Goal: Task Accomplishment & Management: Manage account settings

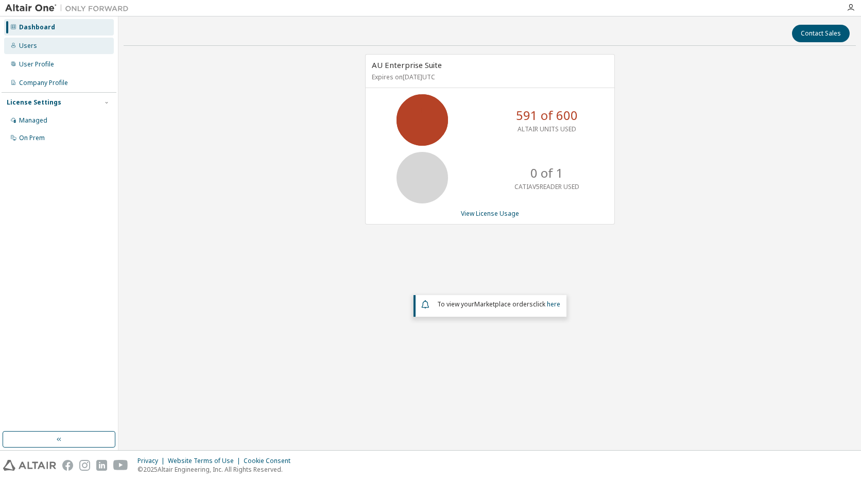
click at [40, 48] on div "Users" at bounding box center [59, 46] width 110 height 16
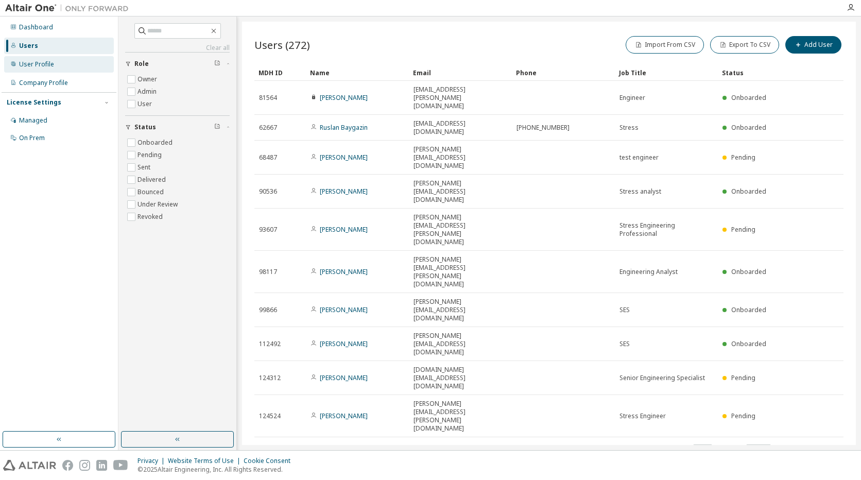
click at [41, 65] on div "User Profile" at bounding box center [36, 64] width 35 height 8
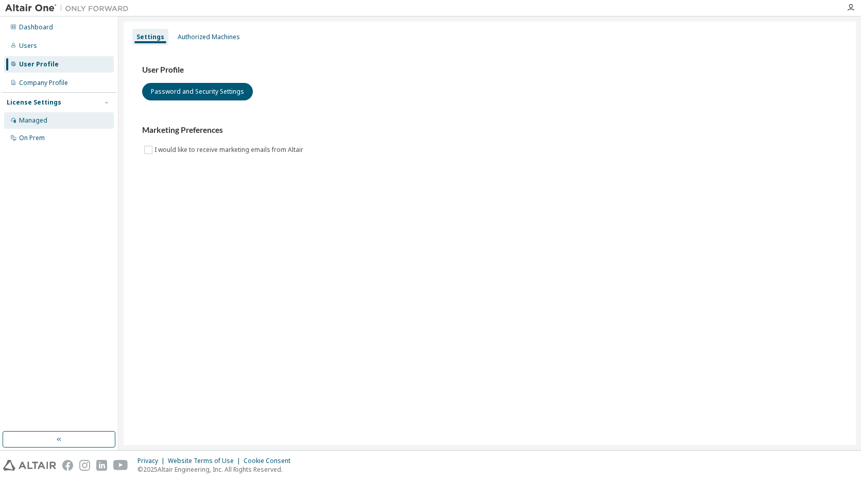
click at [37, 121] on div "Managed" at bounding box center [33, 120] width 28 height 8
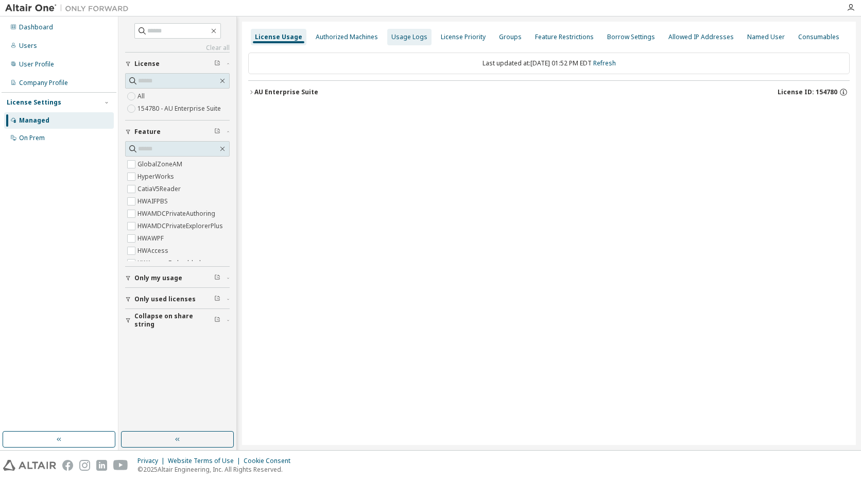
click at [398, 37] on div "Usage Logs" at bounding box center [410, 37] width 36 height 8
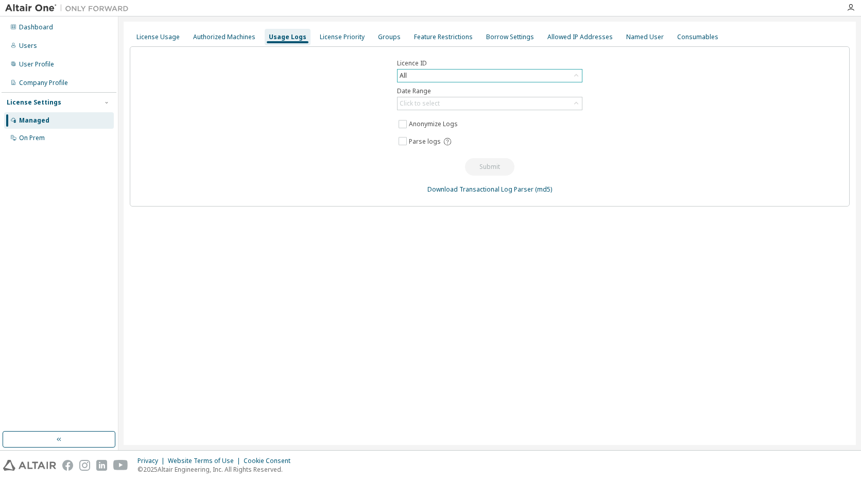
click at [419, 78] on div "All" at bounding box center [490, 76] width 184 height 12
click at [484, 130] on li "154780 - AU Enterprise Suite" at bounding box center [489, 131] width 182 height 13
click at [469, 109] on div "Click to select" at bounding box center [490, 103] width 184 height 12
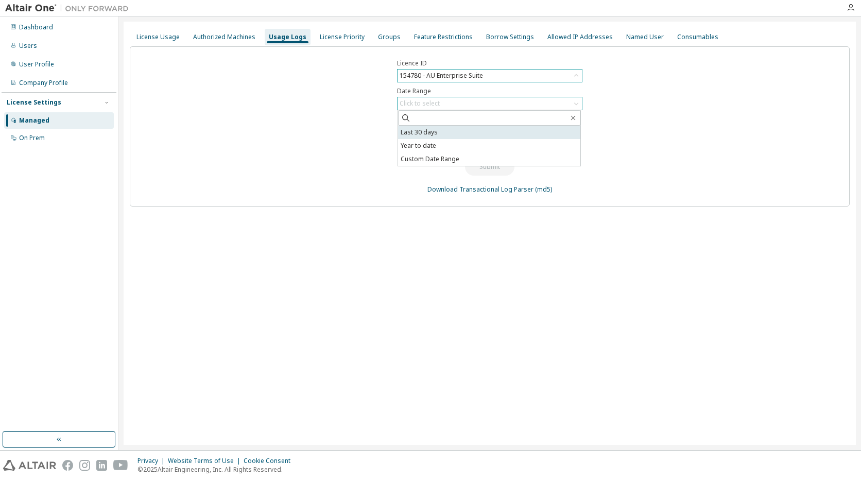
click at [446, 131] on li "Last 30 days" at bounding box center [489, 132] width 182 height 13
click at [490, 171] on button "Submit" at bounding box center [489, 167] width 49 height 18
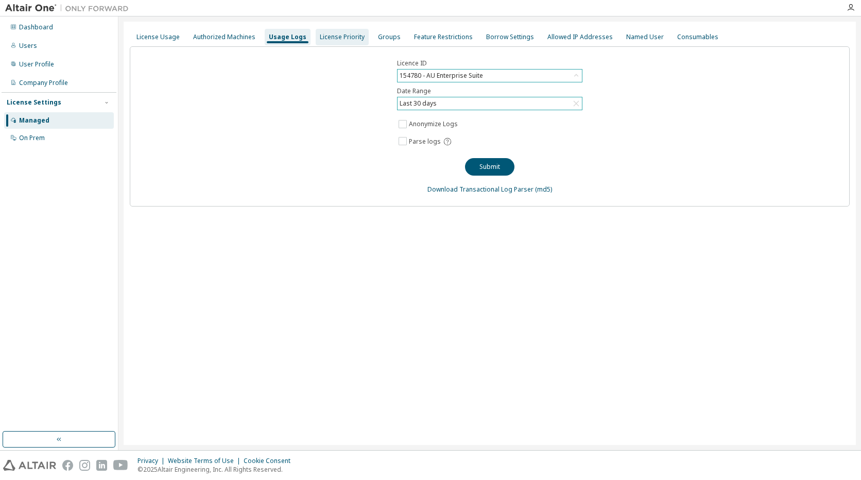
click at [338, 40] on div "License Priority" at bounding box center [342, 37] width 45 height 8
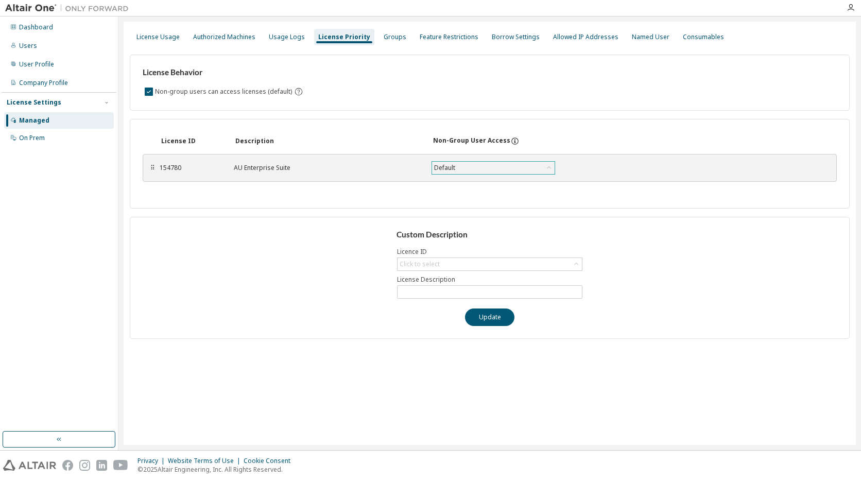
click at [551, 167] on icon at bounding box center [549, 168] width 10 height 10
click at [466, 165] on div "Default" at bounding box center [493, 168] width 123 height 12
click at [382, 118] on div "License Behavior Non-group users can access licenses (default) License ID Descr…" at bounding box center [490, 192] width 720 height 293
click at [432, 266] on div "Click to select" at bounding box center [420, 264] width 40 height 8
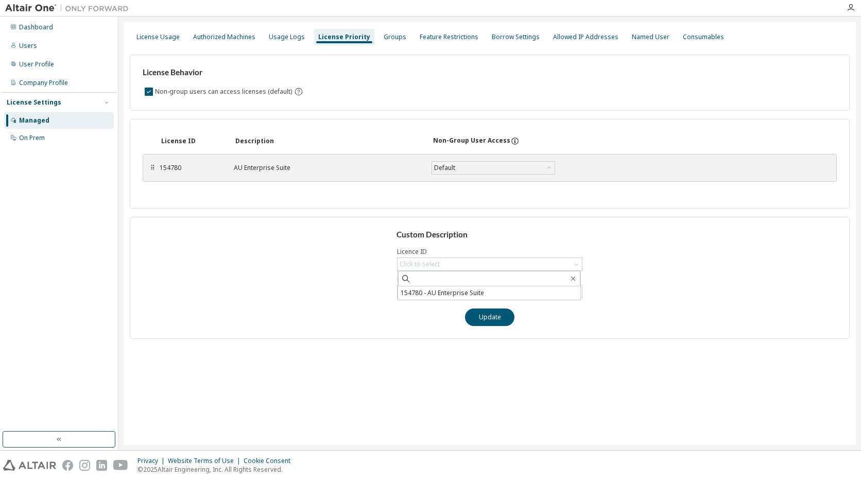
click at [327, 253] on div "Custom Description Licence ID Click to select 154780 - AU Enterprise Suite Lice…" at bounding box center [490, 278] width 720 height 122
click at [393, 38] on div "Groups" at bounding box center [395, 37] width 23 height 8
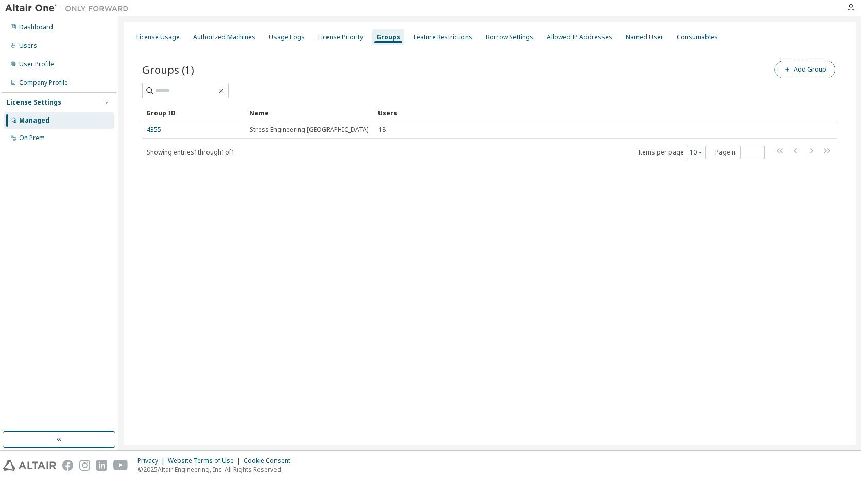
click at [807, 70] on button "Add Group" at bounding box center [805, 70] width 61 height 18
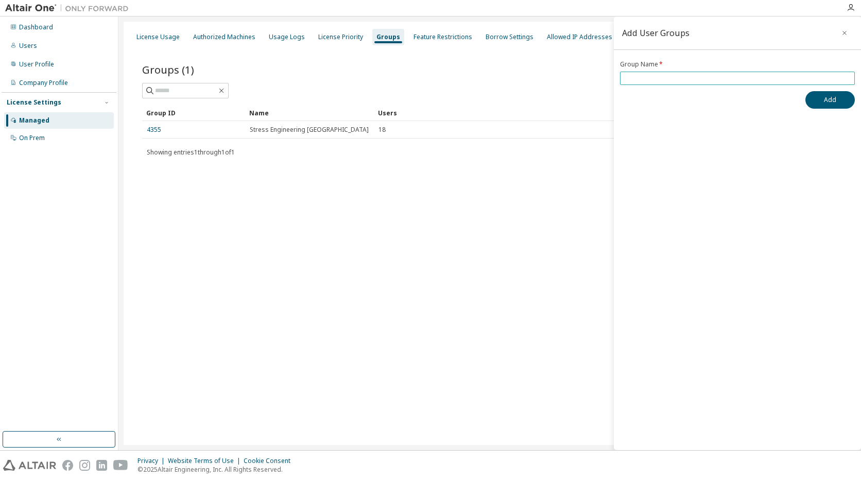
click at [674, 75] on input "text" at bounding box center [738, 78] width 230 height 8
type input "**********"
click at [840, 106] on button "Add" at bounding box center [830, 100] width 49 height 18
drag, startPoint x: 843, startPoint y: 32, endPoint x: 833, endPoint y: 35, distance: 10.1
click at [842, 32] on icon "button" at bounding box center [844, 33] width 7 height 8
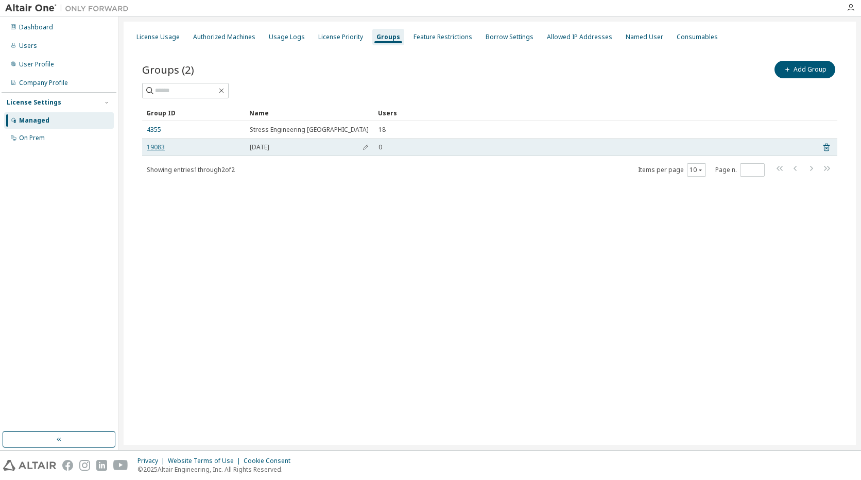
click at [154, 148] on link "19083" at bounding box center [156, 147] width 18 height 8
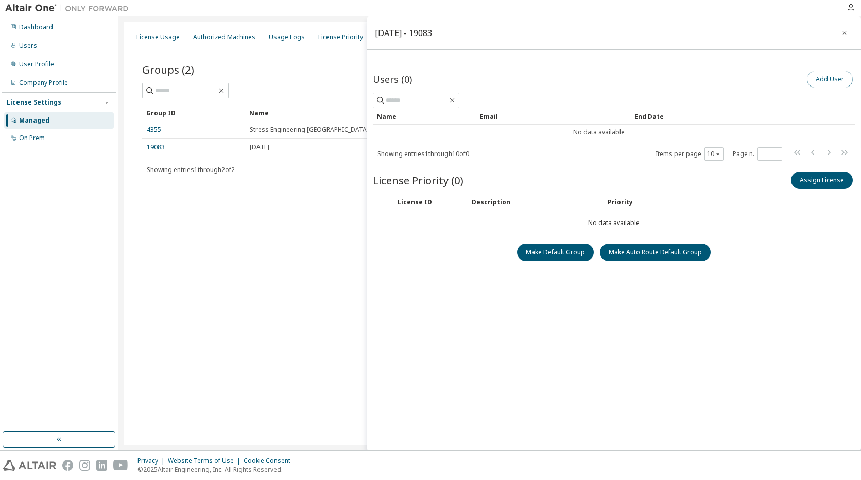
click at [822, 79] on button "Add User" at bounding box center [830, 80] width 46 height 18
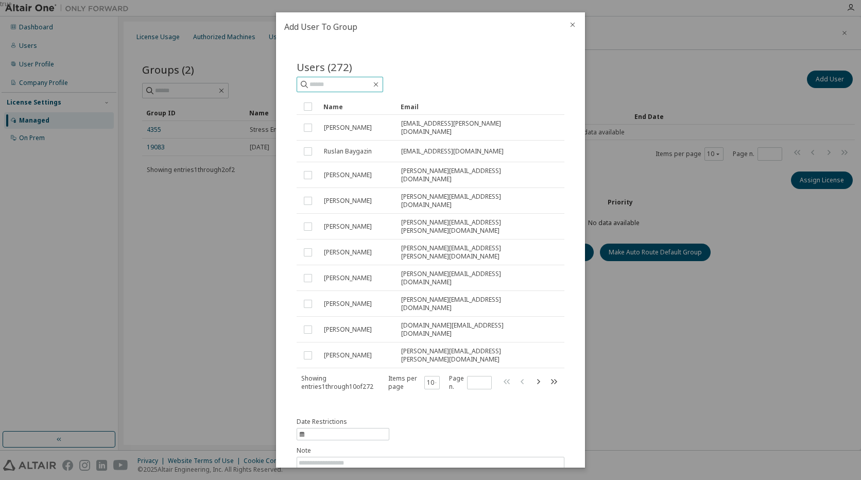
click at [353, 86] on input "text" at bounding box center [341, 84] width 62 height 10
type input "*****"
drag, startPoint x: 472, startPoint y: 21, endPoint x: 457, endPoint y: 12, distance: 17.1
click at [457, 12] on h2 "Add User To Group" at bounding box center [418, 26] width 284 height 29
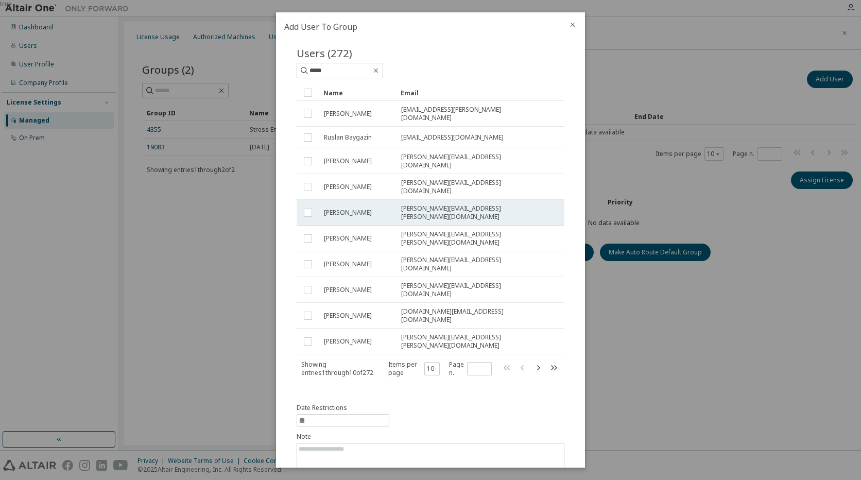
scroll to position [18, 0]
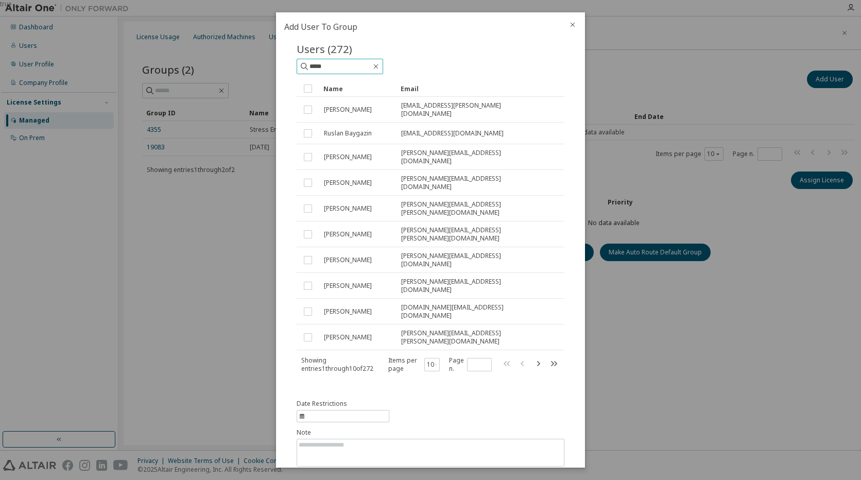
click at [347, 64] on input "*****" at bounding box center [341, 66] width 62 height 10
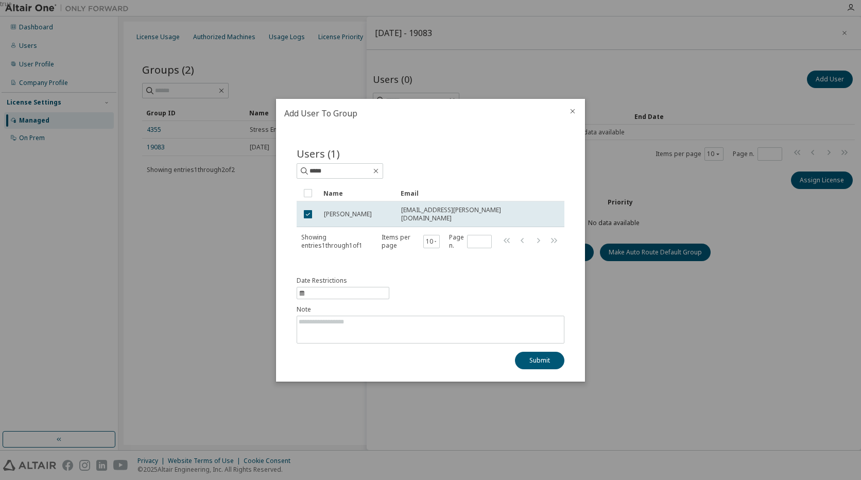
click at [371, 290] on span "information" at bounding box center [343, 293] width 93 height 12
select select "*"
select select "****"
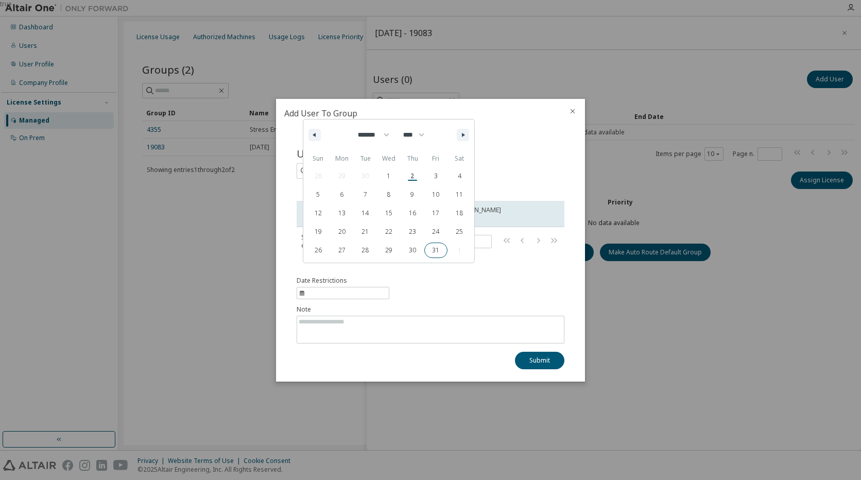
click at [432, 250] on span "31" at bounding box center [437, 250] width 24 height 13
click at [552, 359] on button "Submit" at bounding box center [539, 361] width 49 height 18
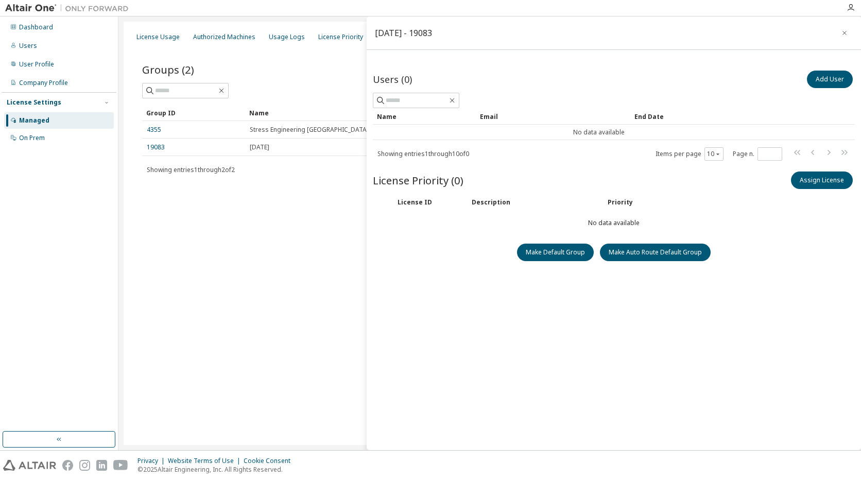
click at [284, 295] on div "License Usage Authorized Machines Usage Logs License Priority Groups Feature Re…" at bounding box center [490, 233] width 733 height 423
click at [819, 79] on button "Add User" at bounding box center [830, 80] width 46 height 18
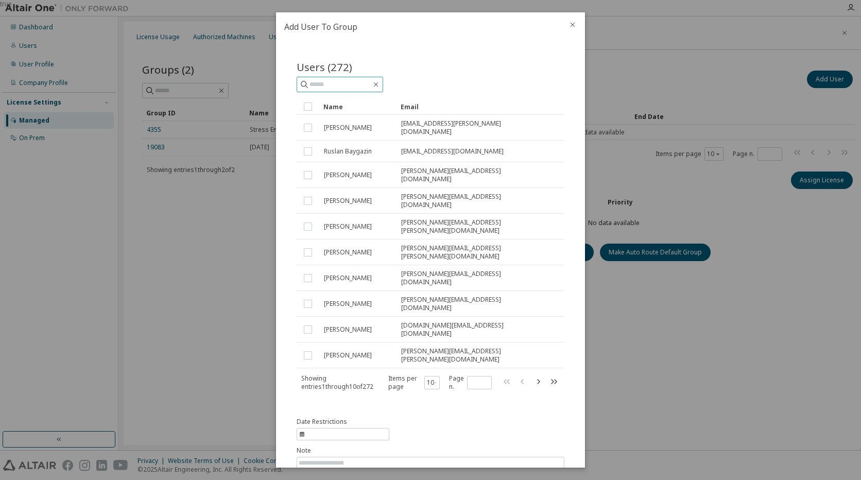
click at [334, 84] on input "text" at bounding box center [341, 84] width 62 height 10
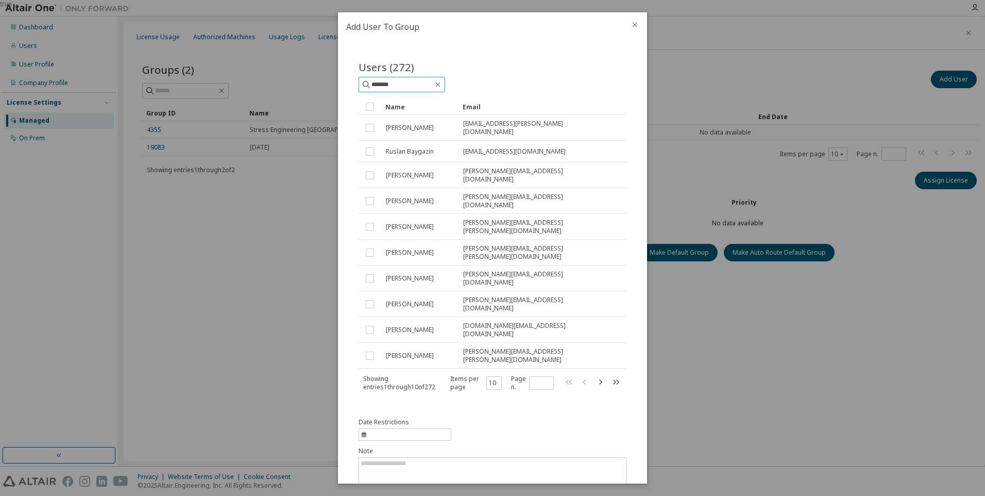
type input "*******"
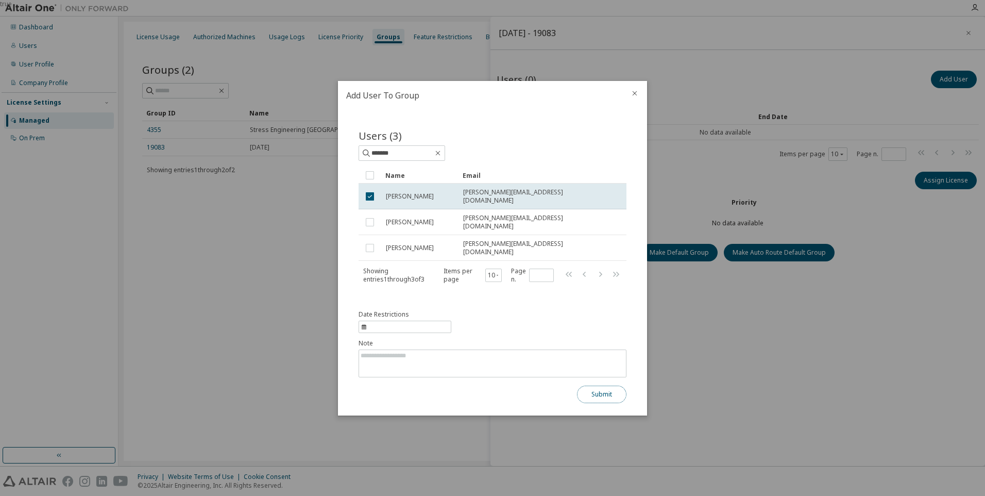
click at [614, 390] on button "Submit" at bounding box center [601, 394] width 49 height 18
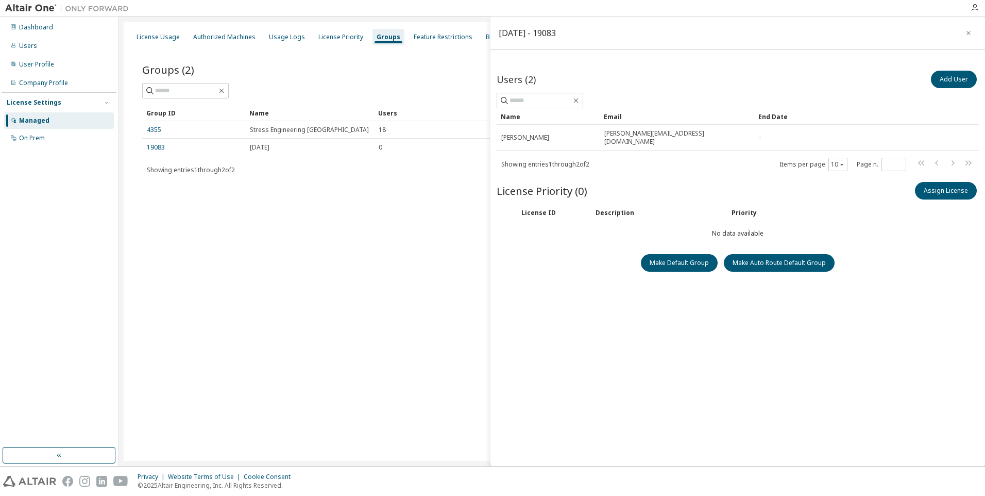
click at [861, 89] on div "Add User" at bounding box center [858, 80] width 241 height 22
click at [861, 82] on button "Add User" at bounding box center [954, 80] width 46 height 18
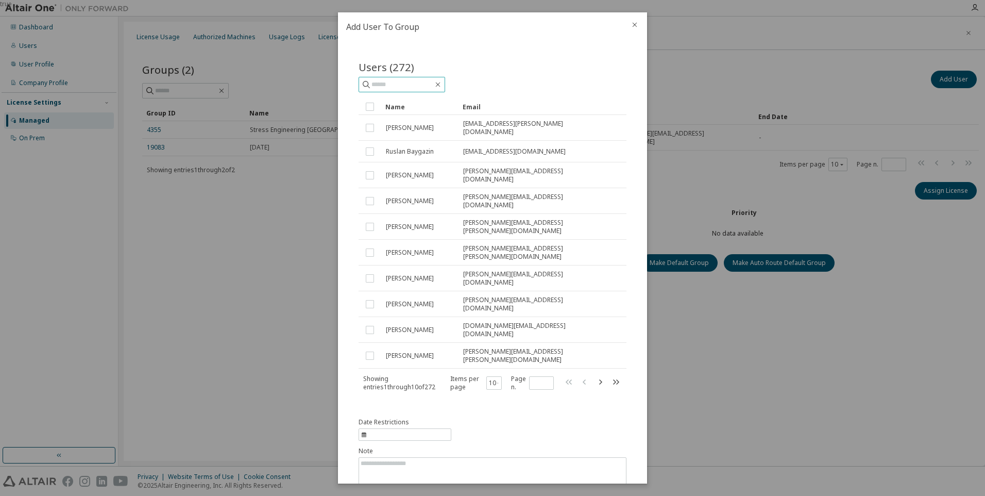
drag, startPoint x: 404, startPoint y: 85, endPoint x: 418, endPoint y: 86, distance: 13.9
click at [405, 86] on input "text" at bounding box center [402, 84] width 62 height 10
type input "*****"
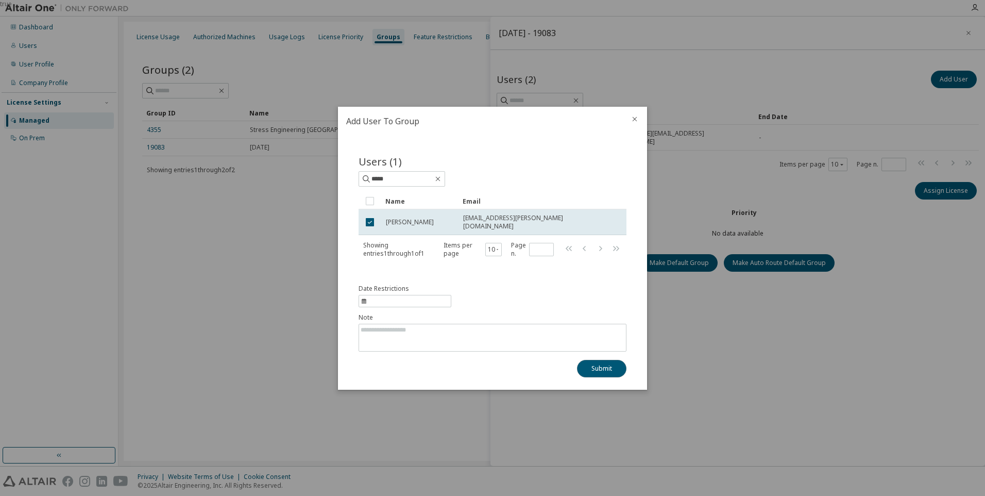
click at [601, 370] on button "Submit" at bounding box center [601, 369] width 49 height 18
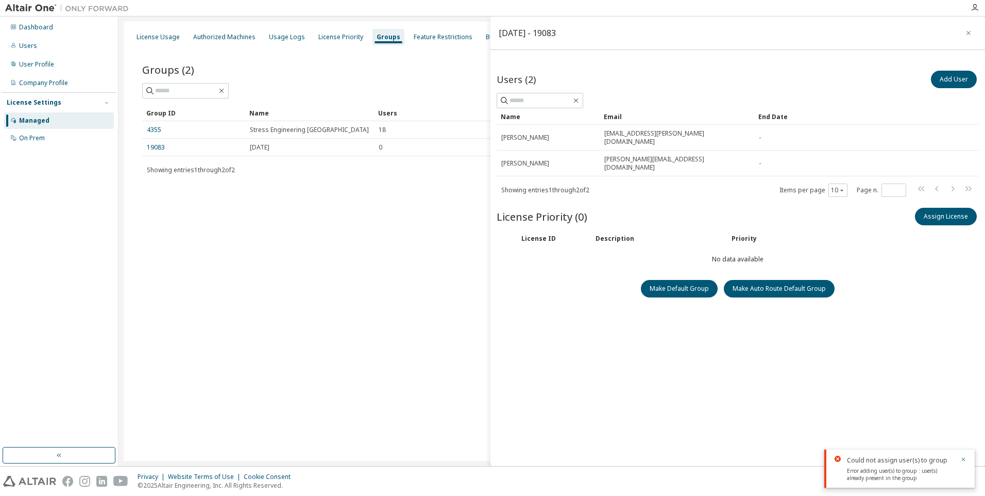
click at [861, 32] on button "button" at bounding box center [968, 33] width 16 height 16
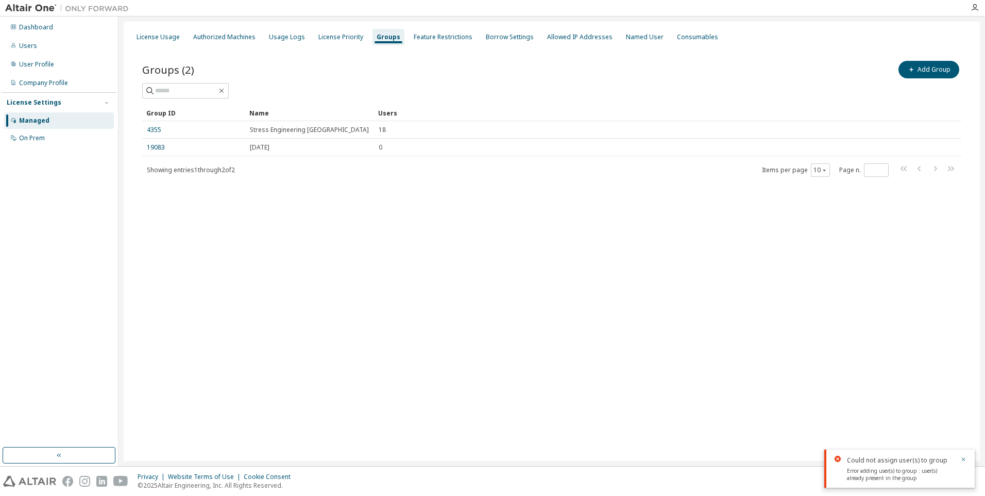
drag, startPoint x: 276, startPoint y: 249, endPoint x: 263, endPoint y: 197, distance: 53.2
click at [276, 248] on div "License Usage Authorized Machines Usage Logs License Priority Groups Feature Re…" at bounding box center [552, 241] width 856 height 439
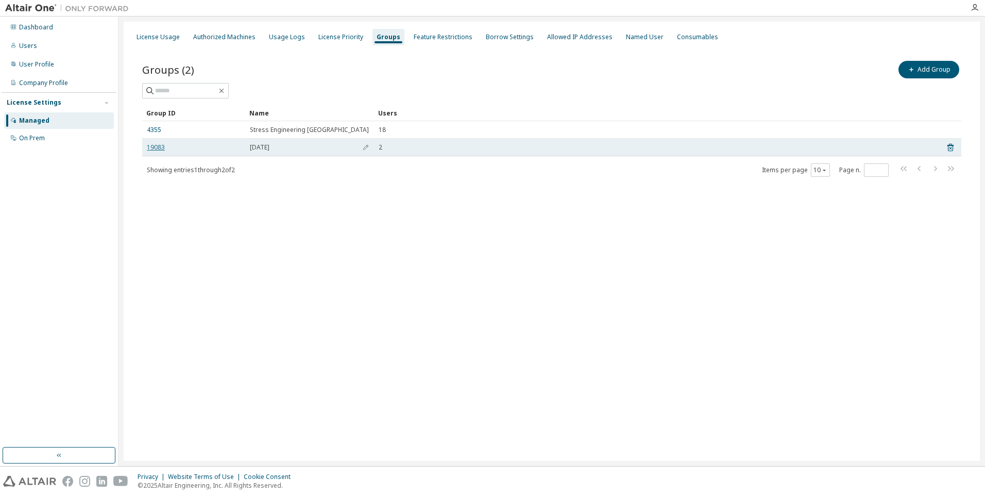
click at [149, 149] on link "19083" at bounding box center [156, 147] width 18 height 8
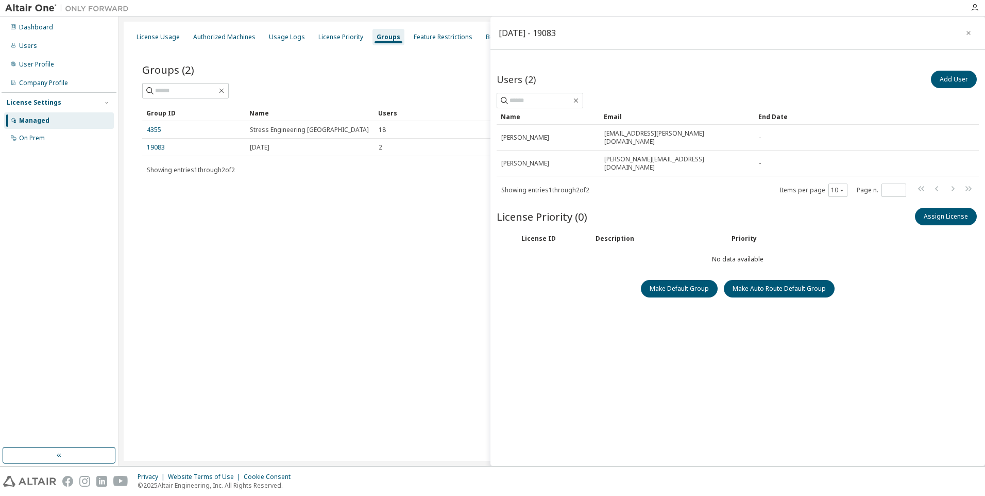
drag, startPoint x: 970, startPoint y: 35, endPoint x: 949, endPoint y: 37, distance: 20.2
click at [969, 35] on icon "button" at bounding box center [968, 33] width 7 height 8
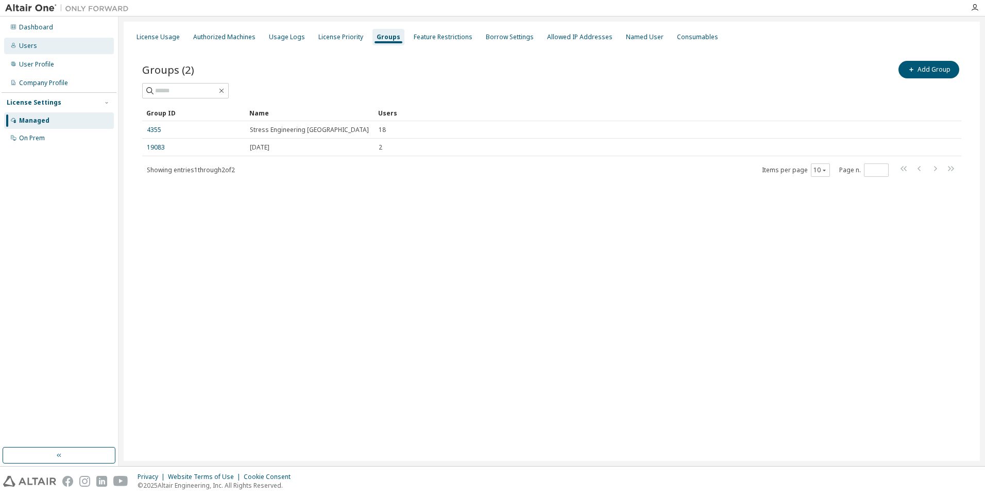
click at [27, 48] on div "Users" at bounding box center [28, 46] width 18 height 8
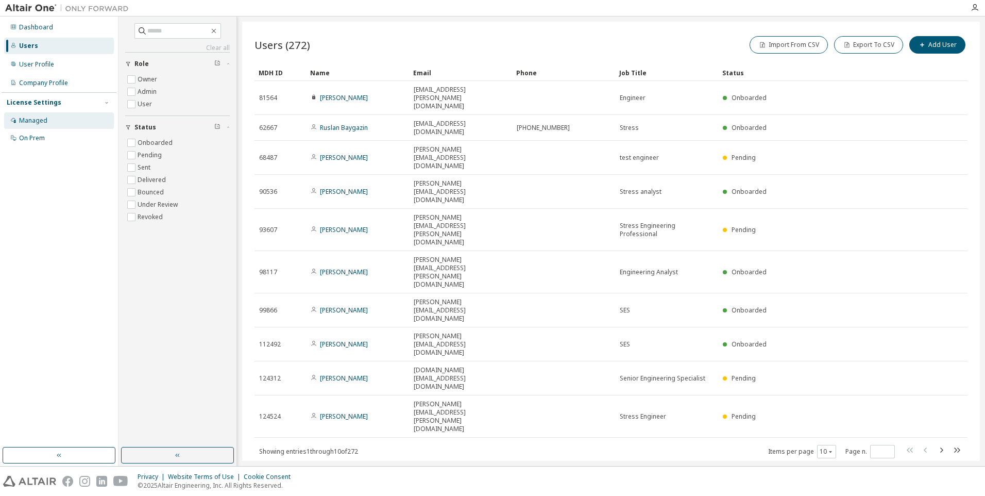
click at [31, 121] on div "Managed" at bounding box center [33, 120] width 28 height 8
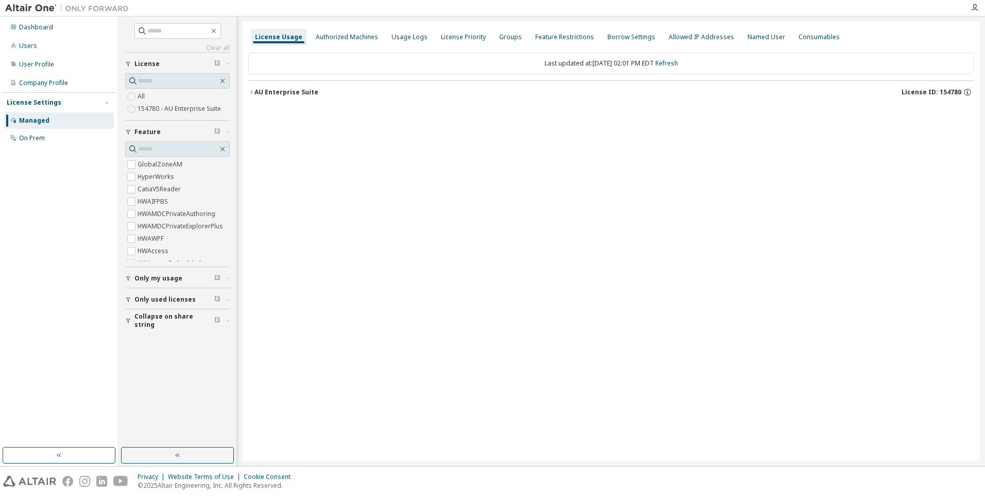
click at [252, 92] on icon "button" at bounding box center [251, 92] width 2 height 4
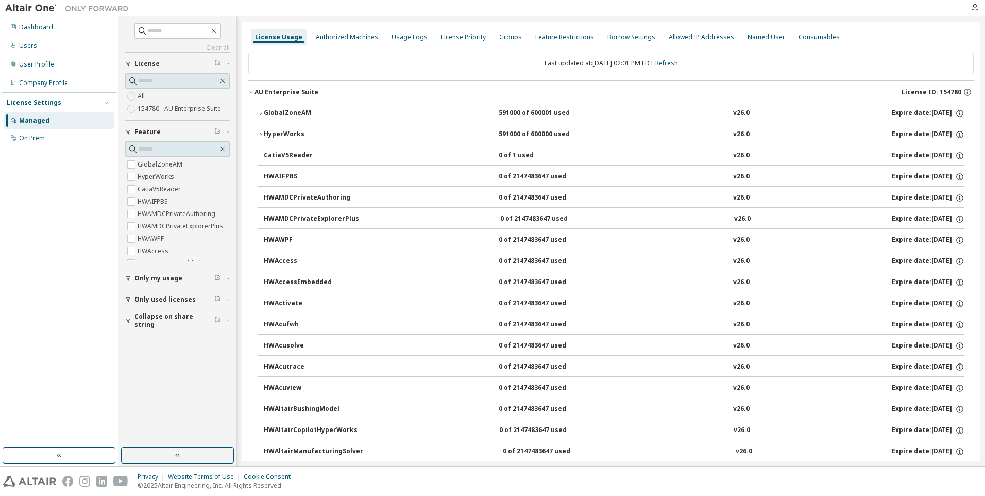
click at [260, 133] on icon "button" at bounding box center [261, 134] width 6 height 6
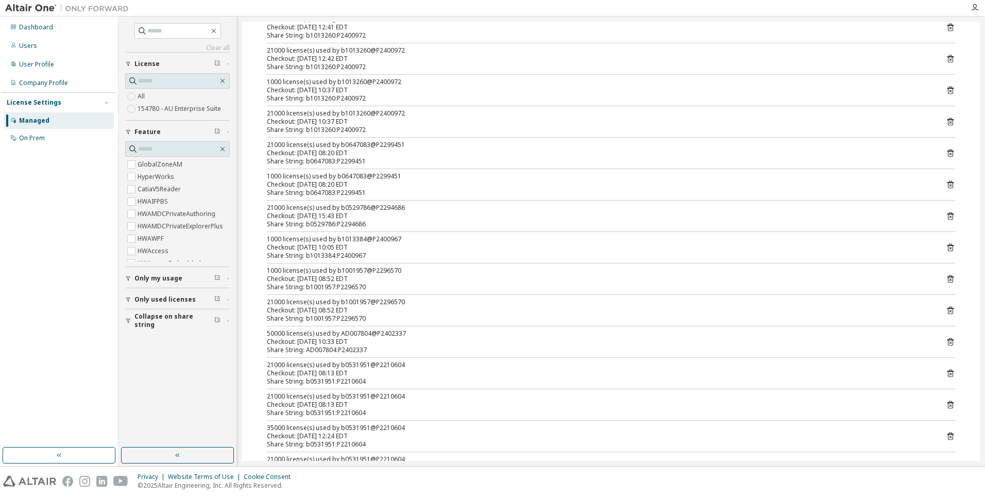
scroll to position [970, 0]
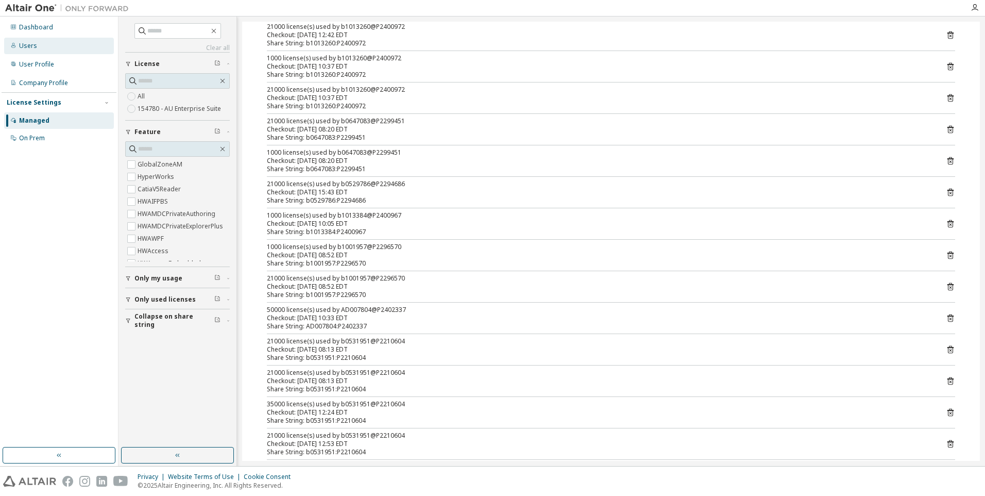
click at [25, 47] on div "Users" at bounding box center [28, 46] width 18 height 8
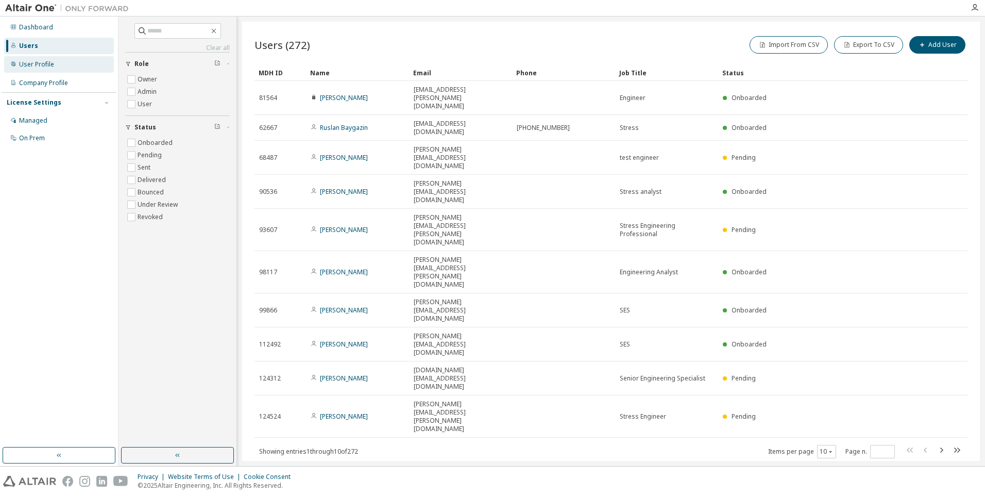
click at [40, 64] on div "User Profile" at bounding box center [36, 64] width 35 height 8
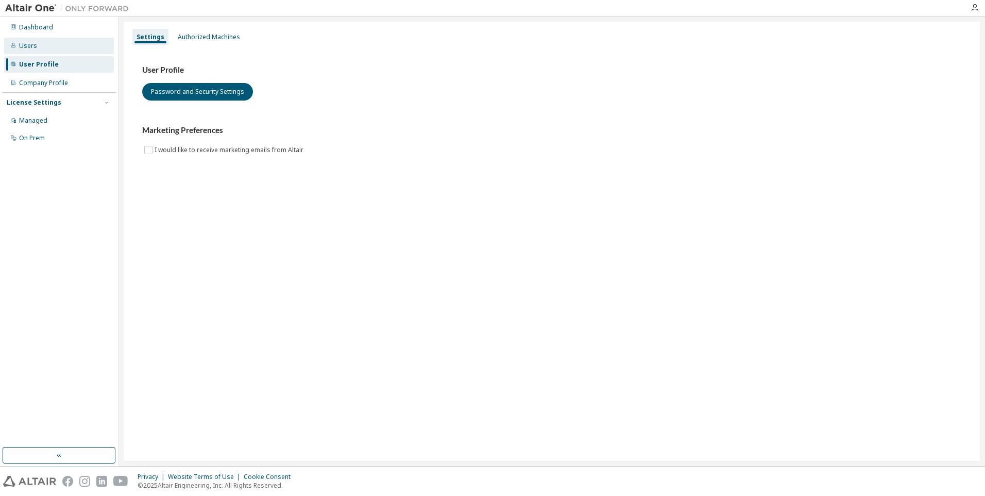
click at [30, 47] on div "Users" at bounding box center [28, 46] width 18 height 8
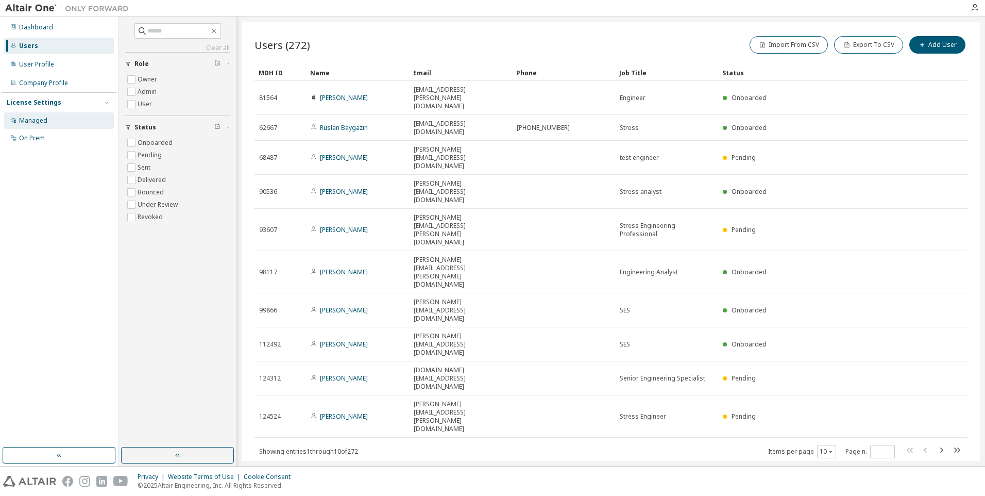
click at [37, 124] on div "Managed" at bounding box center [33, 120] width 28 height 8
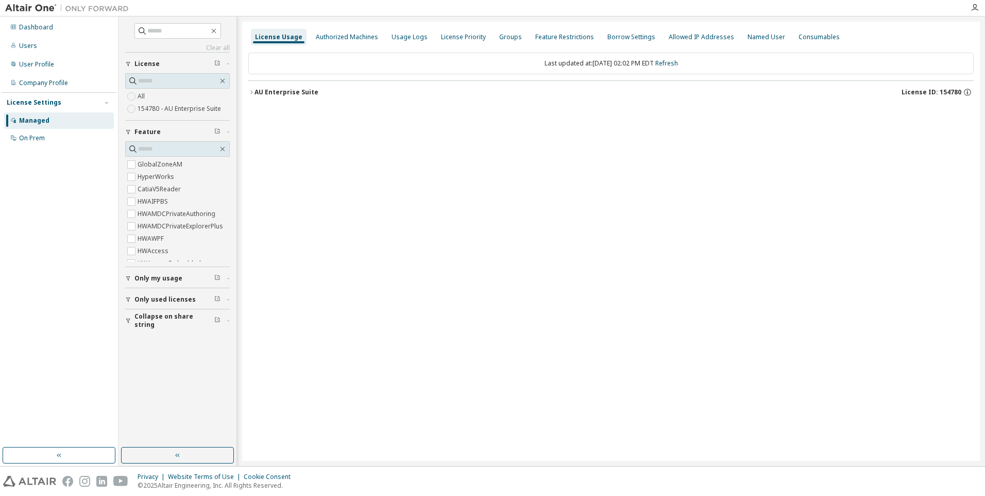
click at [264, 91] on div "AU Enterprise Suite" at bounding box center [286, 92] width 64 height 8
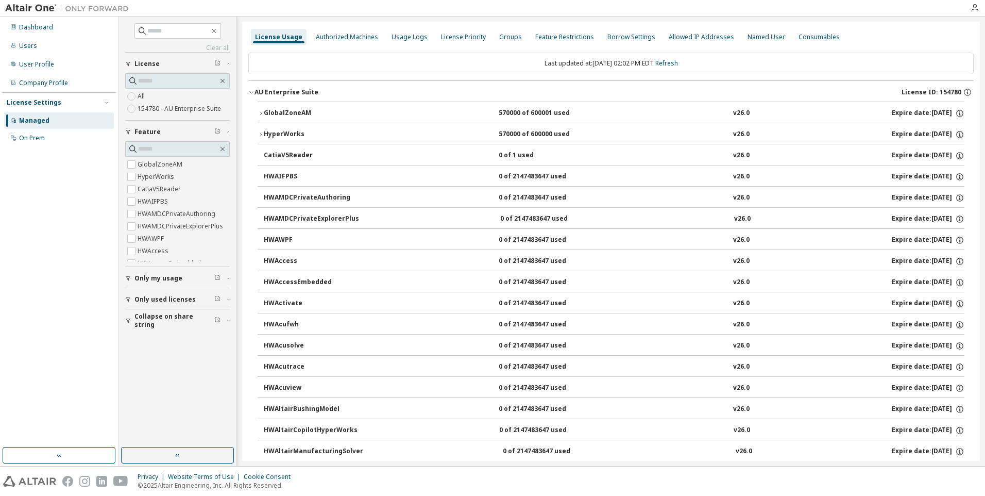
click at [294, 114] on div "GlobalZoneAM" at bounding box center [310, 113] width 93 height 9
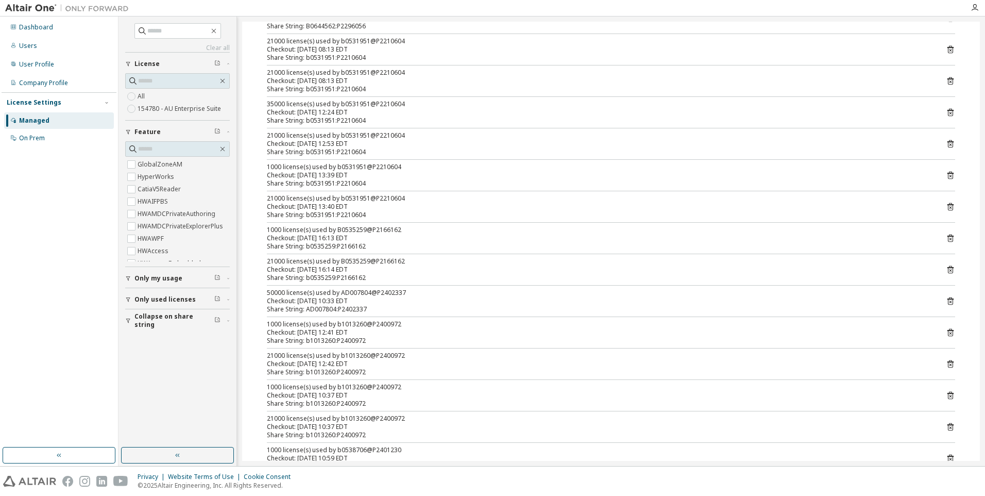
scroll to position [1017, 0]
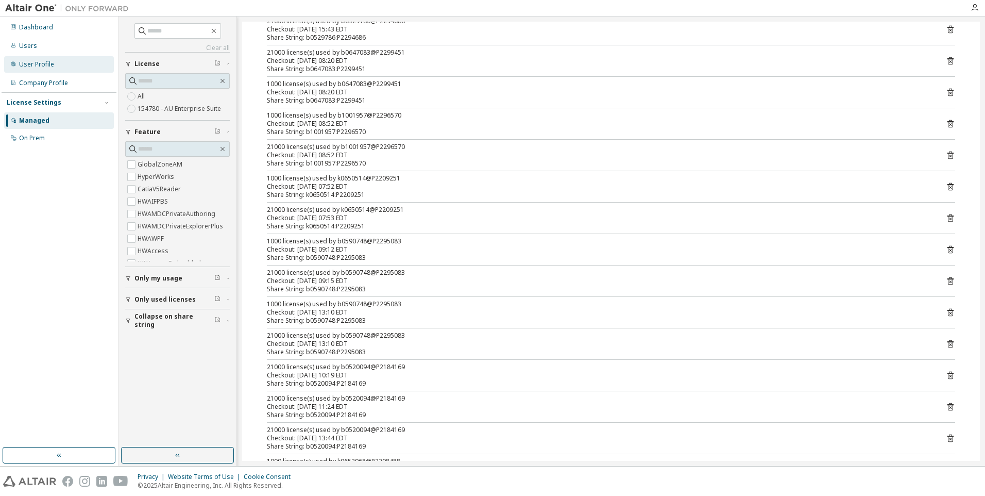
click at [33, 65] on div "User Profile" at bounding box center [36, 64] width 35 height 8
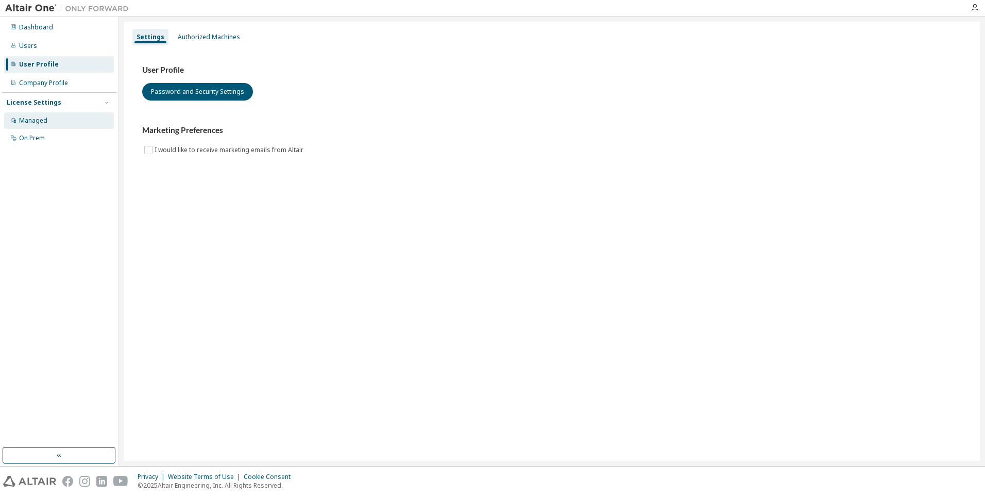
click at [36, 120] on div "Managed" at bounding box center [33, 120] width 28 height 8
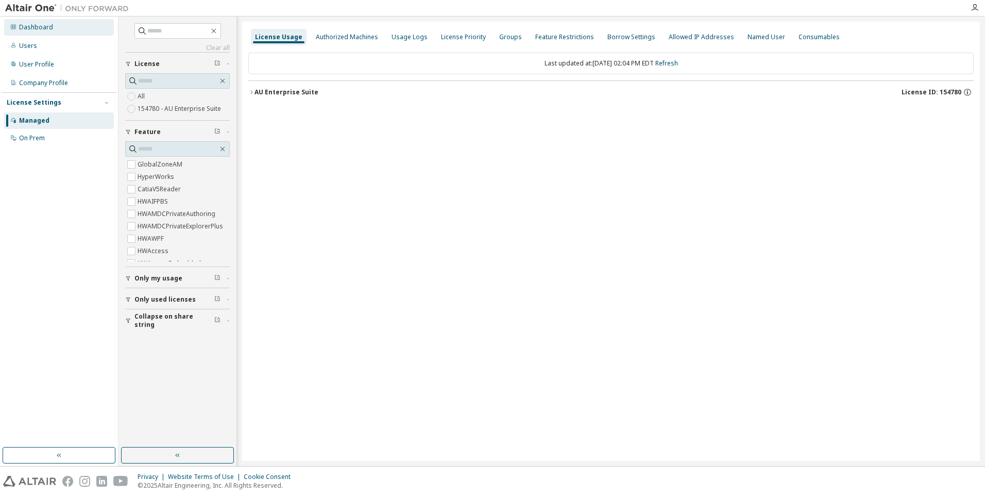
click at [35, 26] on div "Dashboard" at bounding box center [36, 27] width 34 height 8
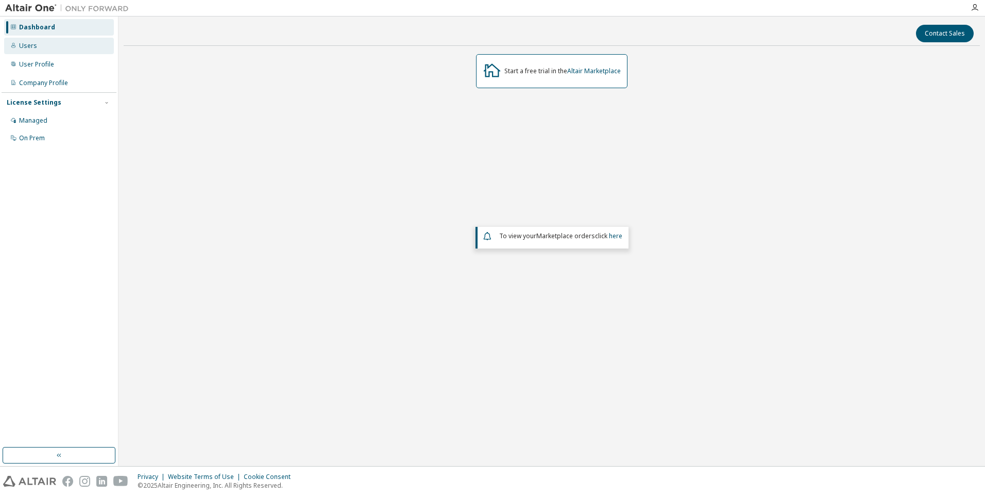
click at [29, 48] on div "Users" at bounding box center [28, 46] width 18 height 8
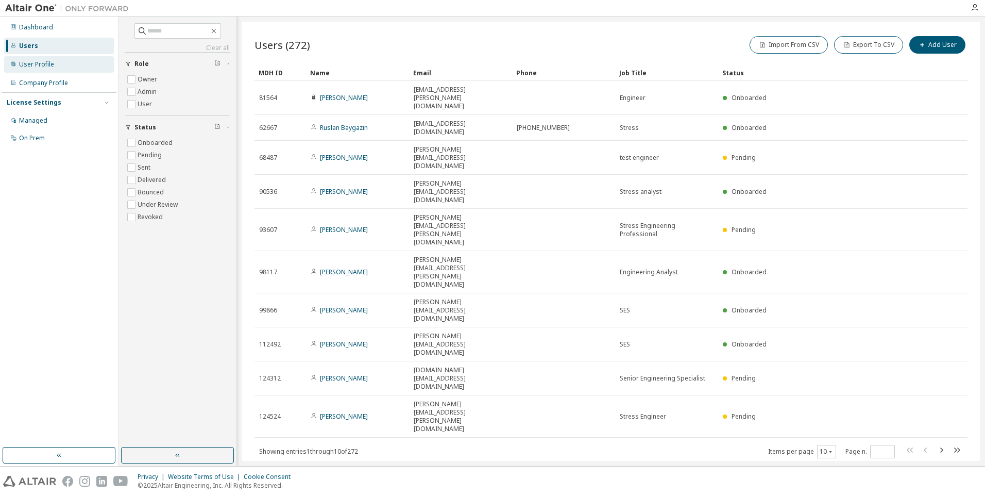
click at [30, 64] on div "User Profile" at bounding box center [36, 64] width 35 height 8
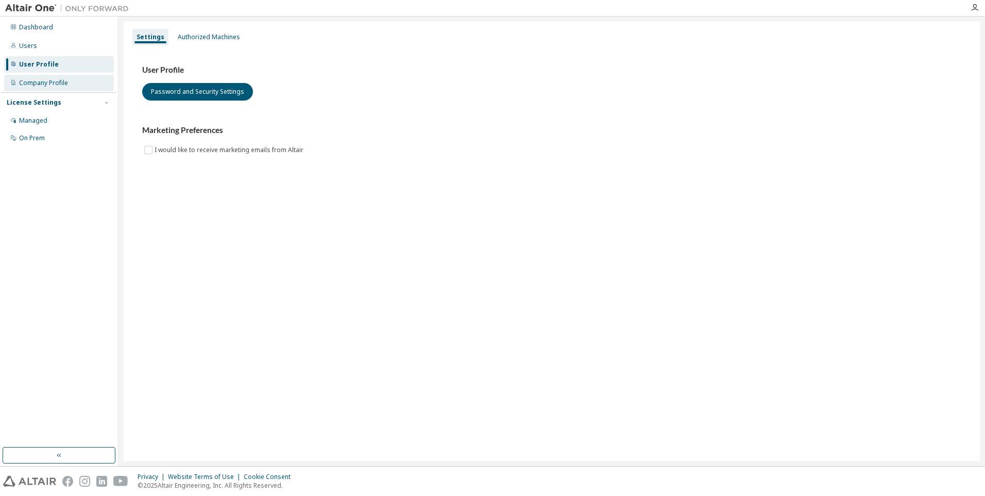
click at [39, 84] on div "Company Profile" at bounding box center [43, 83] width 49 height 8
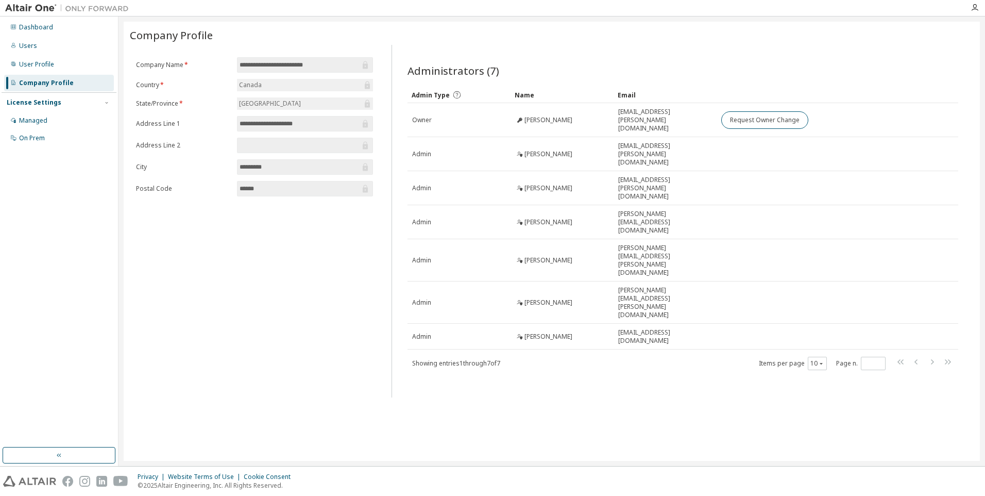
click at [40, 101] on div "License Settings" at bounding box center [34, 102] width 55 height 8
drag, startPoint x: 40, startPoint y: 101, endPoint x: 34, endPoint y: 122, distance: 21.4
click at [34, 122] on div "Managed" at bounding box center [33, 120] width 28 height 8
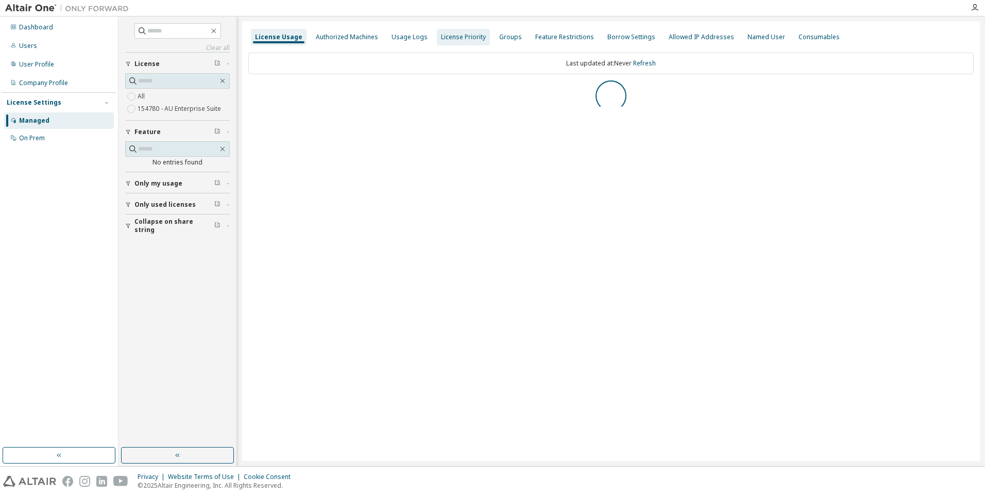
click at [459, 37] on div "License Priority" at bounding box center [463, 37] width 45 height 8
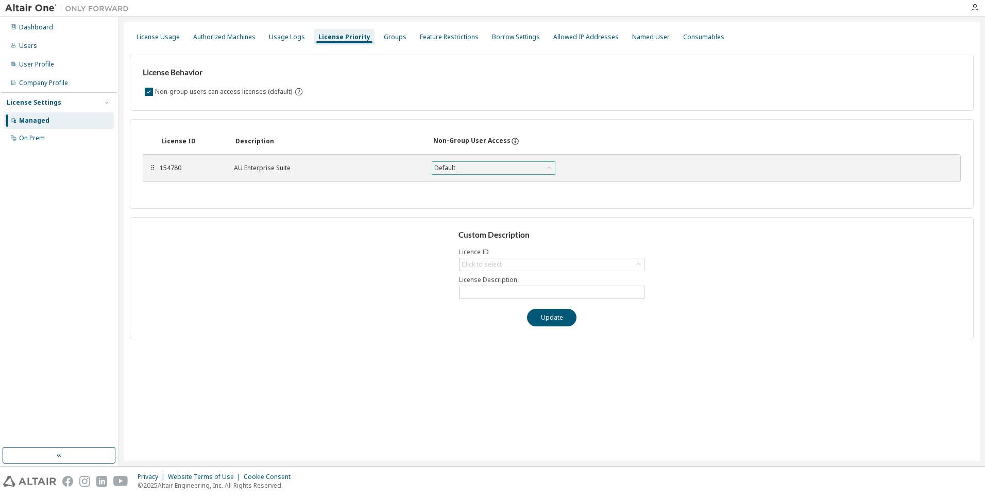
click at [546, 166] on icon at bounding box center [549, 168] width 10 height 10
click at [549, 166] on icon at bounding box center [549, 168] width 10 height 10
click at [592, 265] on div "Click to select" at bounding box center [552, 264] width 184 height 12
click at [579, 296] on li "154780 - AU Enterprise Suite" at bounding box center [551, 292] width 182 height 13
type input "**********"
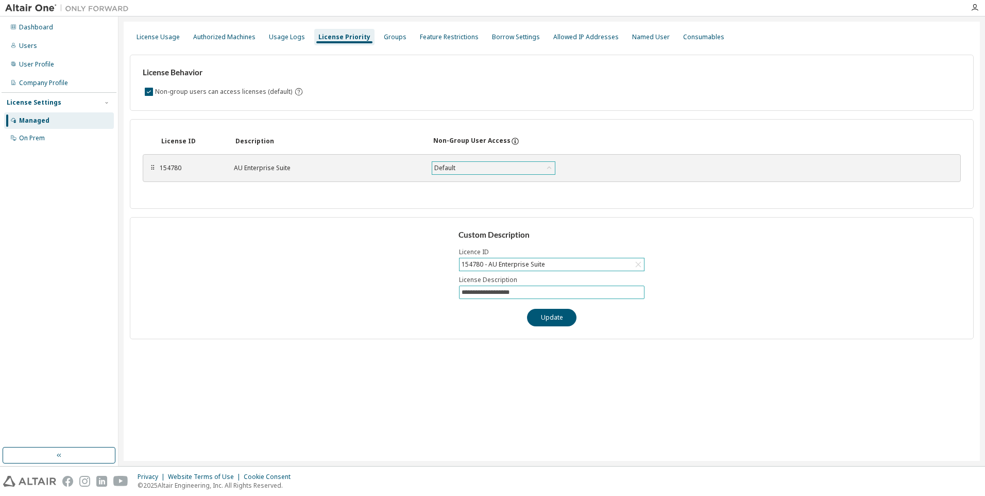
click at [578, 293] on input "**********" at bounding box center [552, 292] width 180 height 8
click at [505, 169] on div "Default" at bounding box center [493, 168] width 123 height 12
click at [491, 106] on div "License Behavior Non-group users can access licenses (default)" at bounding box center [552, 83] width 844 height 56
click at [386, 41] on div "Groups" at bounding box center [395, 37] width 31 height 16
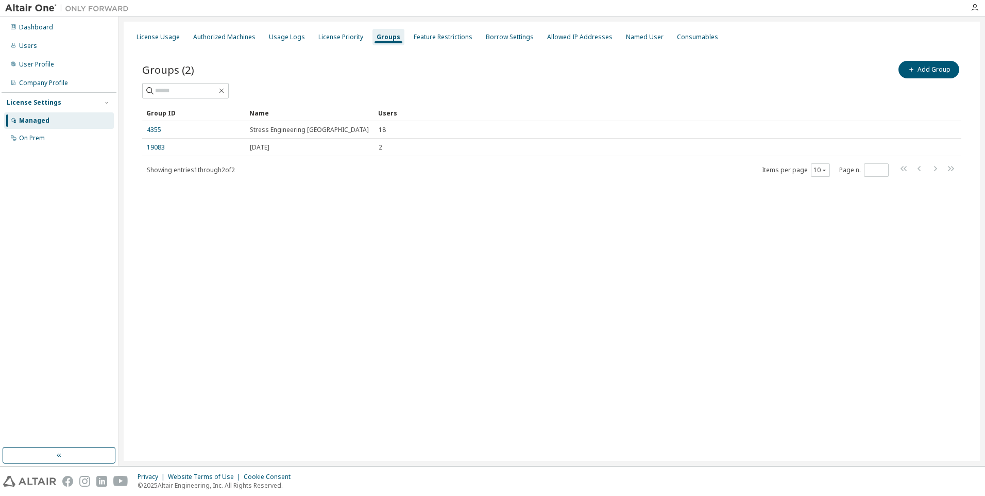
drag, startPoint x: 386, startPoint y: 41, endPoint x: 366, endPoint y: 79, distance: 43.1
click at [367, 79] on div "Groups (2) Add Group" at bounding box center [551, 70] width 819 height 22
click at [275, 39] on div "Usage Logs" at bounding box center [287, 37] width 36 height 8
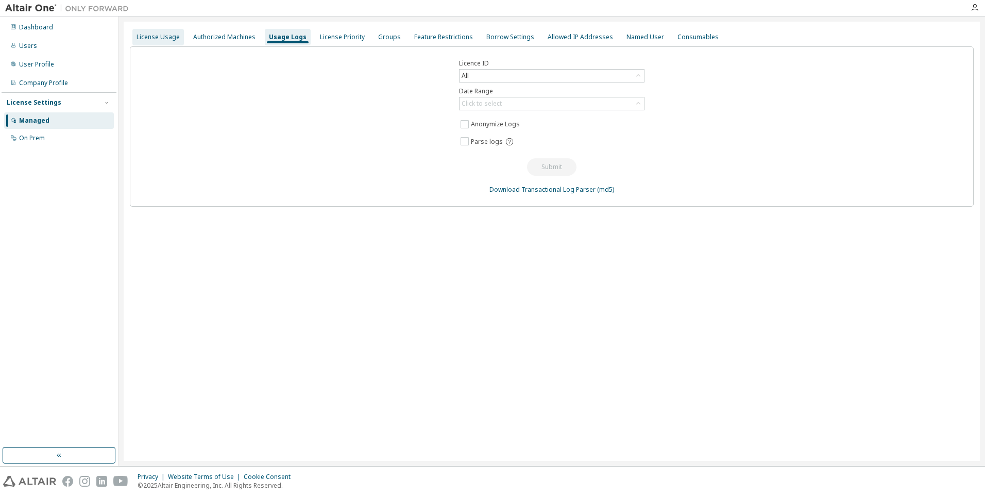
click at [162, 41] on div "License Usage" at bounding box center [158, 37] width 43 height 8
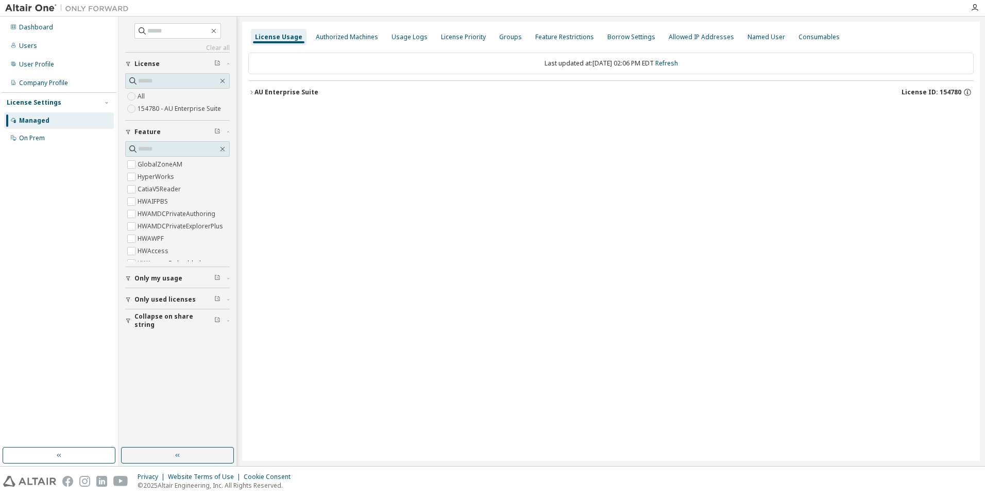
click at [253, 91] on icon "button" at bounding box center [251, 92] width 6 height 6
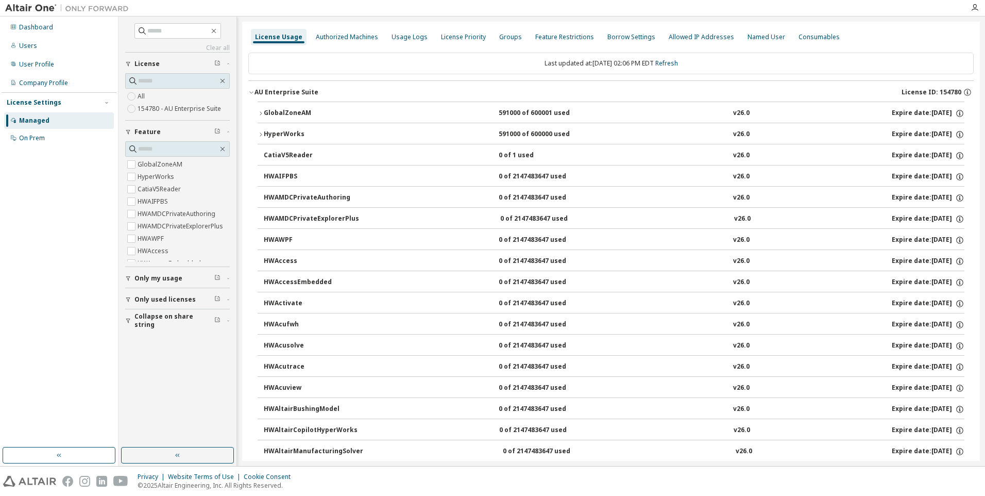
click at [261, 112] on icon "button" at bounding box center [261, 113] width 6 height 6
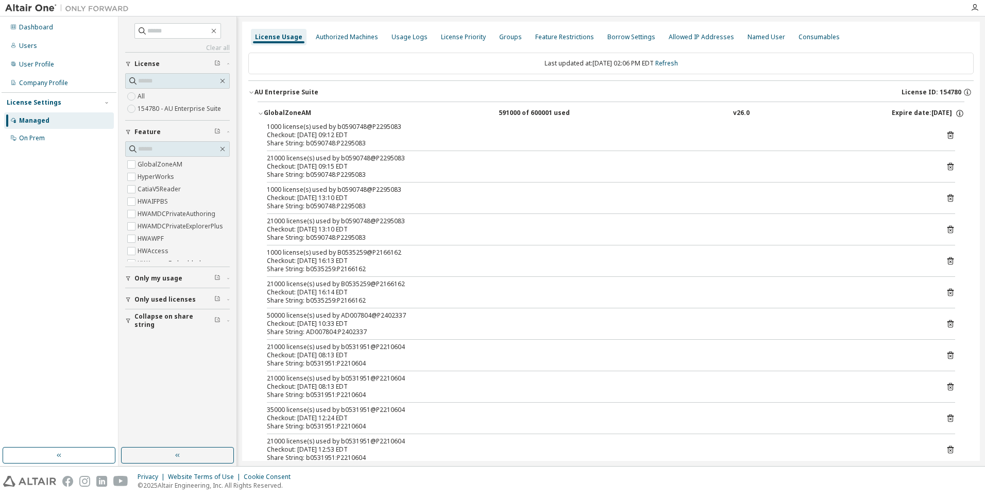
click at [947, 320] on icon at bounding box center [950, 324] width 6 height 8
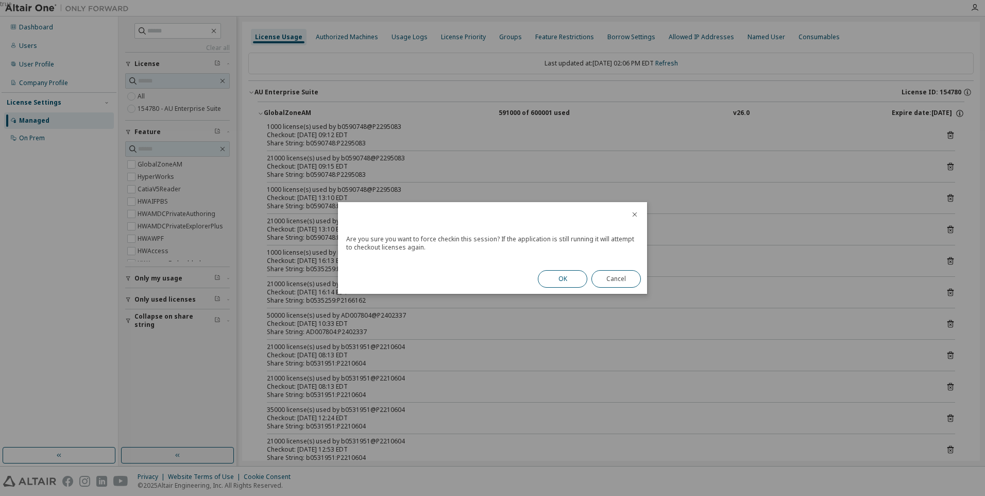
click at [556, 281] on button "OK" at bounding box center [562, 279] width 49 height 18
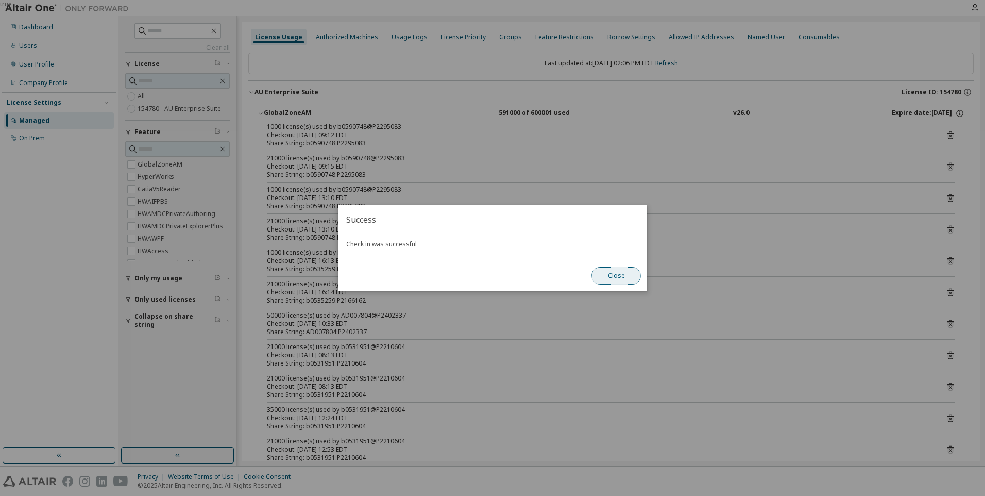
click at [617, 278] on button "Close" at bounding box center [615, 276] width 49 height 18
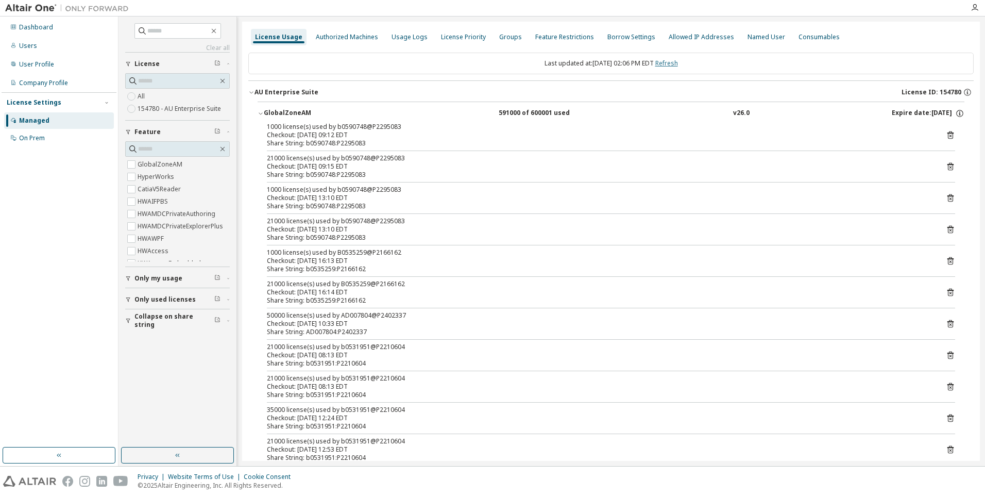
click at [678, 64] on link "Refresh" at bounding box center [666, 63] width 23 height 9
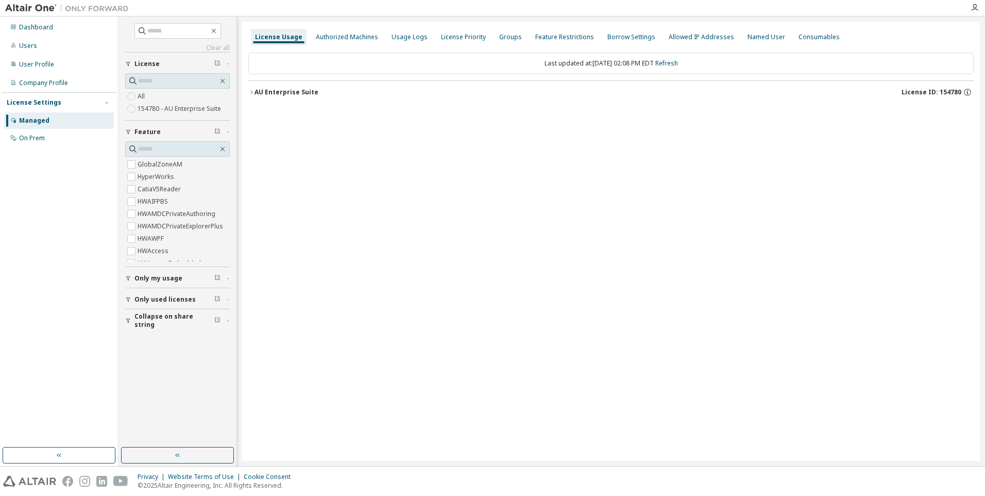
click at [252, 92] on icon "button" at bounding box center [251, 92] width 2 height 4
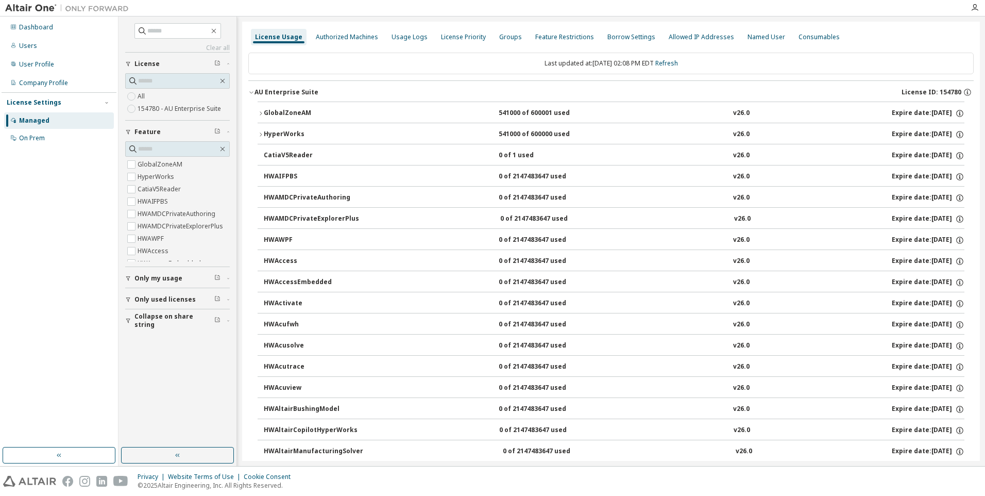
click at [262, 113] on icon "button" at bounding box center [261, 113] width 6 height 6
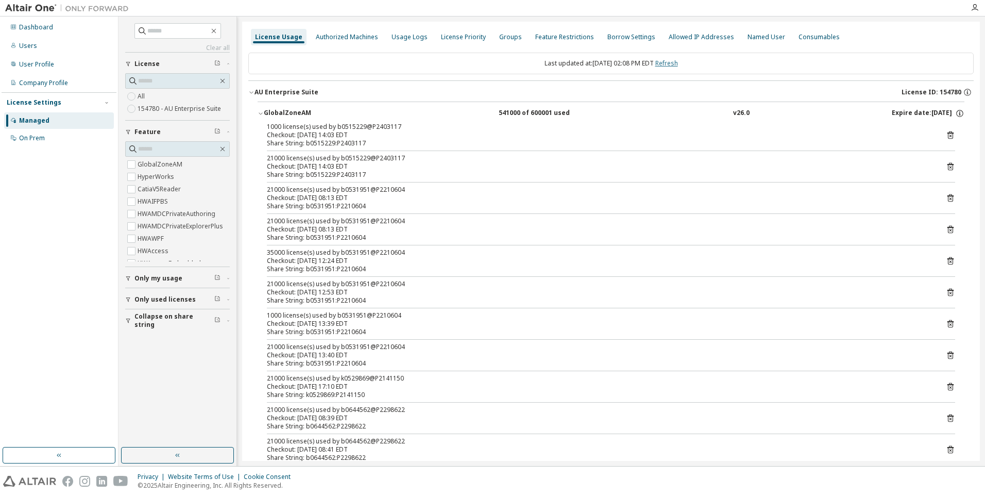
click at [676, 64] on link "Refresh" at bounding box center [666, 63] width 23 height 9
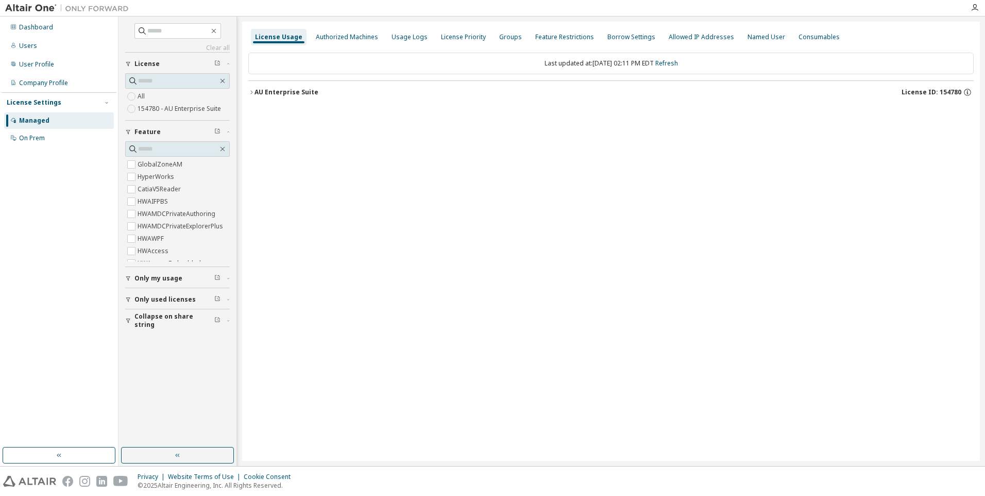
click at [253, 93] on icon "button" at bounding box center [251, 92] width 6 height 6
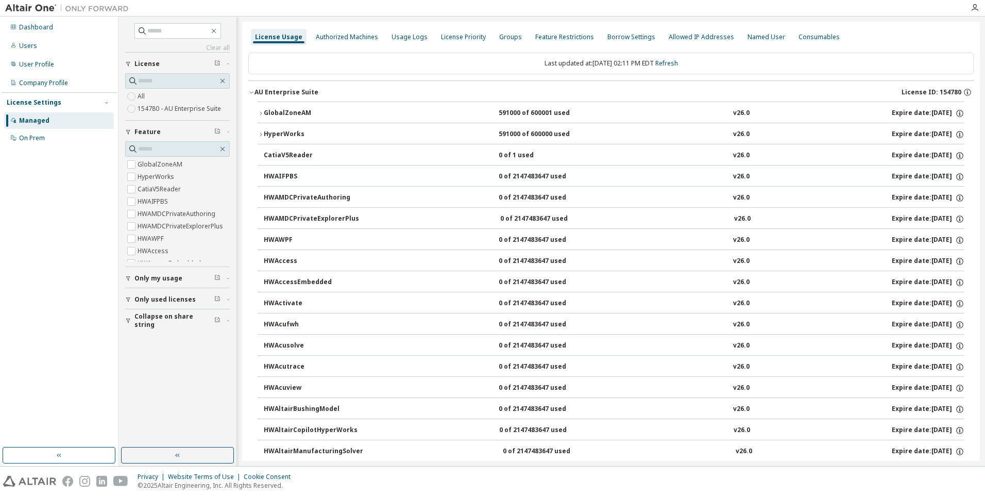
click at [260, 114] on icon "button" at bounding box center [261, 113] width 6 height 6
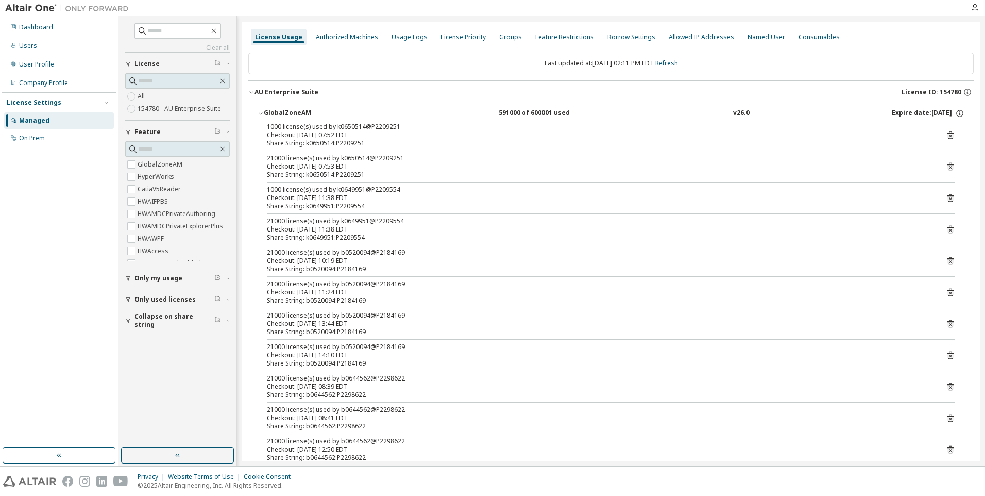
scroll to position [1771, 0]
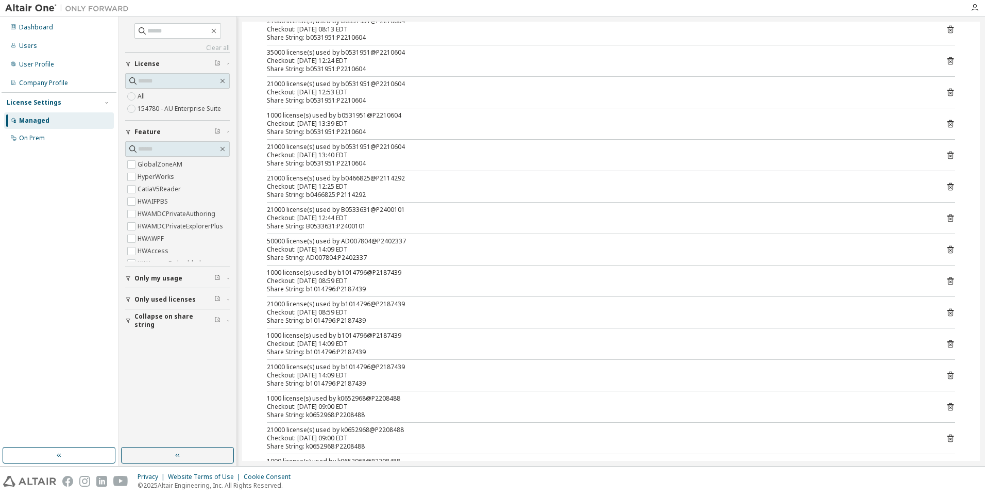
click at [946, 248] on icon at bounding box center [950, 249] width 9 height 9
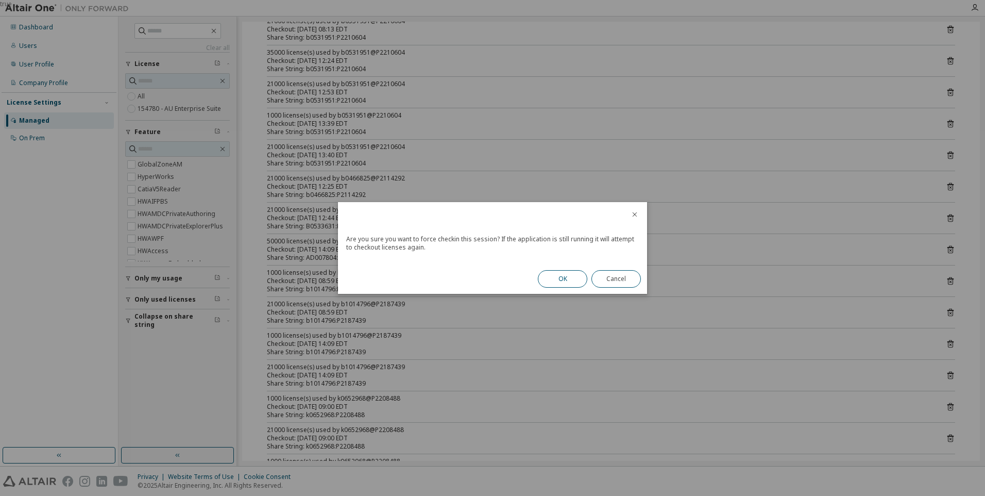
click at [564, 279] on button "OK" at bounding box center [562, 279] width 49 height 18
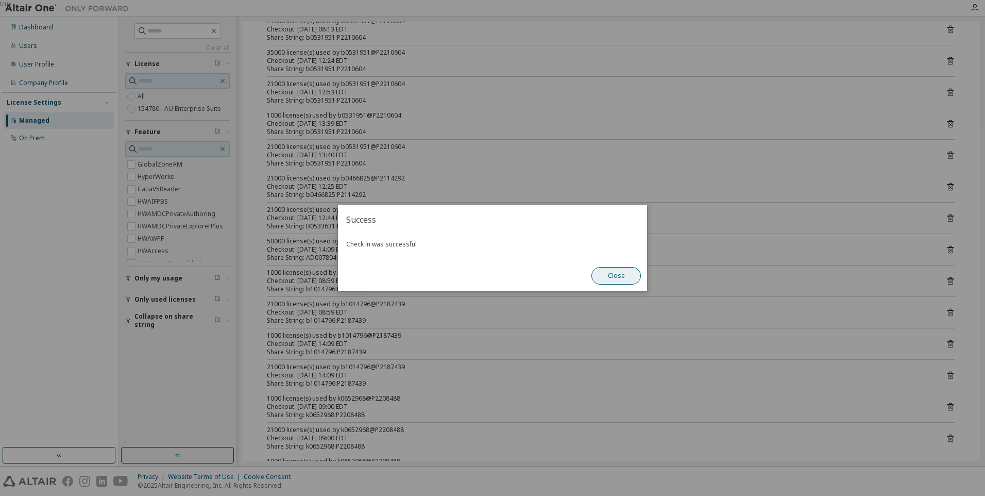
click at [624, 278] on button "Close" at bounding box center [615, 276] width 49 height 18
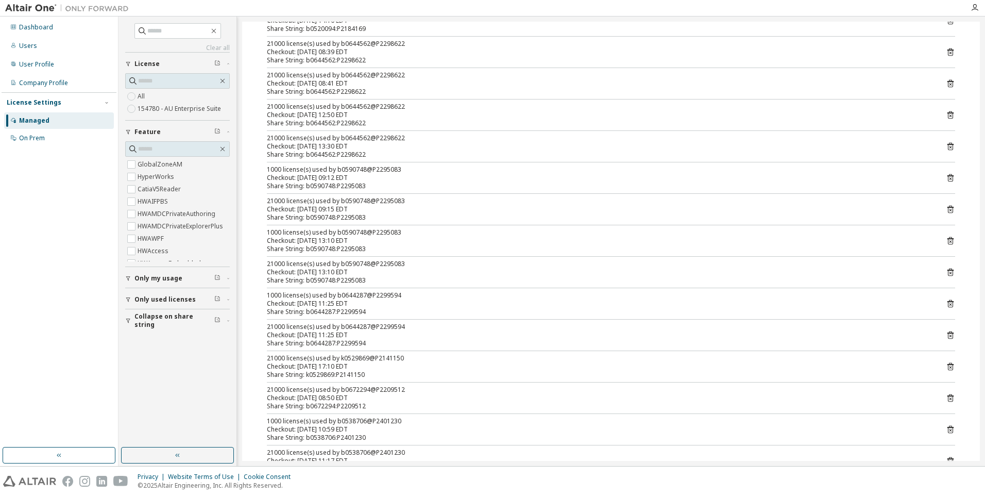
scroll to position [0, 0]
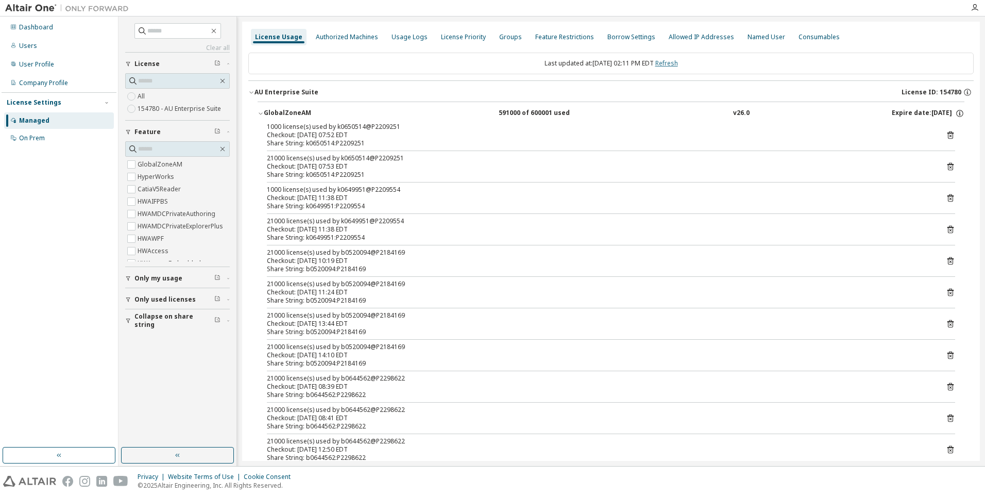
click at [678, 63] on link "Refresh" at bounding box center [666, 63] width 23 height 9
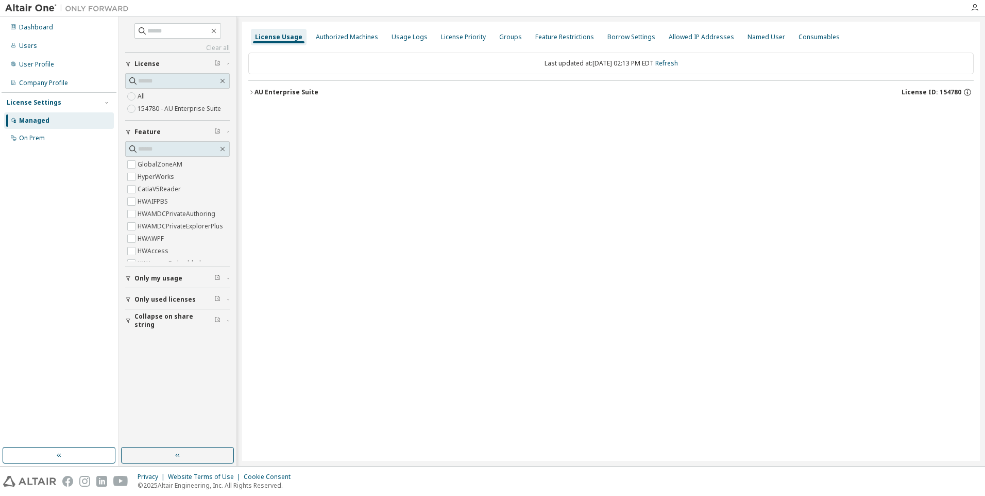
click at [251, 91] on icon "button" at bounding box center [251, 92] width 2 height 4
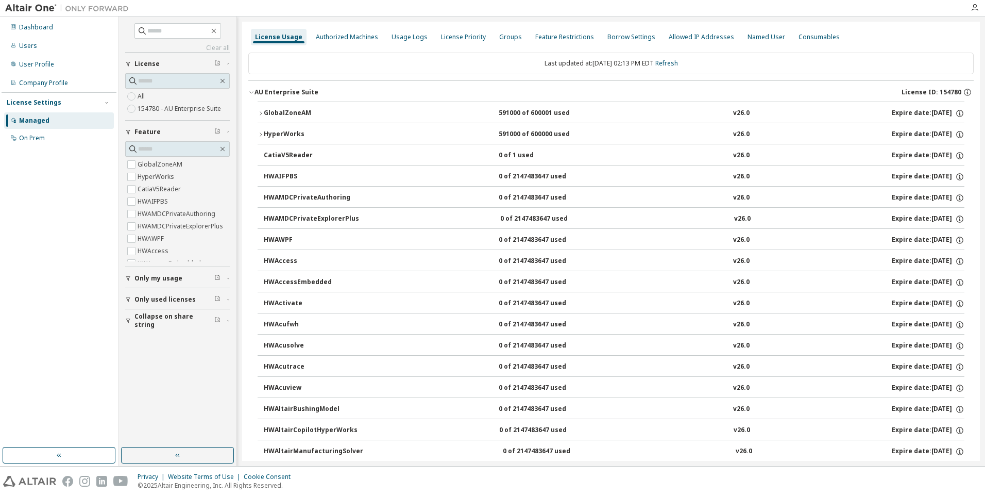
click at [260, 112] on icon "button" at bounding box center [261, 113] width 6 height 6
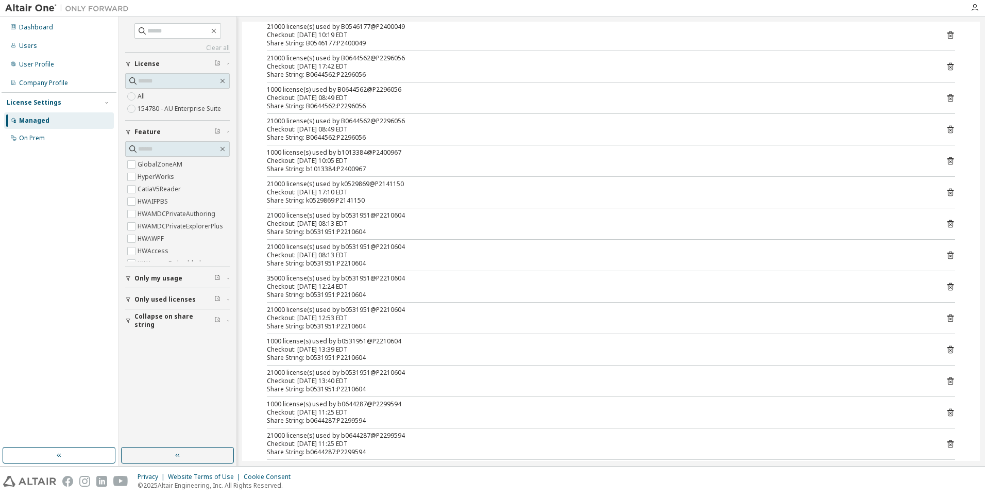
scroll to position [1803, 0]
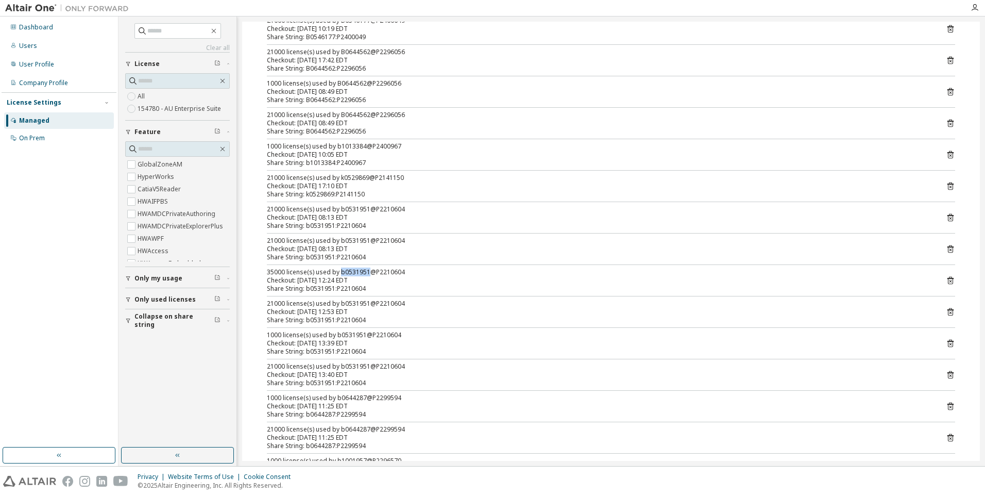
drag, startPoint x: 358, startPoint y: 272, endPoint x: 338, endPoint y: 273, distance: 20.2
click at [338, 273] on div "35000 license(s) used by b0531951@P2210604" at bounding box center [599, 272] width 664 height 8
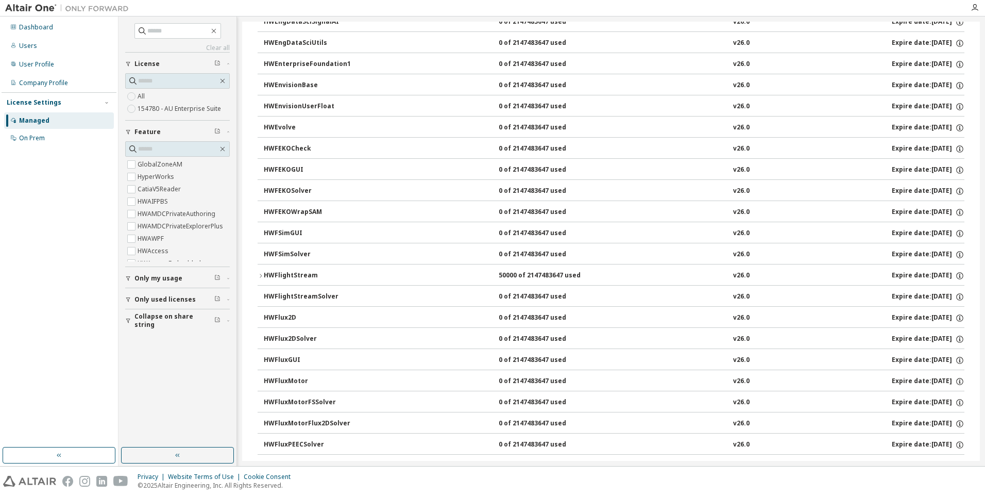
scroll to position [3812, 0]
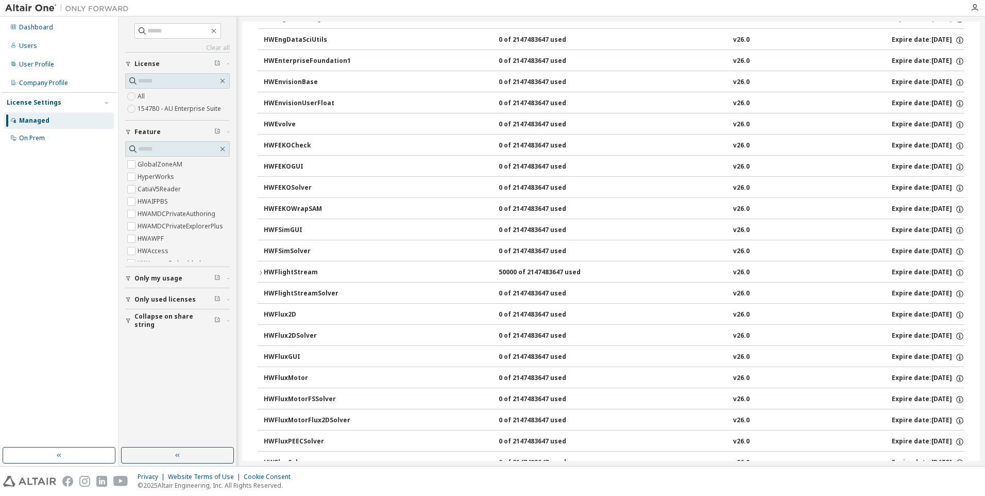
click at [261, 272] on icon "button" at bounding box center [261, 272] width 2 height 4
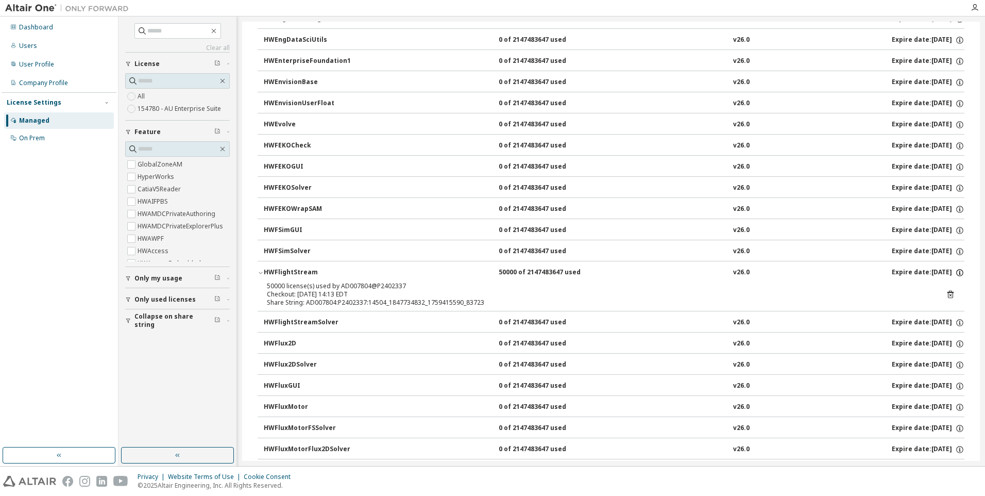
click at [955, 273] on icon "button" at bounding box center [959, 272] width 9 height 9
click at [852, 287] on div "50000 license(s) used by AD007804@P2402337" at bounding box center [599, 286] width 664 height 8
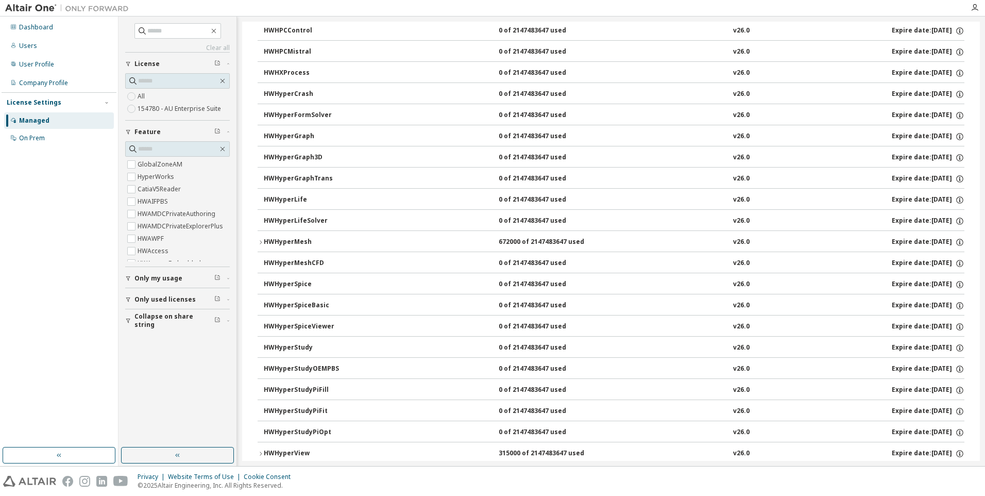
scroll to position [4379, 0]
click at [261, 241] on icon "button" at bounding box center [261, 242] width 6 height 6
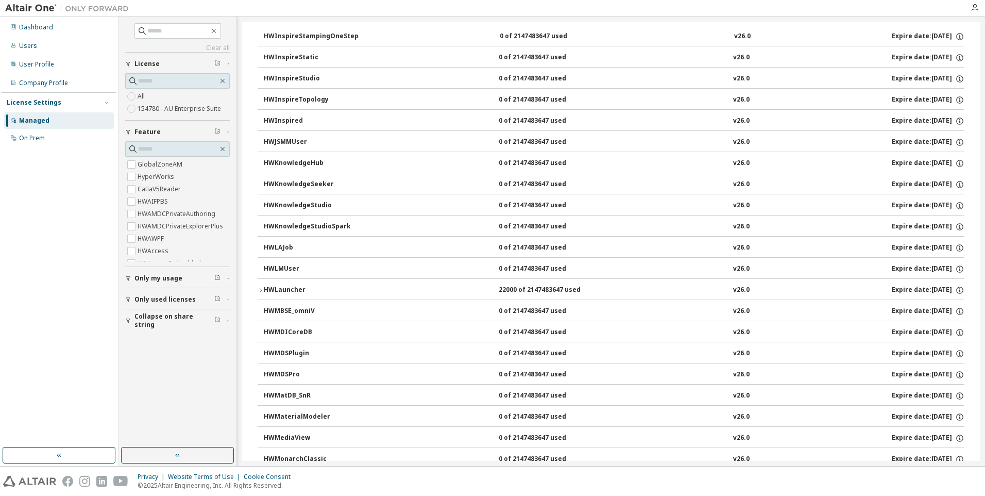
scroll to position [6885, 0]
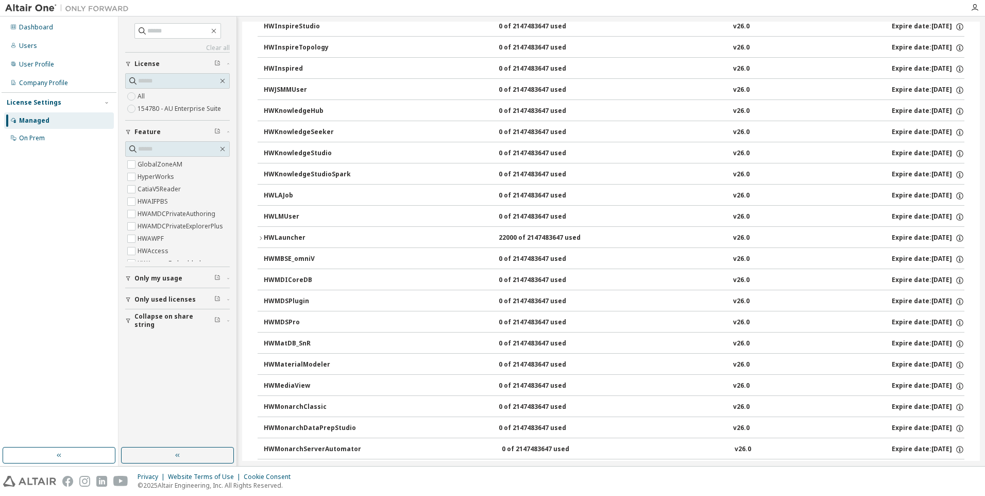
click at [260, 238] on icon "button" at bounding box center [261, 238] width 6 height 6
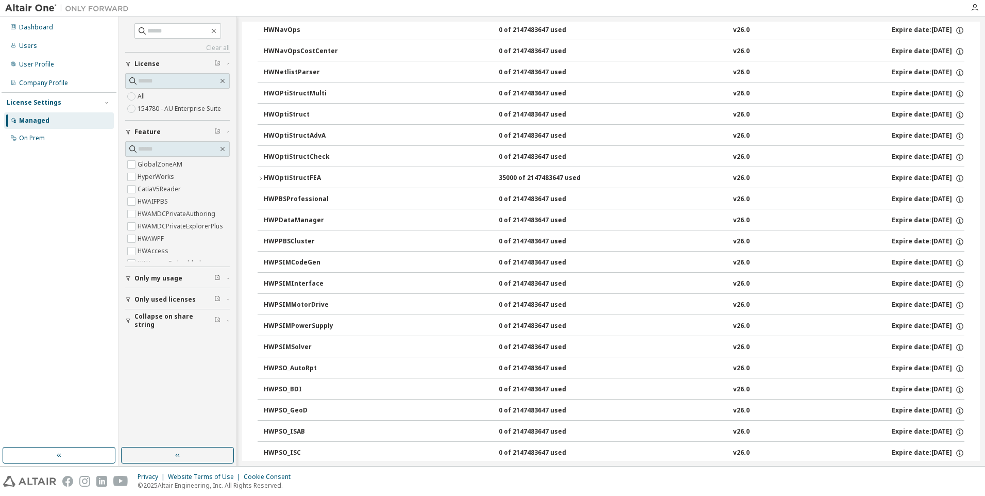
scroll to position [8134, 0]
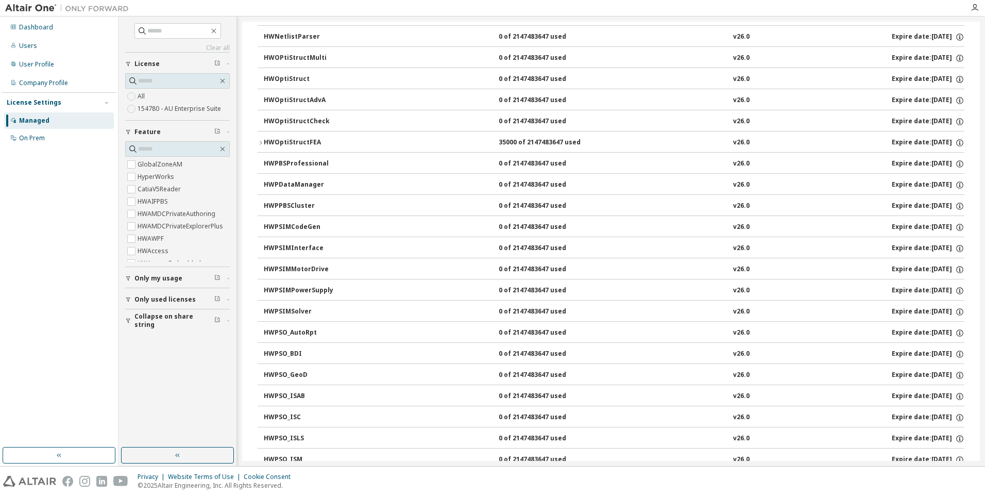
click at [259, 141] on icon "button" at bounding box center [261, 143] width 6 height 6
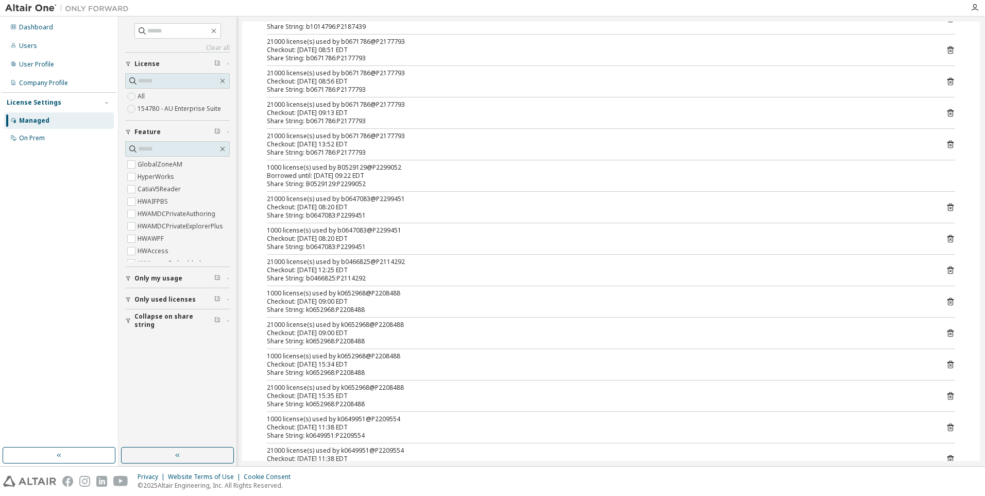
scroll to position [0, 0]
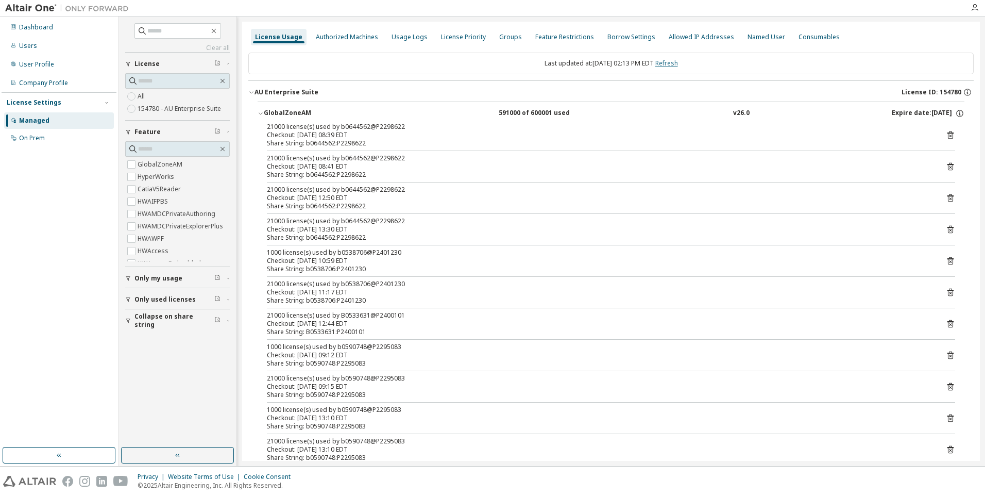
click at [670, 64] on link "Refresh" at bounding box center [666, 63] width 23 height 9
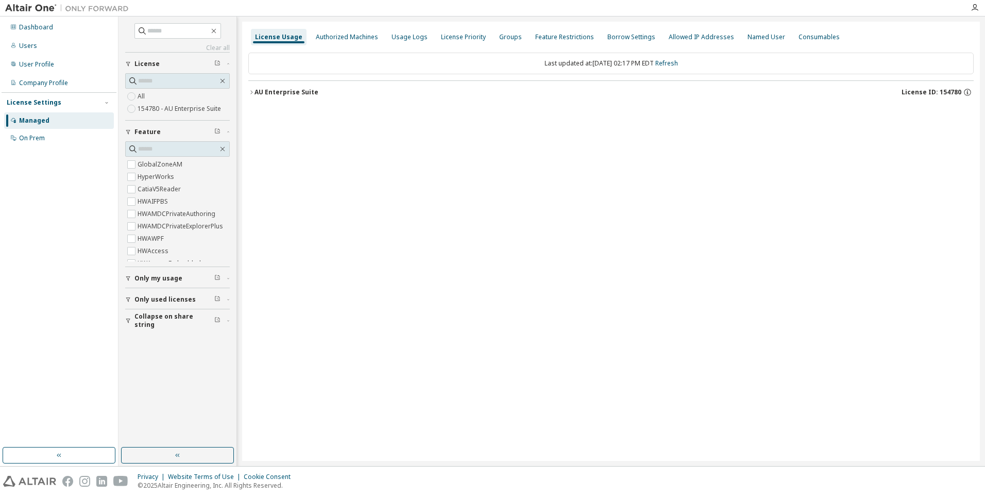
click at [250, 91] on icon "button" at bounding box center [251, 92] width 6 height 6
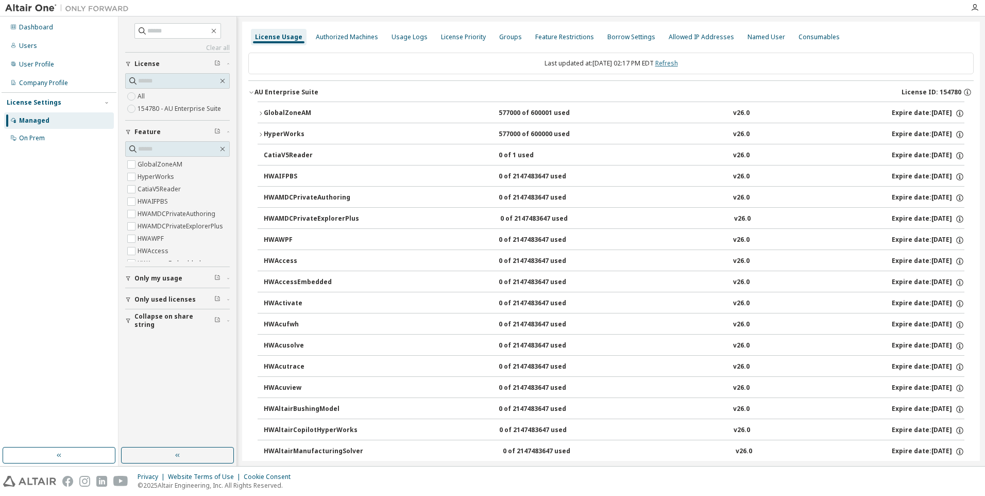
click at [676, 63] on link "Refresh" at bounding box center [666, 63] width 23 height 9
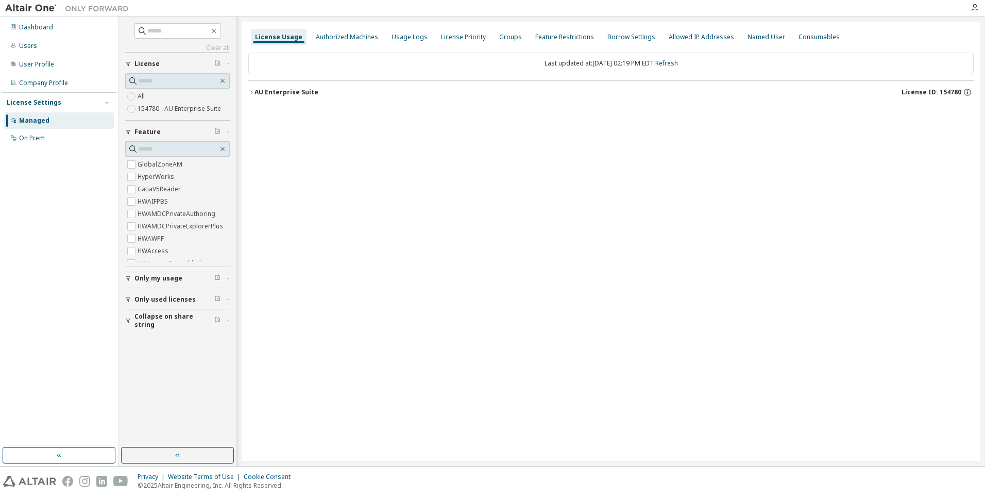
click at [252, 93] on icon "button" at bounding box center [251, 92] width 2 height 4
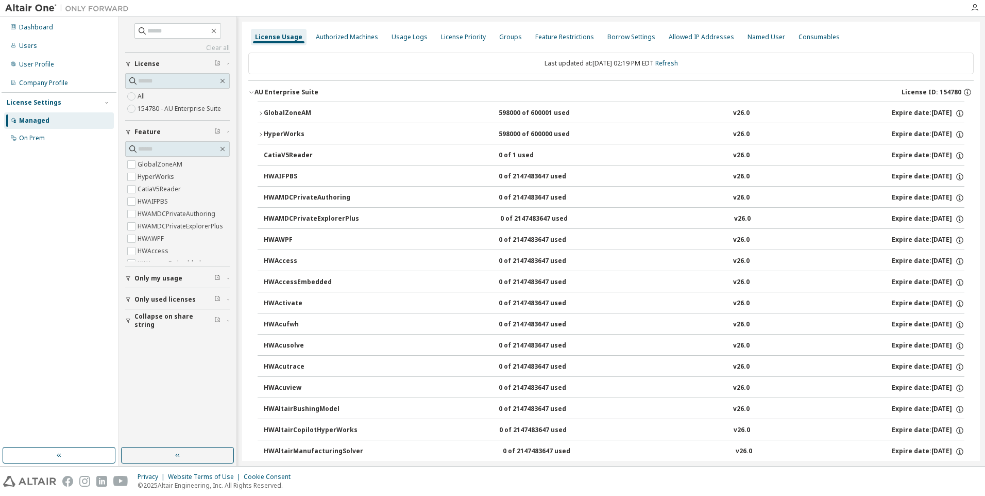
click at [261, 112] on icon "button" at bounding box center [261, 113] width 2 height 4
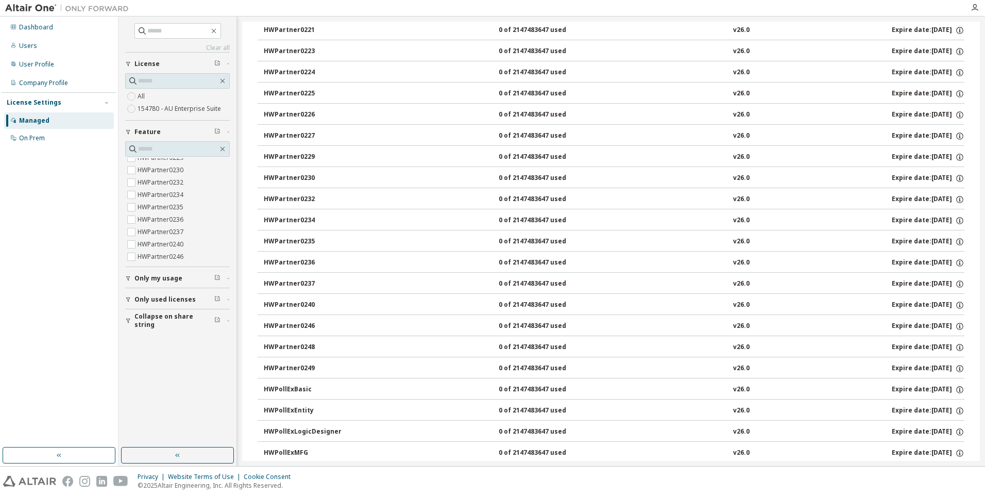
scroll to position [43, 0]
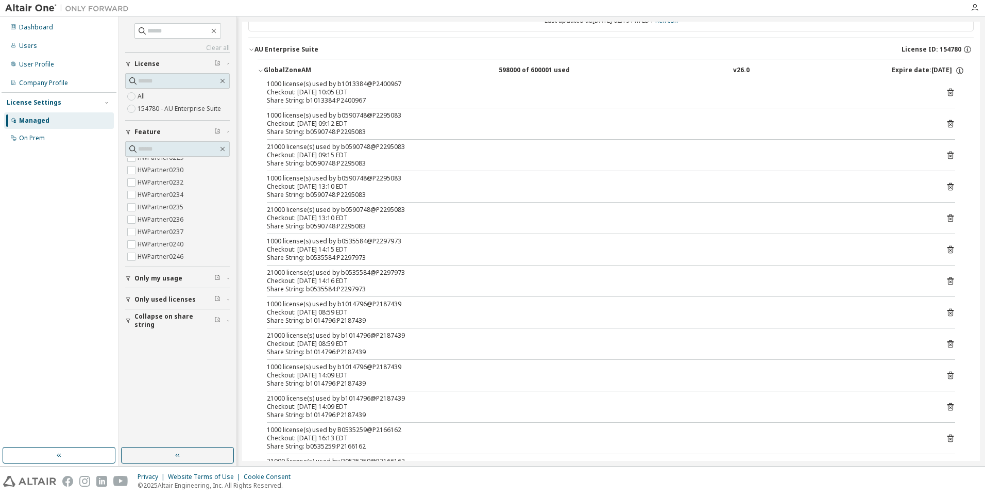
click at [430, 71] on div "GlobalZoneAM 598000 of 600001 used v26.0 Expire date: 2025-12-31" at bounding box center [614, 70] width 701 height 9
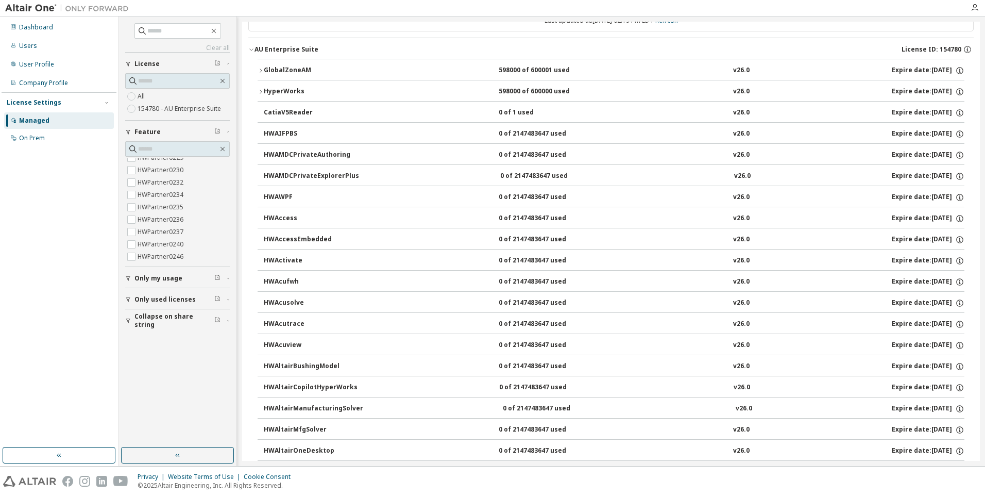
click at [261, 91] on icon "button" at bounding box center [261, 92] width 6 height 6
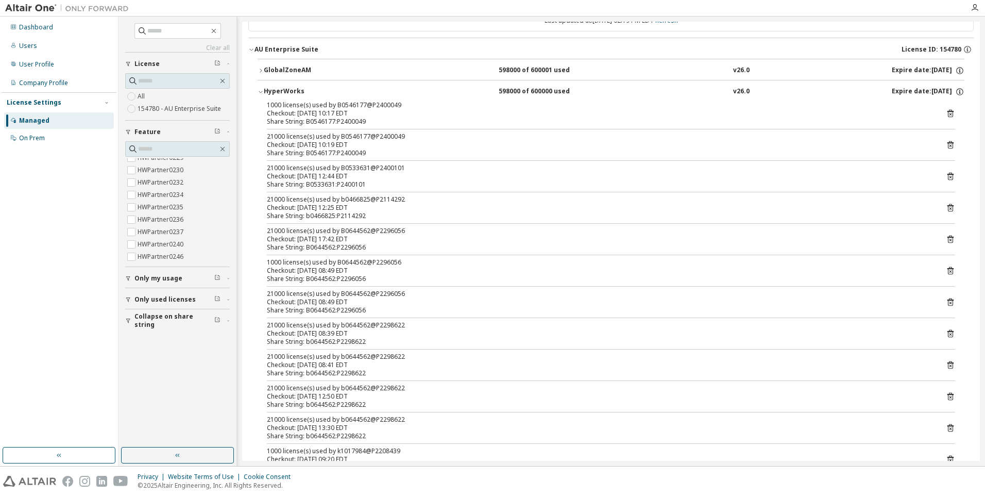
click at [260, 91] on icon "button" at bounding box center [261, 92] width 6 height 6
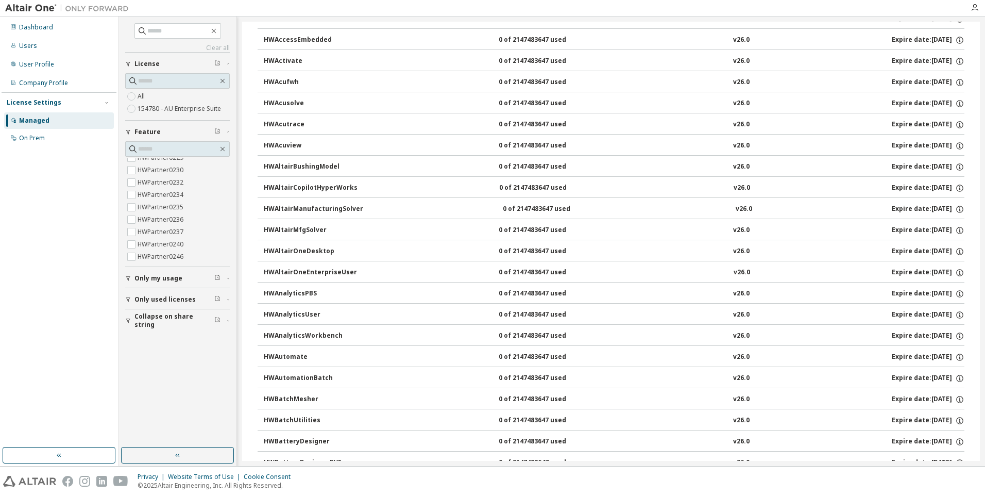
scroll to position [0, 0]
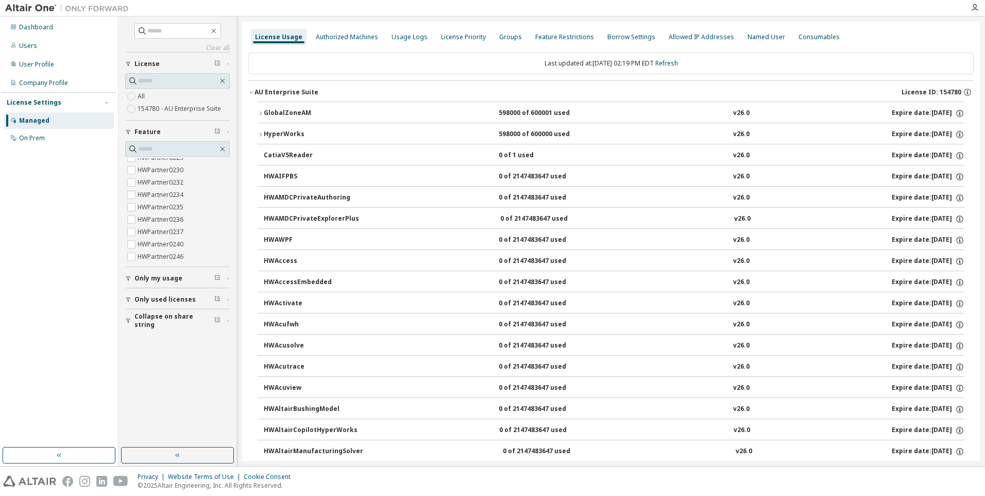
click at [259, 113] on icon "button" at bounding box center [261, 113] width 6 height 6
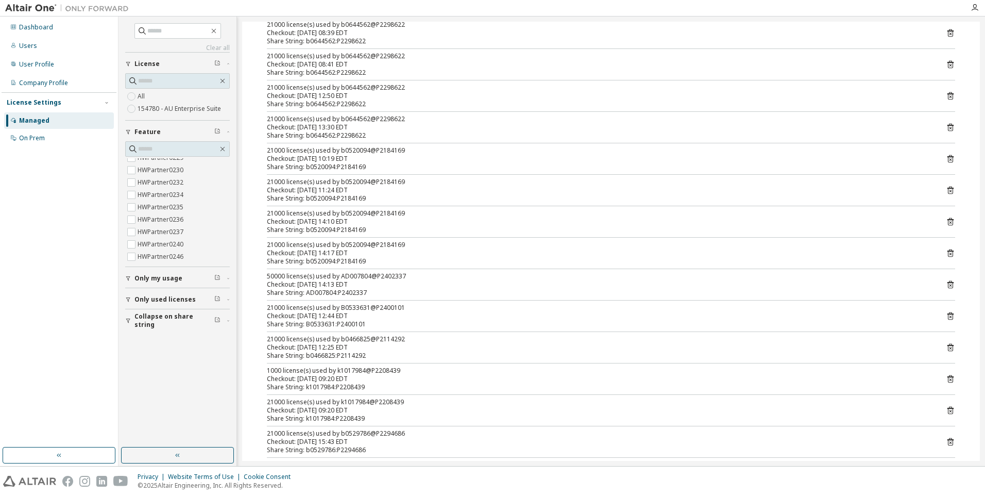
scroll to position [1030, 0]
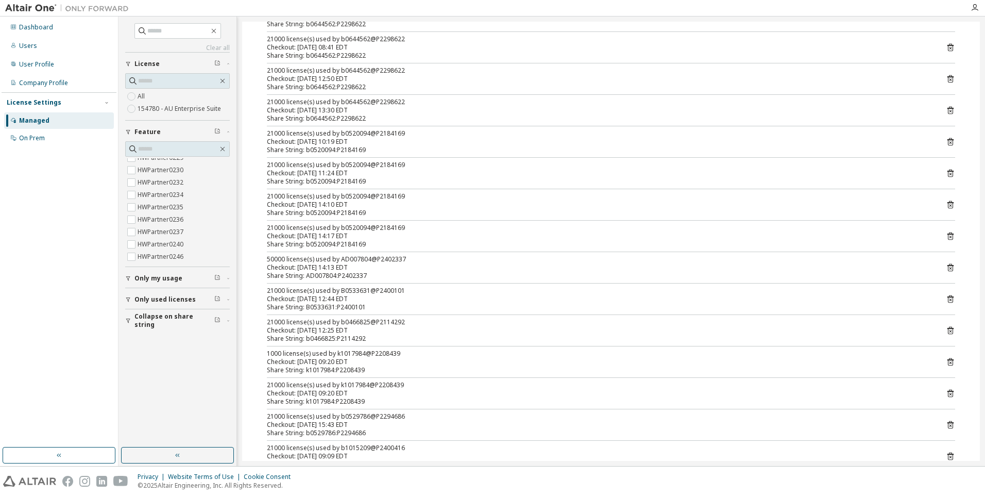
click at [949, 267] on icon at bounding box center [950, 268] width 3 height 3
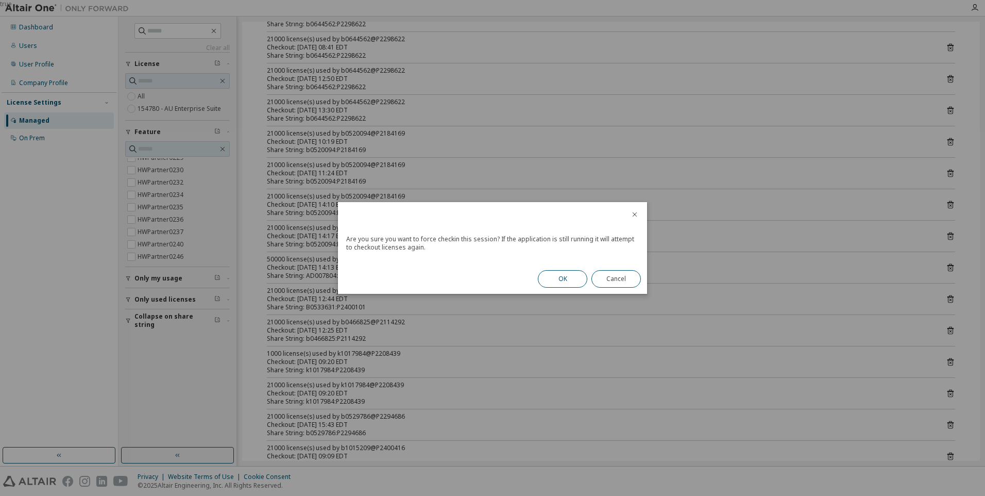
click at [568, 280] on button "OK" at bounding box center [562, 279] width 49 height 18
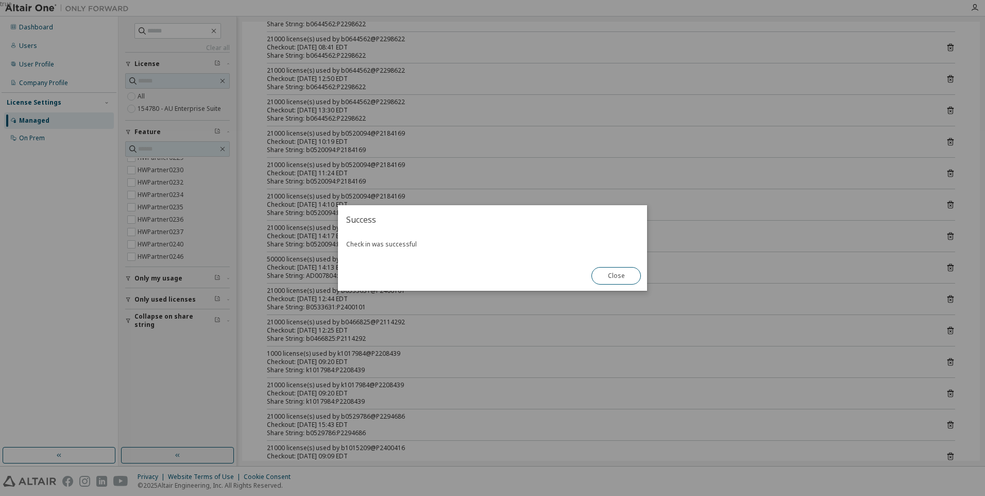
drag, startPoint x: 621, startPoint y: 280, endPoint x: 958, endPoint y: 257, distance: 337.2
click at [621, 279] on button "Close" at bounding box center [615, 276] width 49 height 18
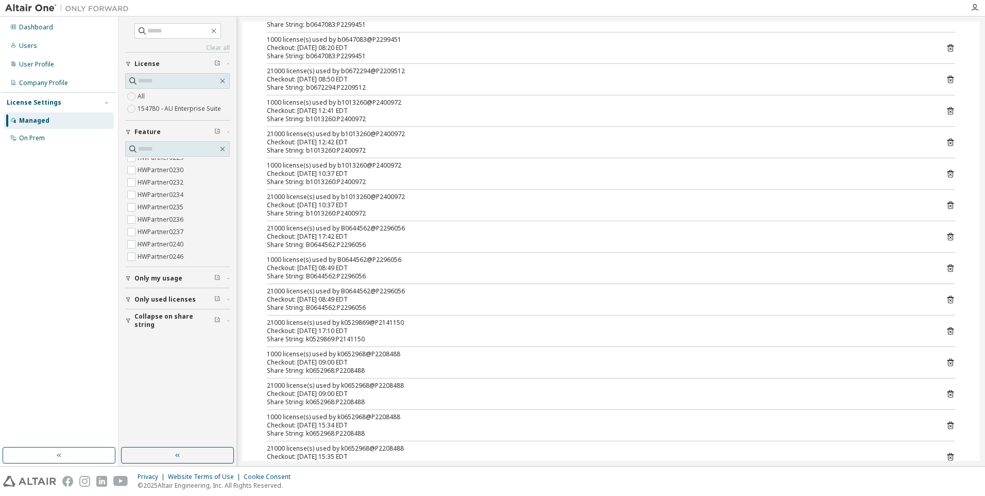
scroll to position [0, 0]
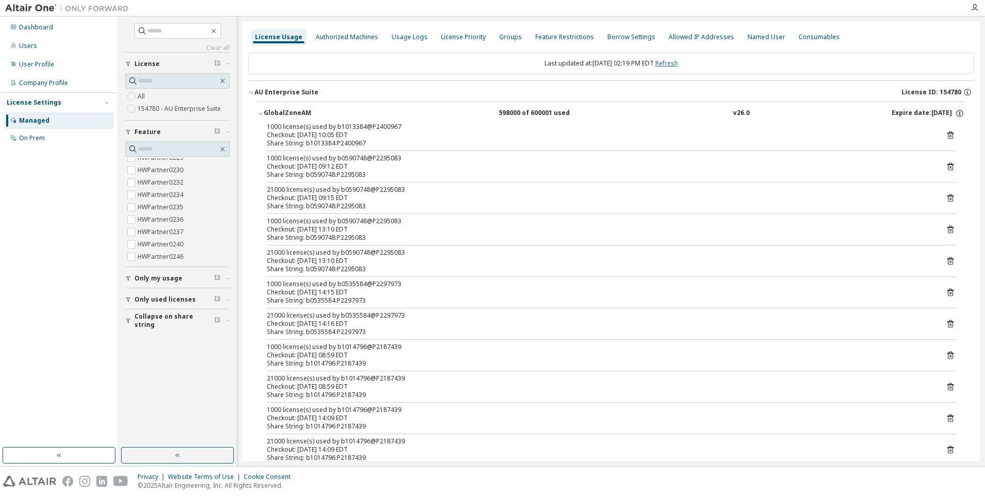
click at [678, 64] on link "Refresh" at bounding box center [666, 63] width 23 height 9
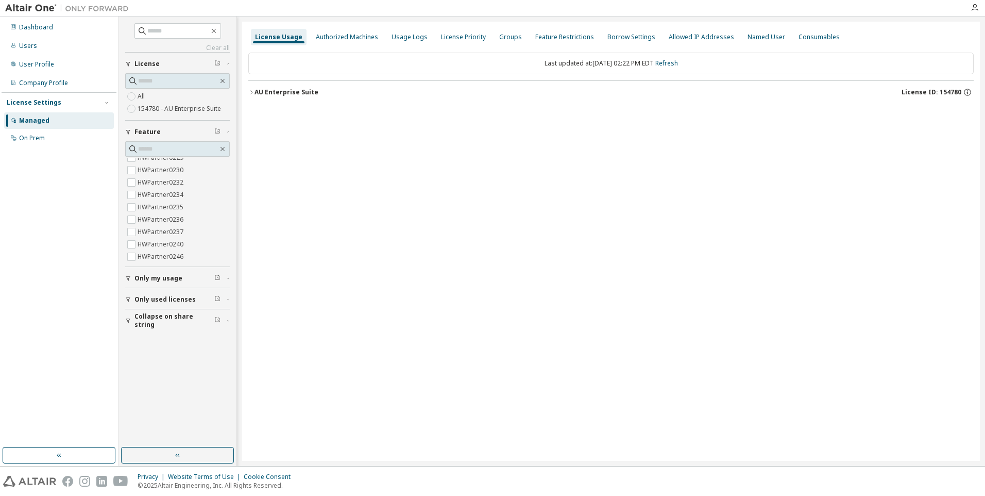
click at [251, 92] on icon "button" at bounding box center [251, 92] width 6 height 6
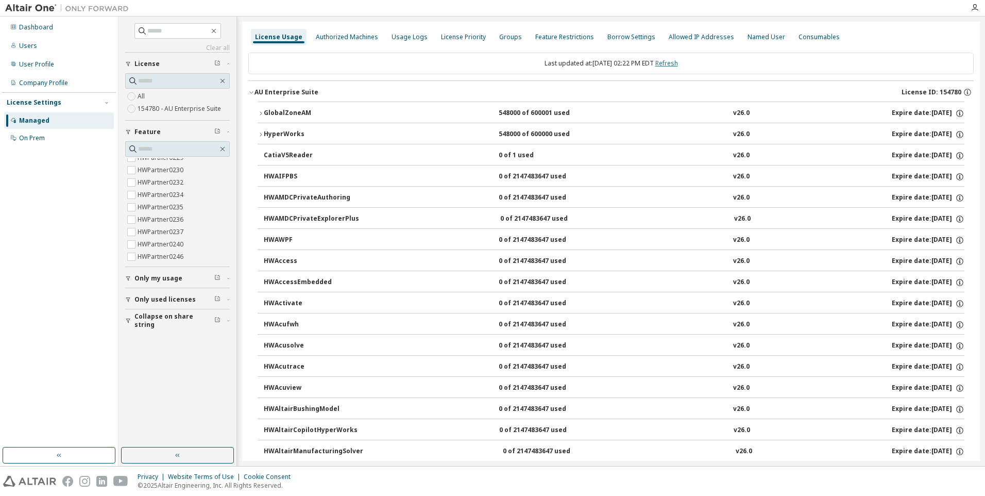
click at [675, 65] on link "Refresh" at bounding box center [666, 63] width 23 height 9
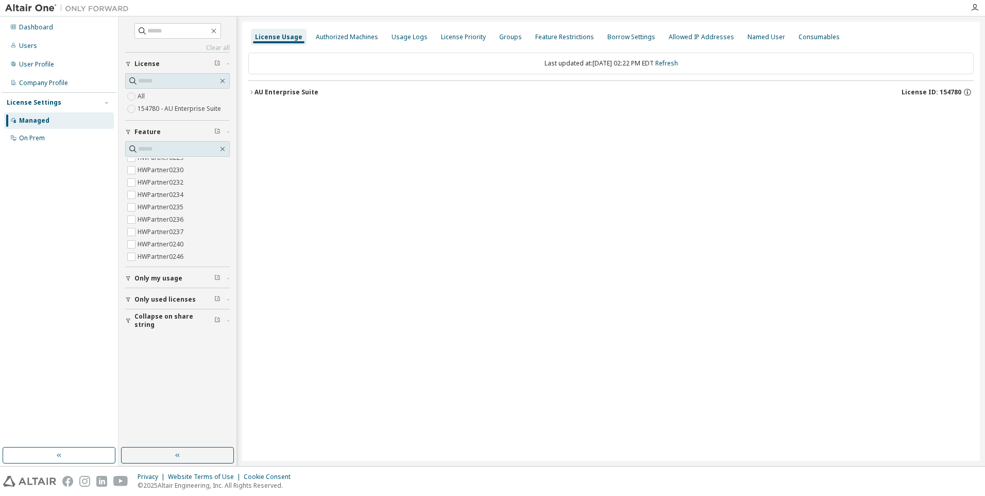
click at [251, 93] on icon "button" at bounding box center [251, 92] width 6 height 6
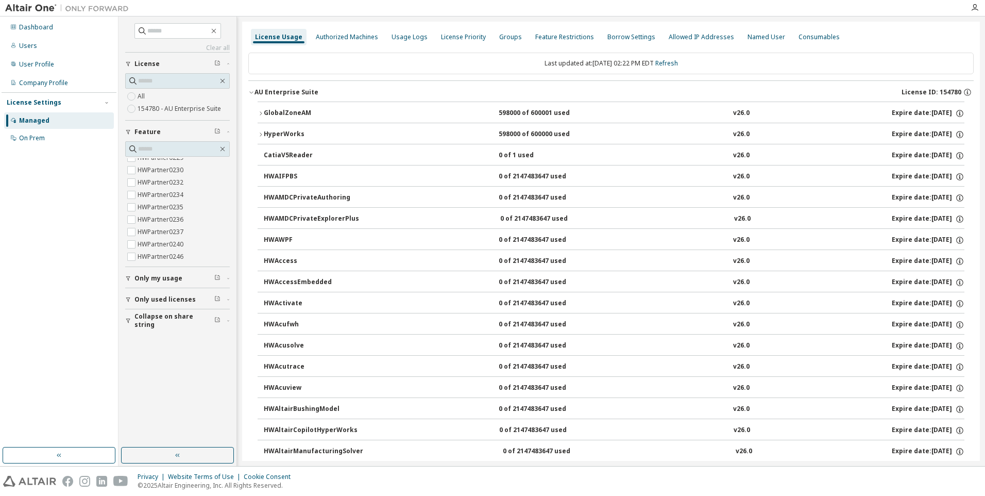
click at [260, 113] on icon "button" at bounding box center [261, 113] width 6 height 6
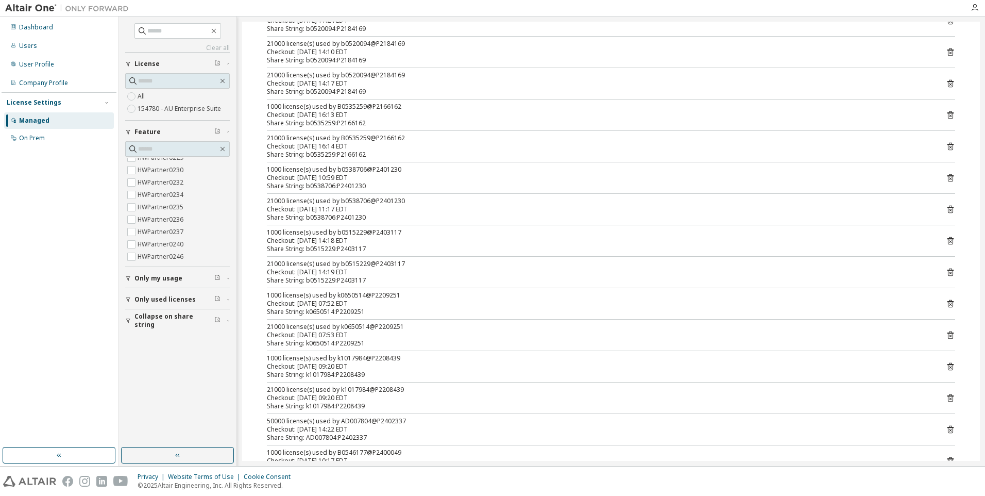
scroll to position [1185, 0]
click at [369, 426] on div "Checkout: 2025-10-02 14:22 EDT" at bounding box center [599, 427] width 664 height 8
click at [946, 428] on icon at bounding box center [950, 426] width 9 height 9
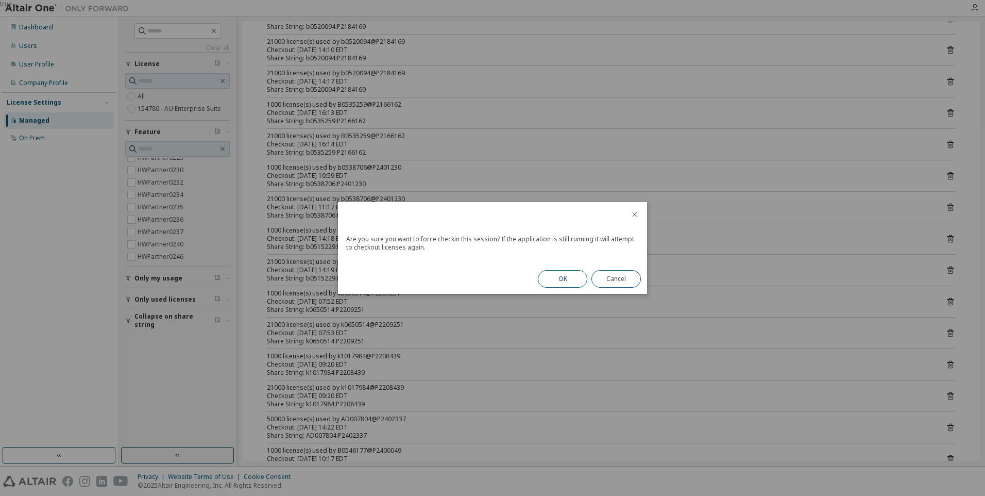
click at [568, 281] on button "OK" at bounding box center [562, 279] width 49 height 18
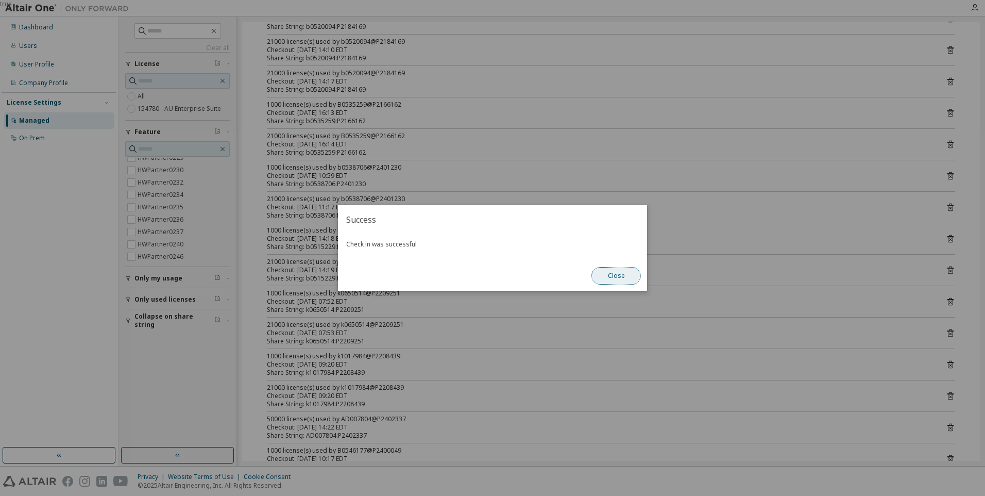
click at [605, 281] on button "Close" at bounding box center [615, 276] width 49 height 18
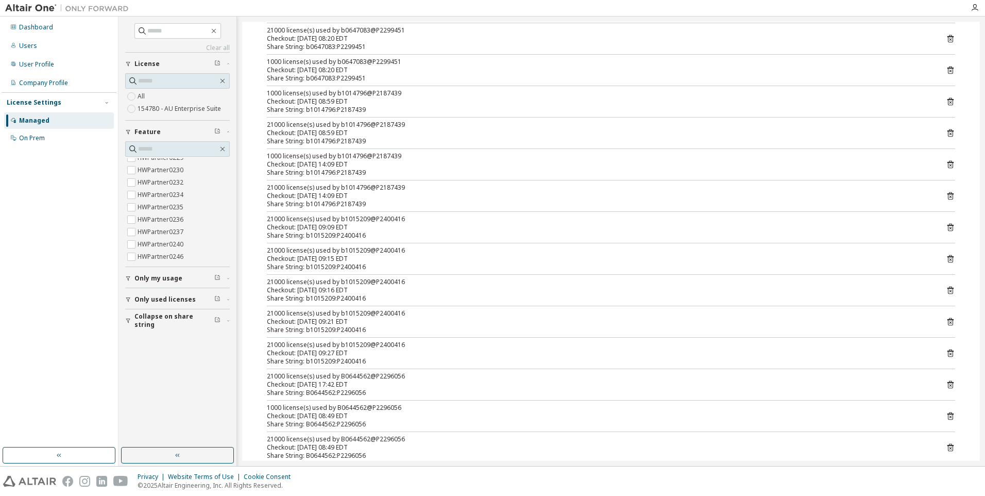
scroll to position [0, 0]
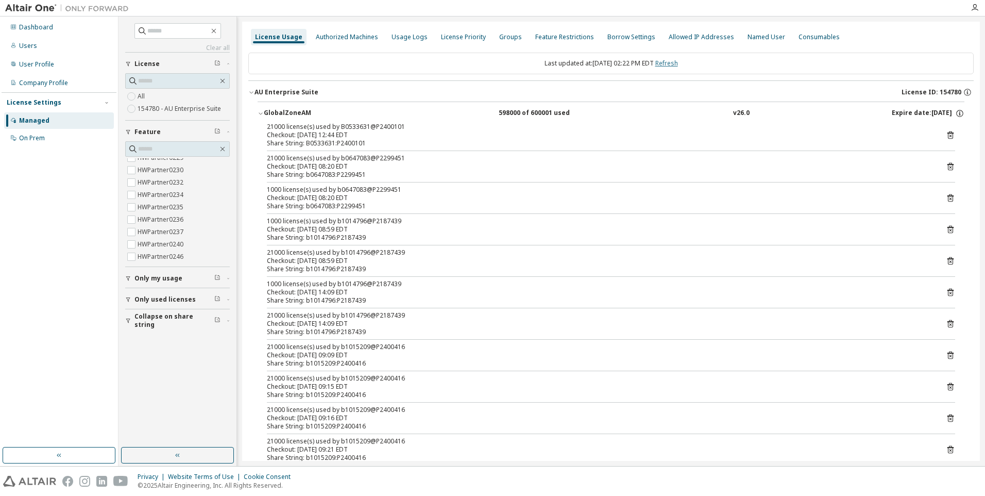
click at [672, 64] on link "Refresh" at bounding box center [666, 63] width 23 height 9
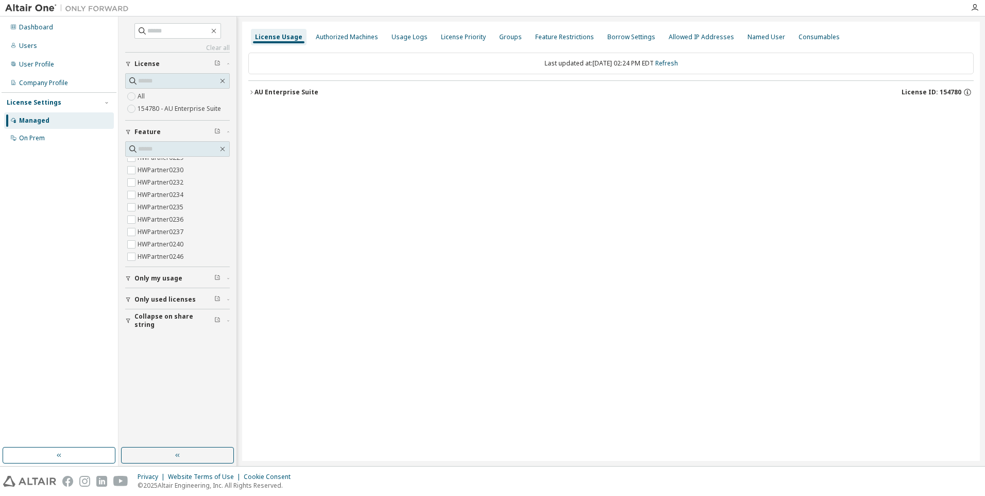
click at [252, 92] on icon "button" at bounding box center [251, 92] width 6 height 6
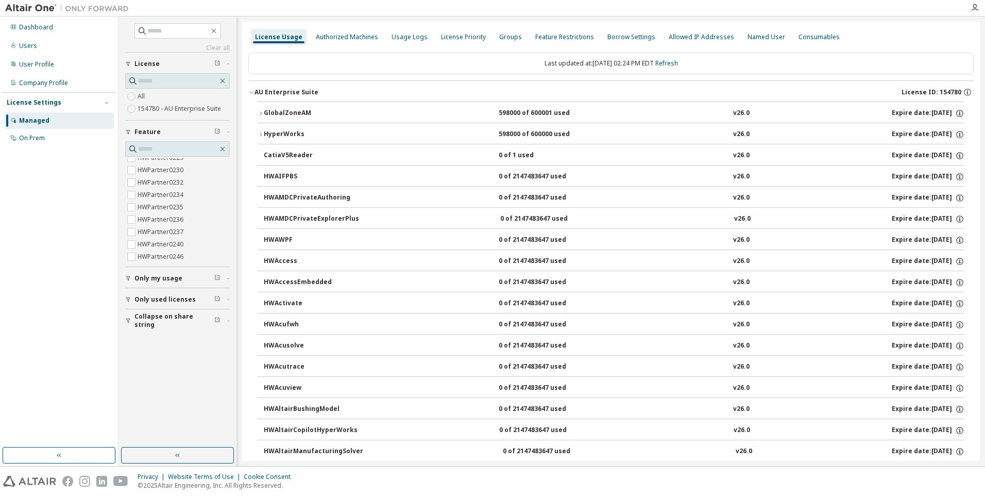
click at [260, 112] on icon "button" at bounding box center [261, 113] width 6 height 6
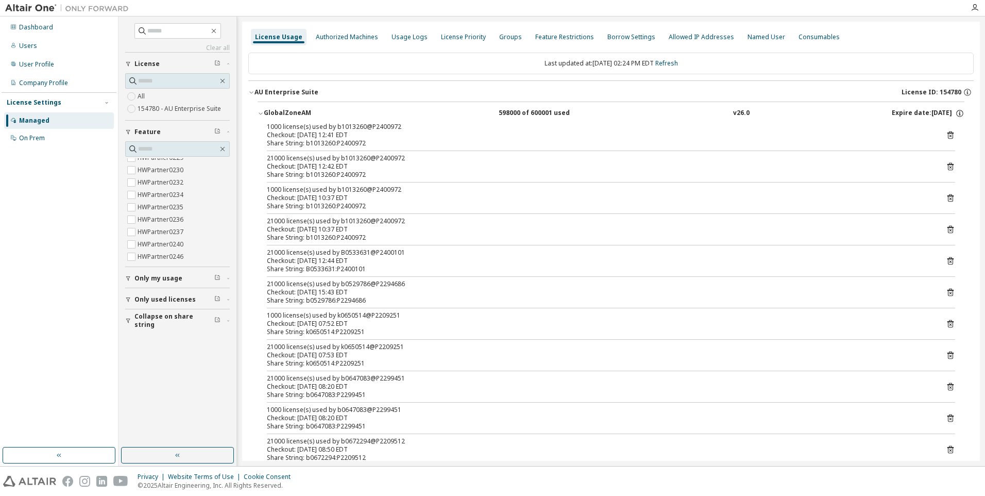
click at [581, 120] on button "GlobalZoneAM 598000 of 600001 used v26.0 Expire date: 2025-12-31" at bounding box center [611, 113] width 707 height 23
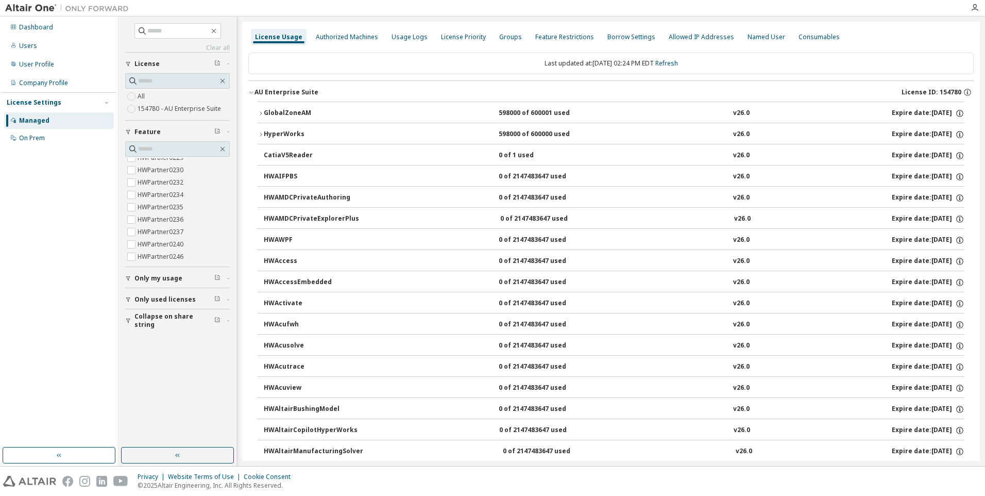
click at [260, 113] on icon "button" at bounding box center [261, 113] width 6 height 6
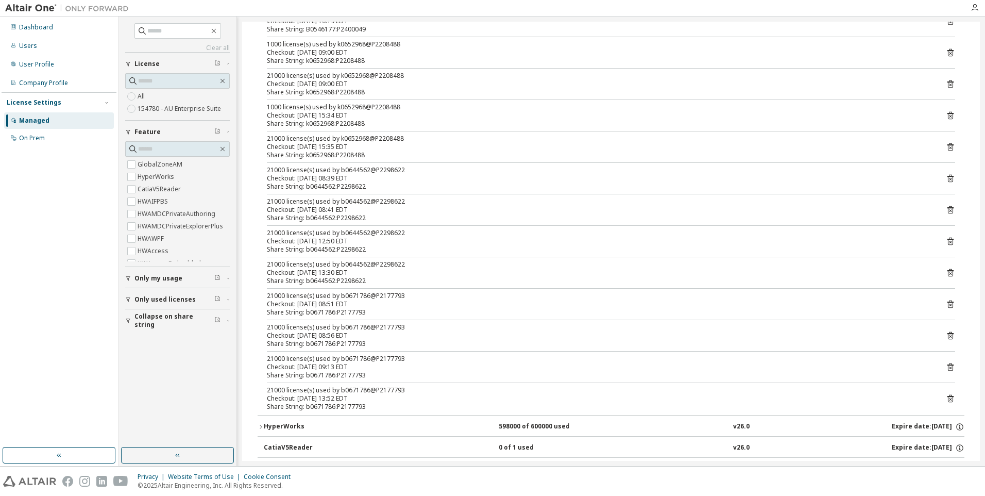
scroll to position [3843, 0]
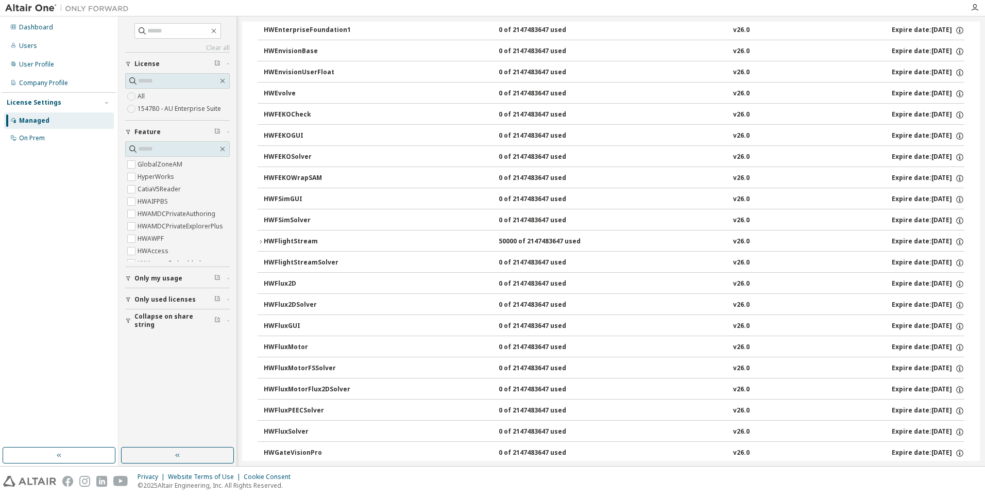
click at [261, 241] on icon "button" at bounding box center [261, 242] width 6 height 6
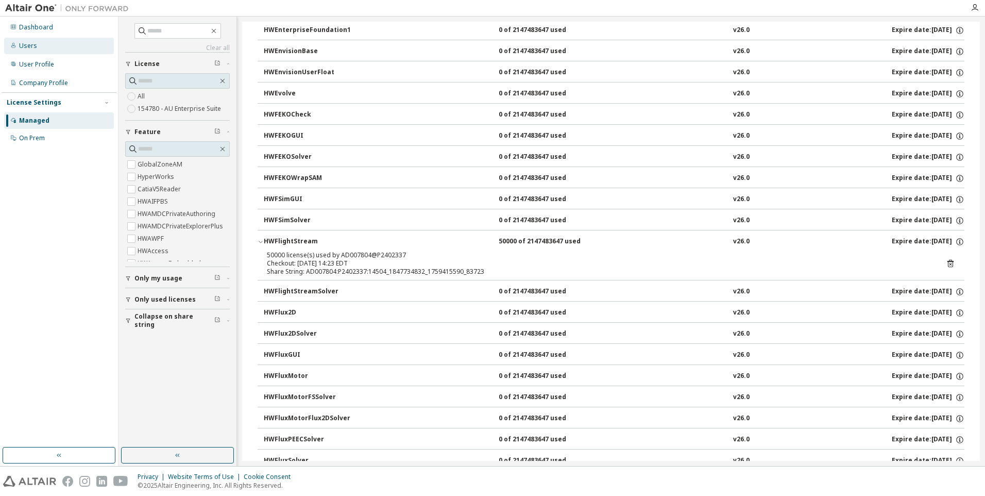
click at [37, 45] on div "Users" at bounding box center [59, 46] width 110 height 16
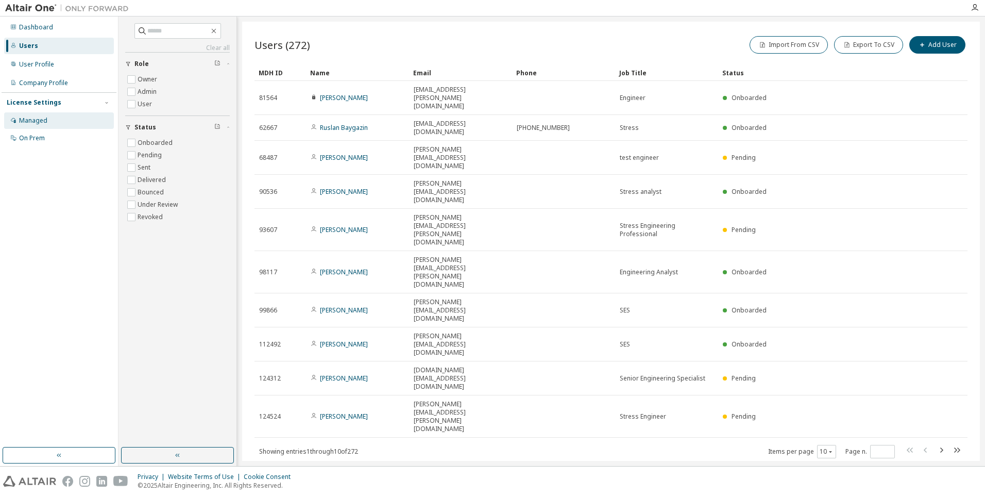
click at [36, 122] on div "Managed" at bounding box center [33, 120] width 28 height 8
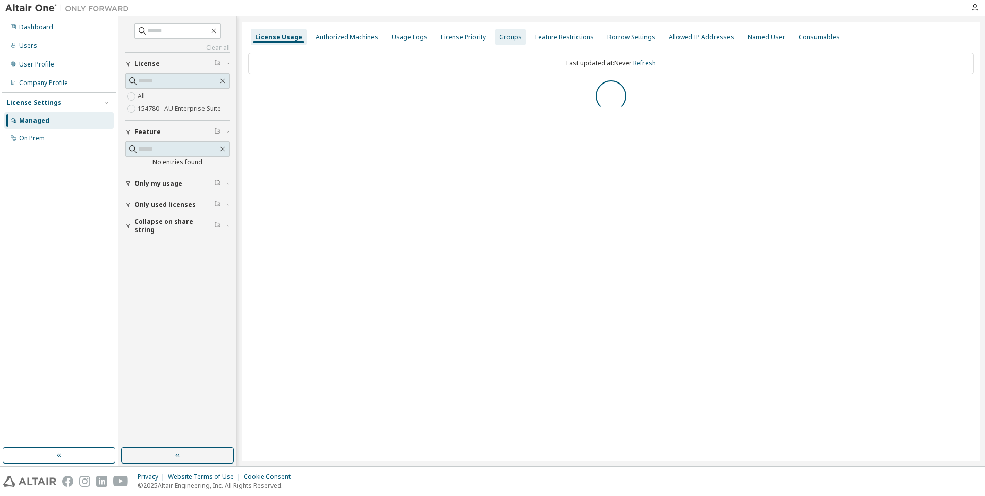
click at [504, 39] on div "Groups" at bounding box center [510, 37] width 23 height 8
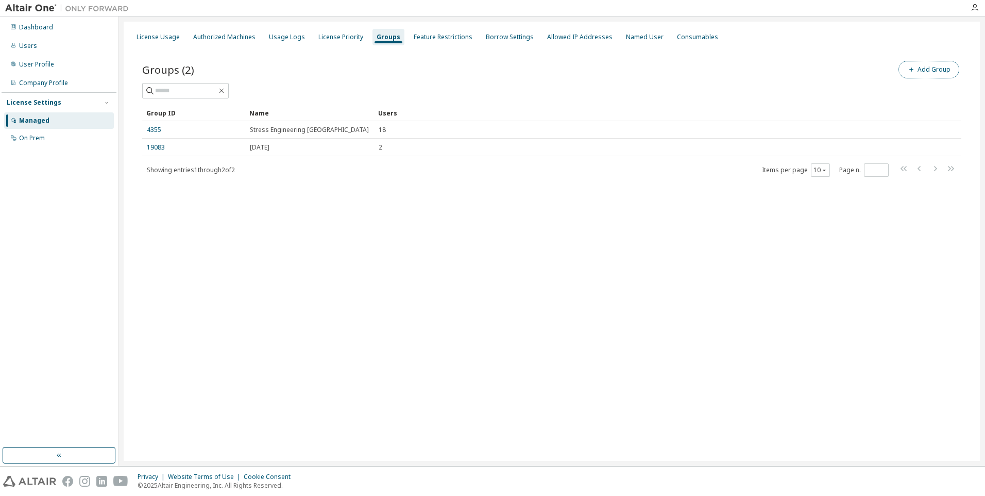
click at [922, 70] on button "Add Group" at bounding box center [928, 70] width 61 height 18
click at [809, 76] on input "text" at bounding box center [861, 78] width 230 height 8
type input "**********"
click at [956, 103] on button "Add" at bounding box center [953, 100] width 49 height 18
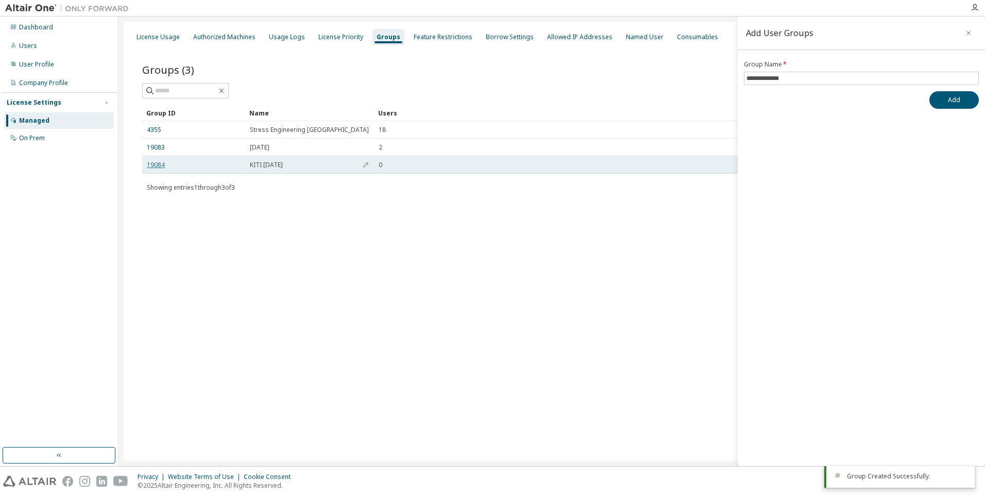
click at [158, 164] on link "19084" at bounding box center [156, 165] width 18 height 8
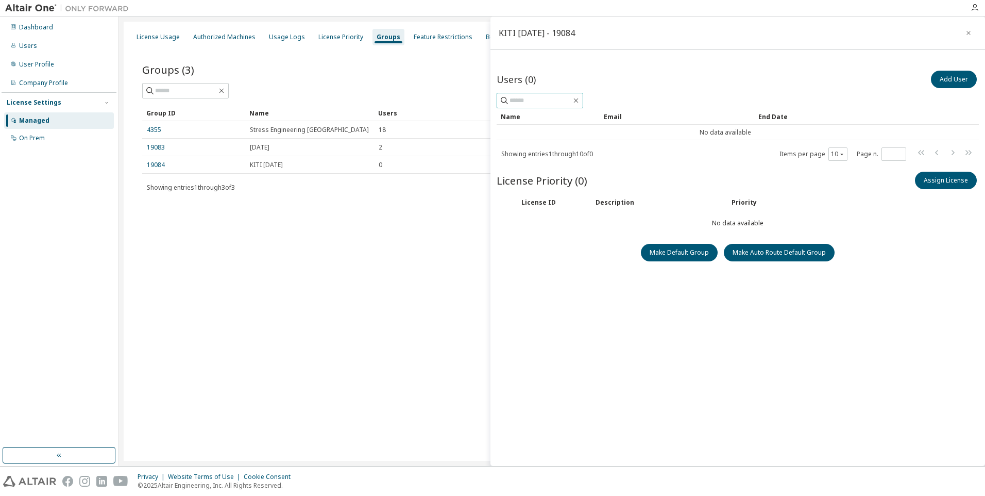
click at [528, 98] on input "text" at bounding box center [541, 100] width 62 height 10
type input "*****"
click at [30, 43] on div "Users" at bounding box center [28, 46] width 18 height 8
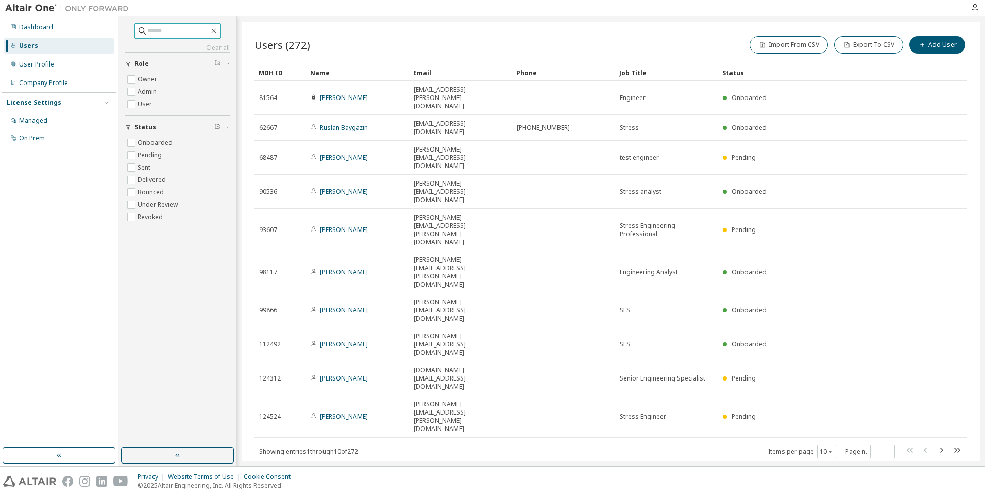
click at [170, 33] on input "text" at bounding box center [178, 31] width 62 height 10
type input "*****"
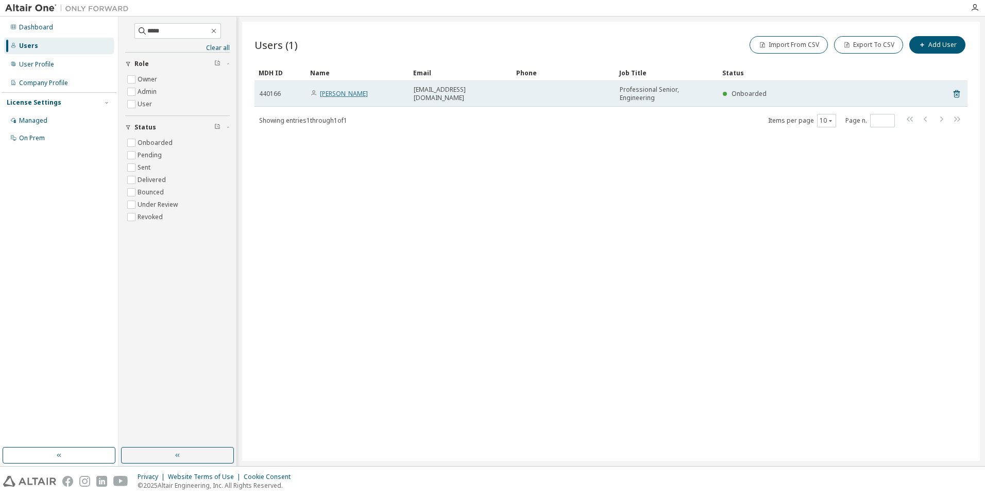
click at [345, 93] on link "Nitin Mishra" at bounding box center [344, 93] width 48 height 9
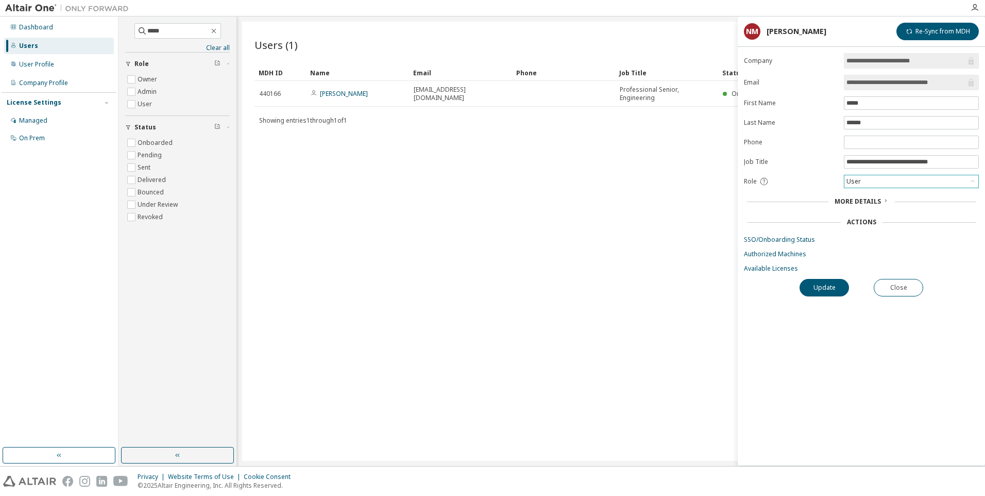
click at [937, 181] on div "User" at bounding box center [911, 181] width 134 height 12
click at [936, 181] on div "User" at bounding box center [911, 181] width 134 height 12
click at [31, 122] on div "Managed" at bounding box center [33, 120] width 28 height 8
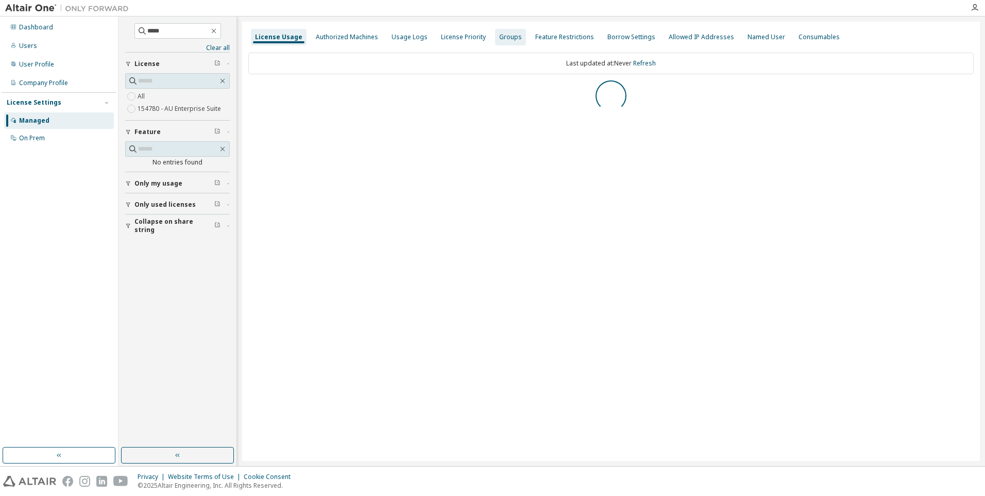
click at [502, 39] on div "Groups" at bounding box center [510, 37] width 23 height 8
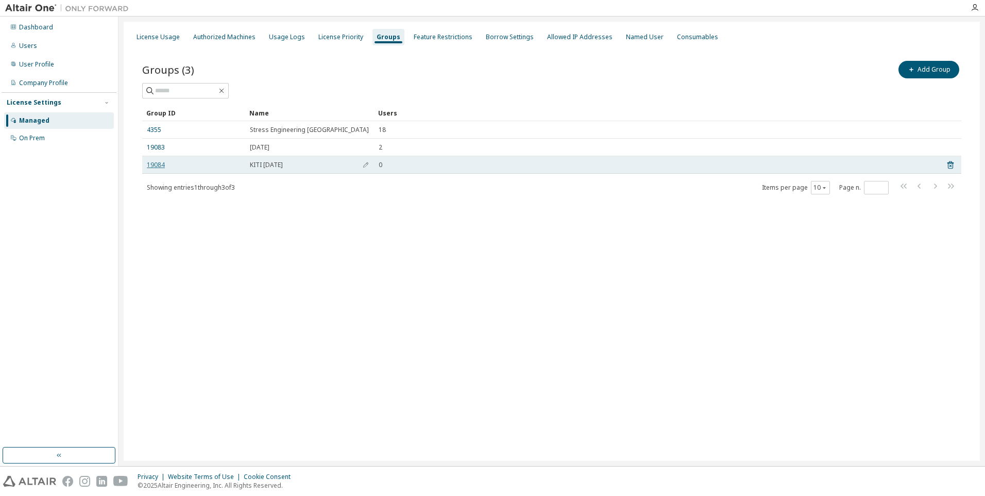
click at [156, 163] on link "19084" at bounding box center [156, 165] width 18 height 8
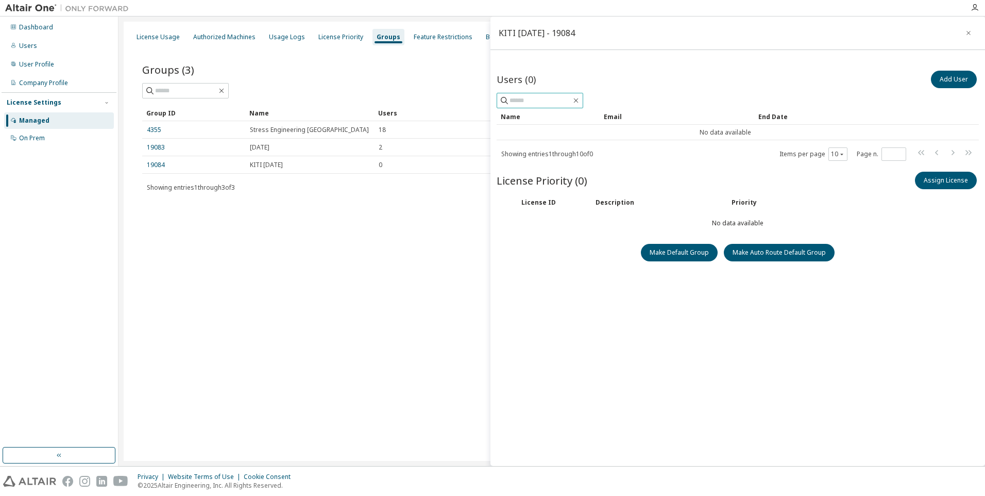
click at [547, 101] on input "text" at bounding box center [541, 100] width 62 height 10
click at [958, 79] on button "Add User" at bounding box center [954, 80] width 46 height 18
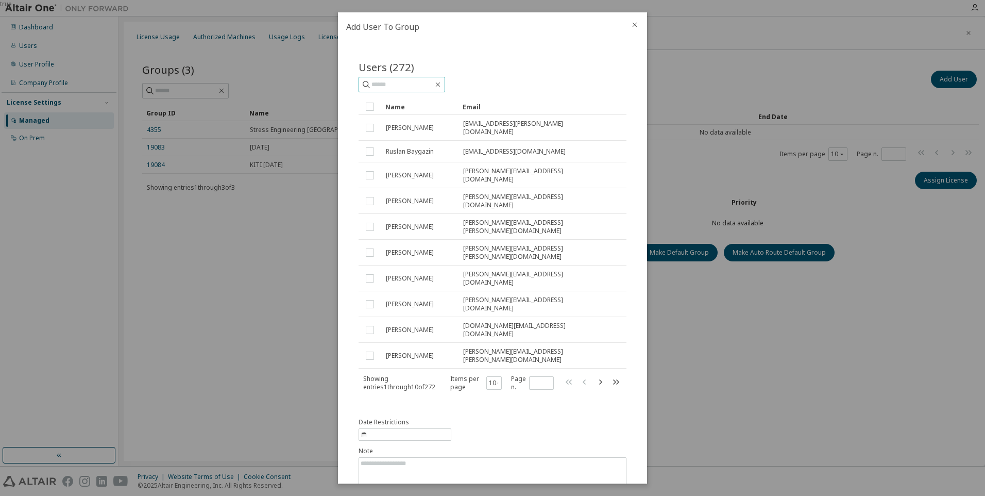
click at [419, 86] on input "text" at bounding box center [402, 84] width 62 height 10
type input "*****"
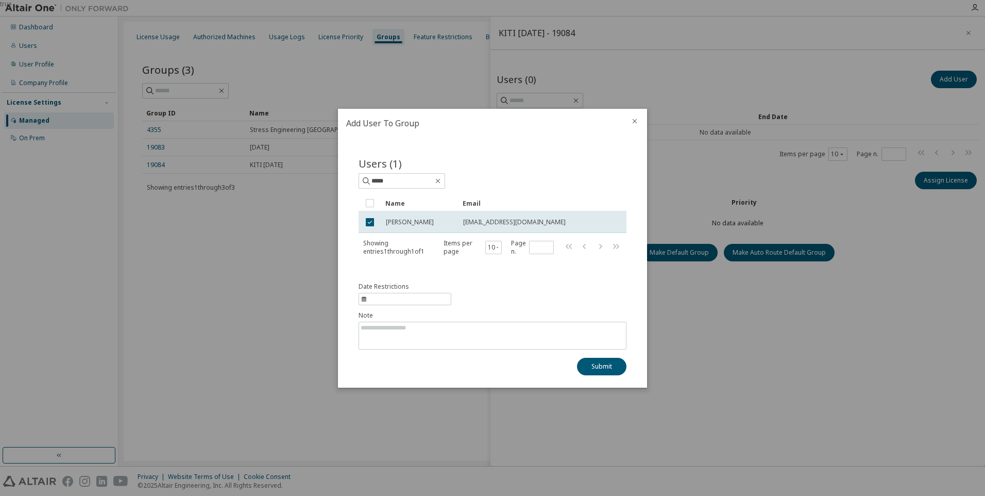
click at [379, 300] on span "information" at bounding box center [405, 299] width 93 height 12
select select "*"
select select "****"
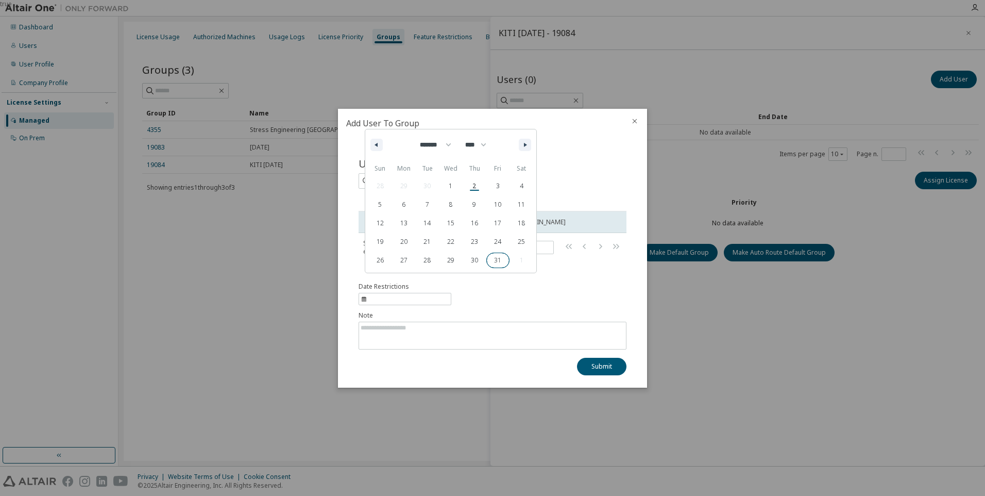
click at [502, 261] on span "31" at bounding box center [498, 259] width 24 height 13
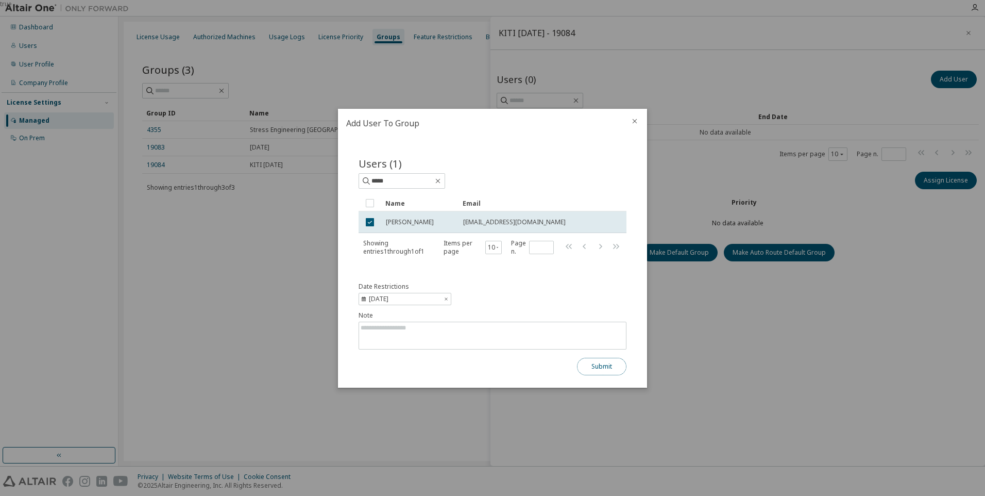
click at [603, 368] on button "Submit" at bounding box center [601, 367] width 49 height 18
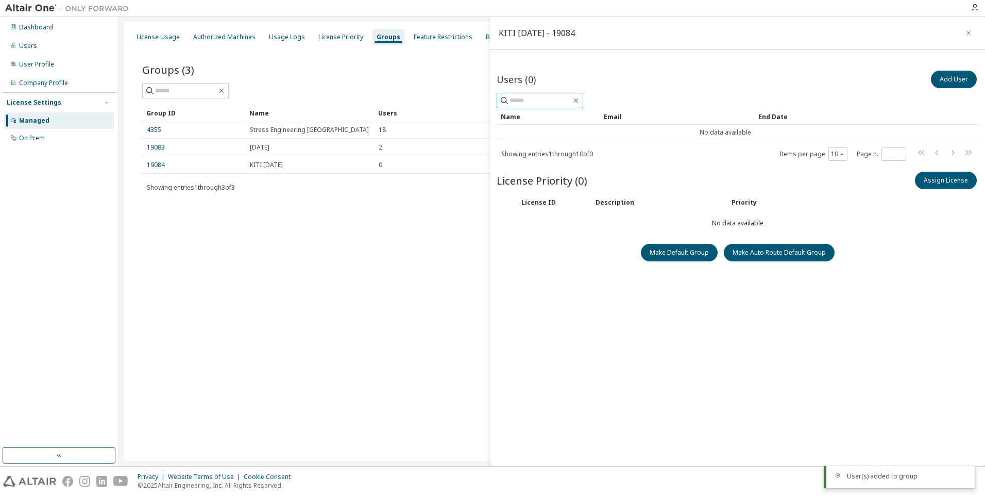
click at [540, 100] on input "text" at bounding box center [541, 100] width 62 height 10
type input "*****"
click at [947, 79] on button "Add User" at bounding box center [954, 80] width 46 height 18
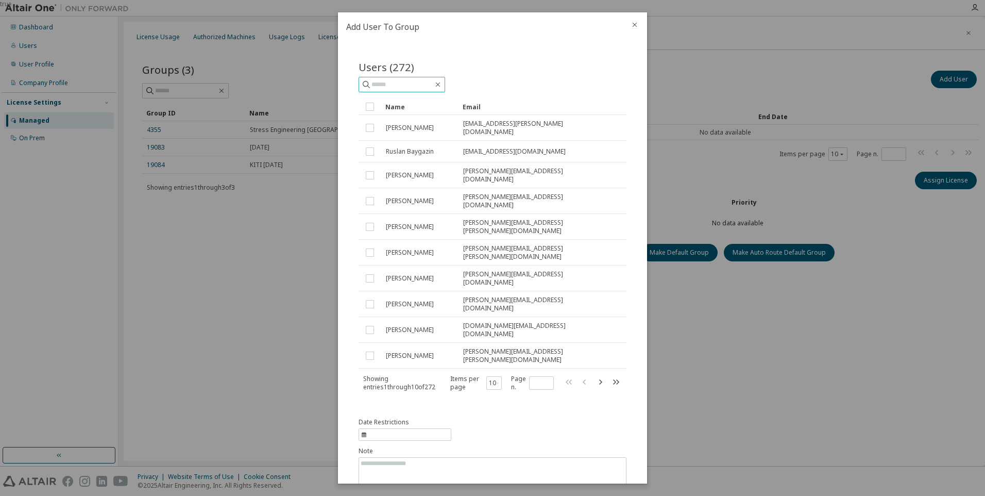
drag, startPoint x: 411, startPoint y: 88, endPoint x: 400, endPoint y: 87, distance: 10.9
click at [410, 88] on input "text" at bounding box center [402, 84] width 62 height 10
type input "*****"
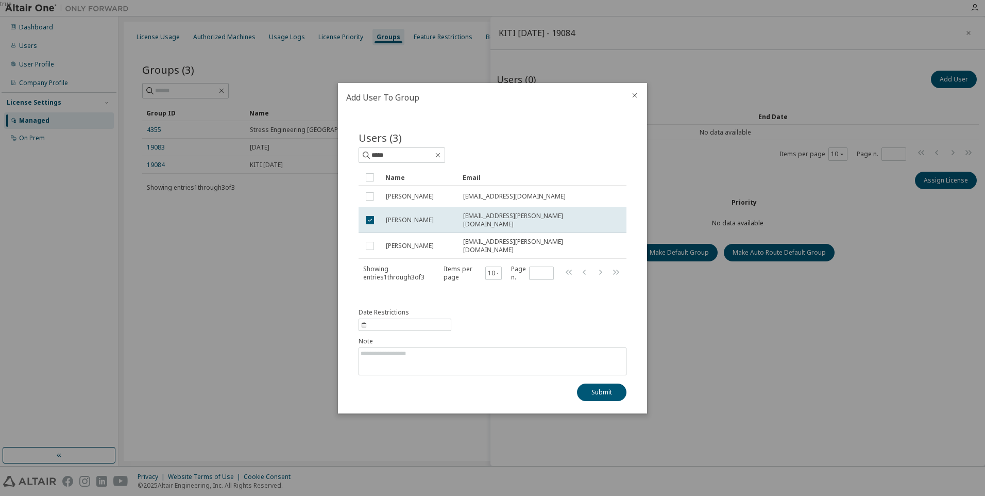
click at [435, 320] on span "information" at bounding box center [405, 324] width 93 height 12
select select "*"
select select "****"
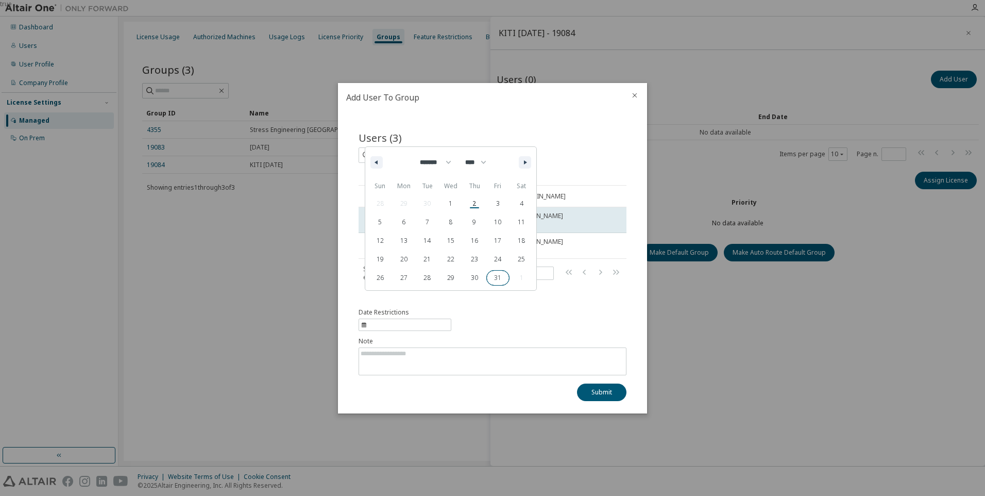
click at [495, 281] on span "31" at bounding box center [498, 277] width 24 height 13
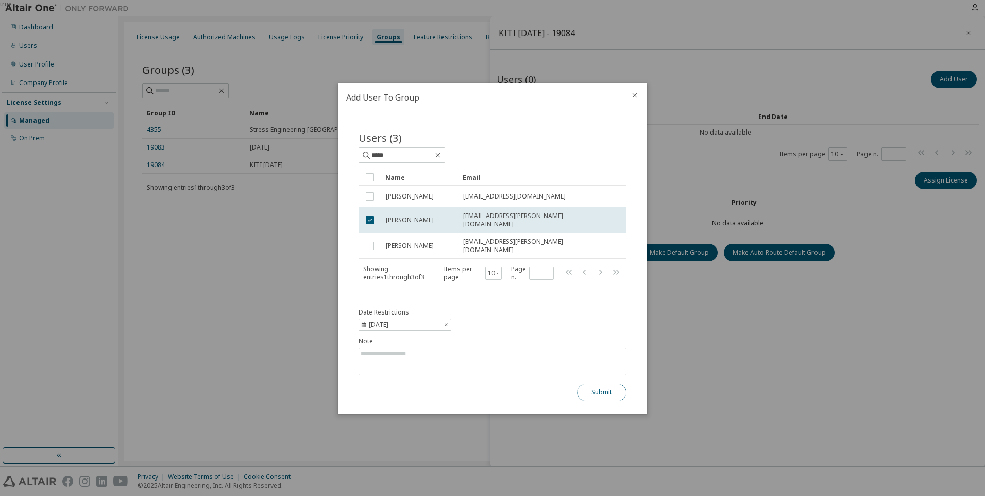
click at [612, 390] on button "Submit" at bounding box center [601, 392] width 49 height 18
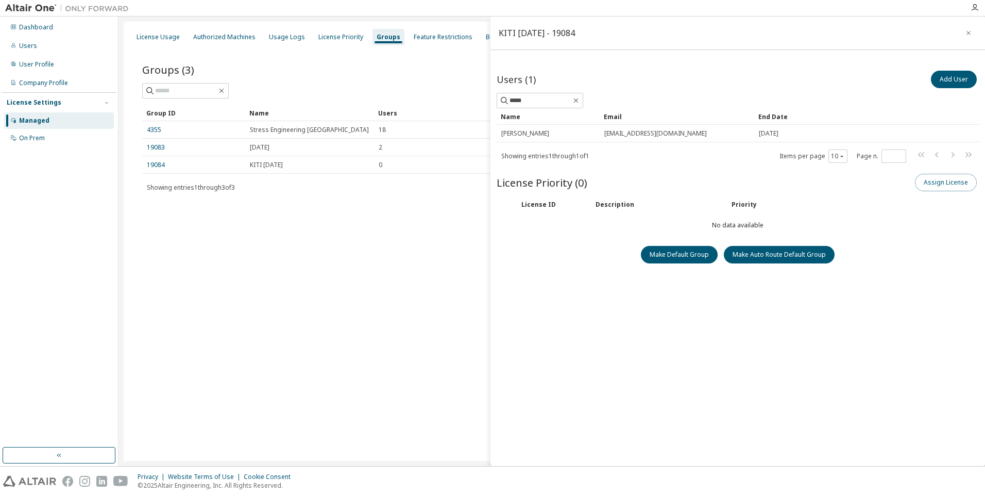
click at [960, 188] on button "Assign License" at bounding box center [946, 183] width 62 height 18
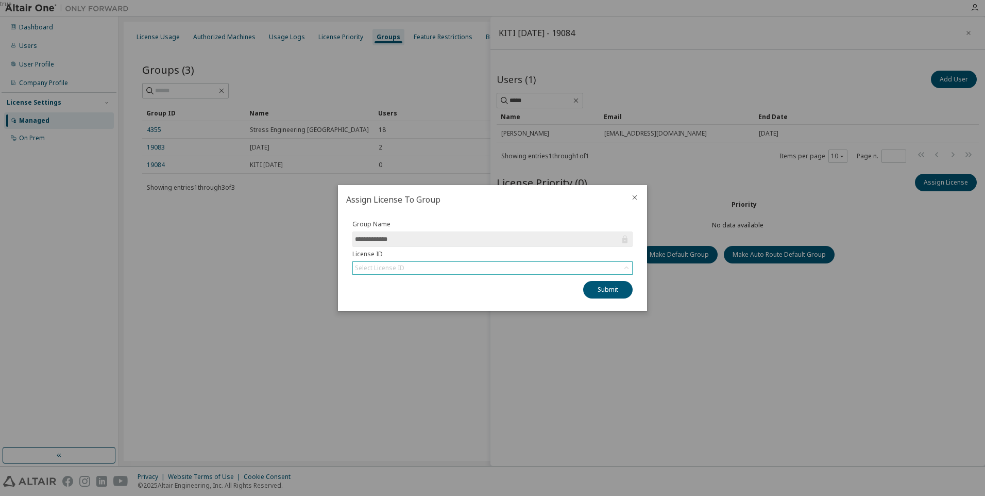
click at [420, 268] on div "Select License ID" at bounding box center [492, 268] width 279 height 12
click at [405, 297] on li "154780 - AU Enterprise Suite" at bounding box center [491, 296] width 277 height 13
click at [602, 288] on button "Submit" at bounding box center [607, 290] width 49 height 18
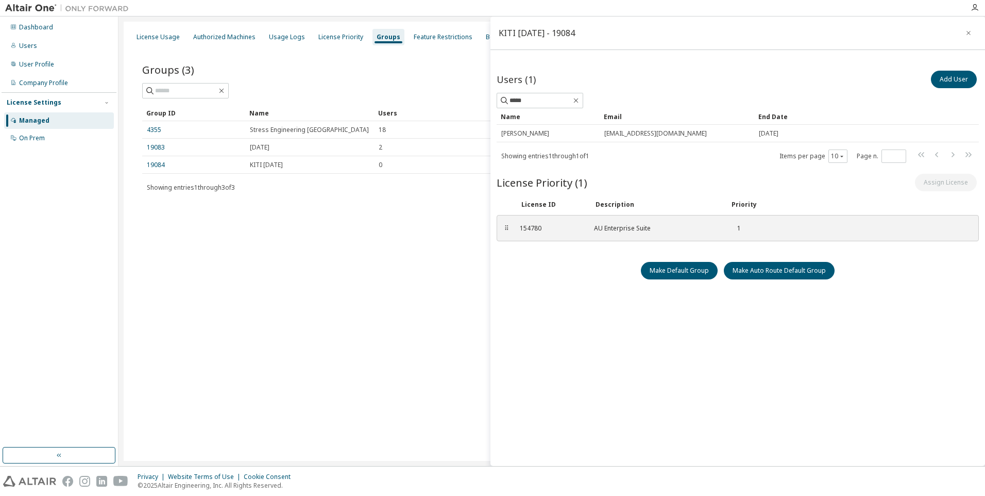
drag, startPoint x: 969, startPoint y: 33, endPoint x: 874, endPoint y: 86, distance: 108.8
click at [872, 84] on div "KITI Oct 2025 - 19084 Users (1) Add User ***** Clear Load Save Save As Field Op…" at bounding box center [737, 240] width 495 height 449
click at [843, 155] on icon "button" at bounding box center [842, 156] width 6 height 6
click at [840, 183] on div "20" at bounding box center [869, 182] width 82 height 12
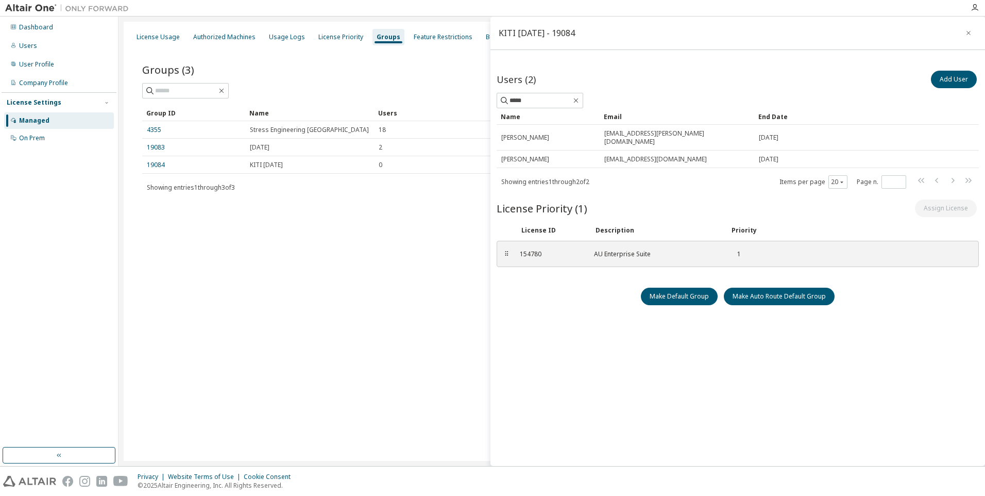
click at [335, 244] on div "License Usage Authorized Machines Usage Logs License Priority Groups Feature Re…" at bounding box center [552, 241] width 856 height 439
click at [969, 33] on icon "button" at bounding box center [968, 33] width 4 height 4
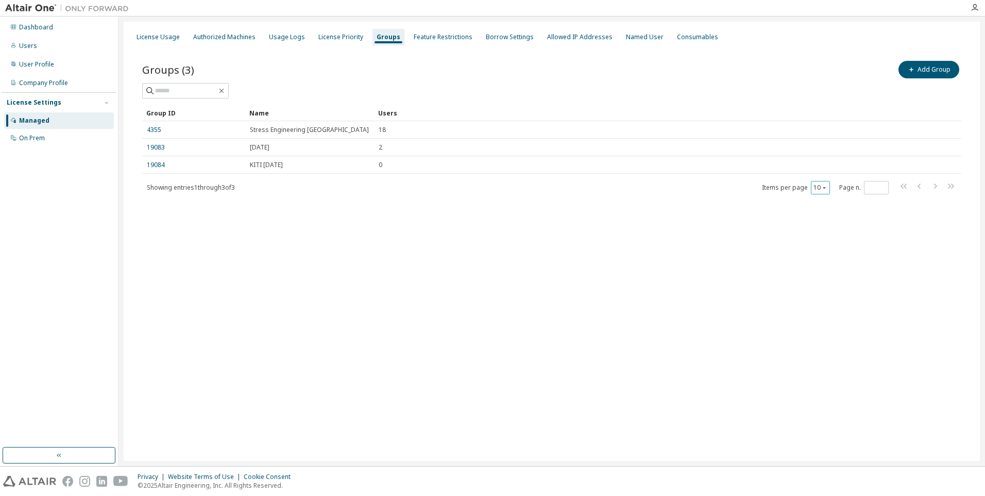
click at [824, 187] on icon "button" at bounding box center [824, 188] width 3 height 2
click at [821, 210] on div "20" at bounding box center [852, 214] width 82 height 12
click at [180, 89] on input "text" at bounding box center [186, 91] width 62 height 10
type input "********"
drag, startPoint x: 196, startPoint y: 89, endPoint x: 128, endPoint y: 90, distance: 68.0
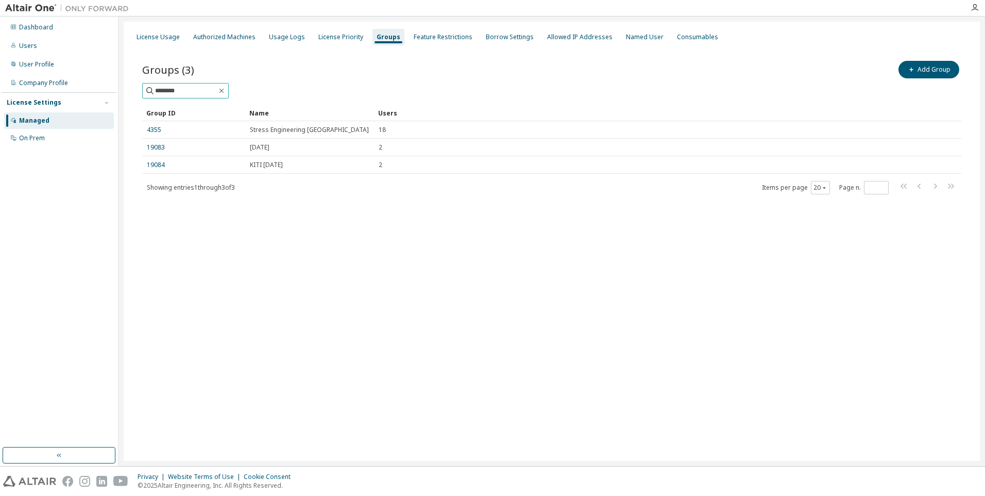
click at [128, 90] on div "License Usage Authorized Machines Usage Logs License Priority Groups Feature Re…" at bounding box center [552, 241] width 856 height 439
click at [336, 39] on div "License Priority" at bounding box center [340, 37] width 45 height 8
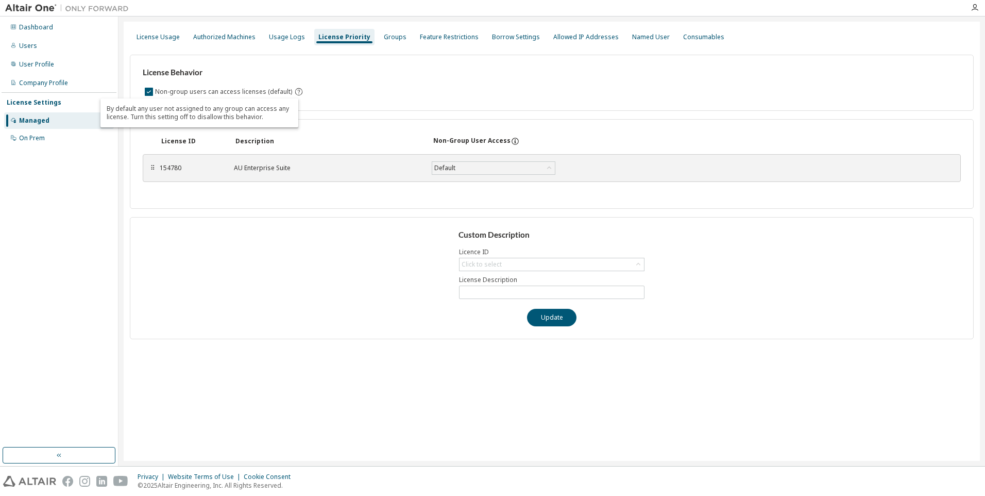
click at [294, 94] on icon "By default any user not assigned to any group can access any license. Turn this…" at bounding box center [298, 91] width 9 height 9
click at [385, 106] on div "License Behavior Non-group users can access licenses (default)" at bounding box center [552, 83] width 844 height 56
click at [442, 42] on div "Feature Restrictions" at bounding box center [449, 37] width 67 height 16
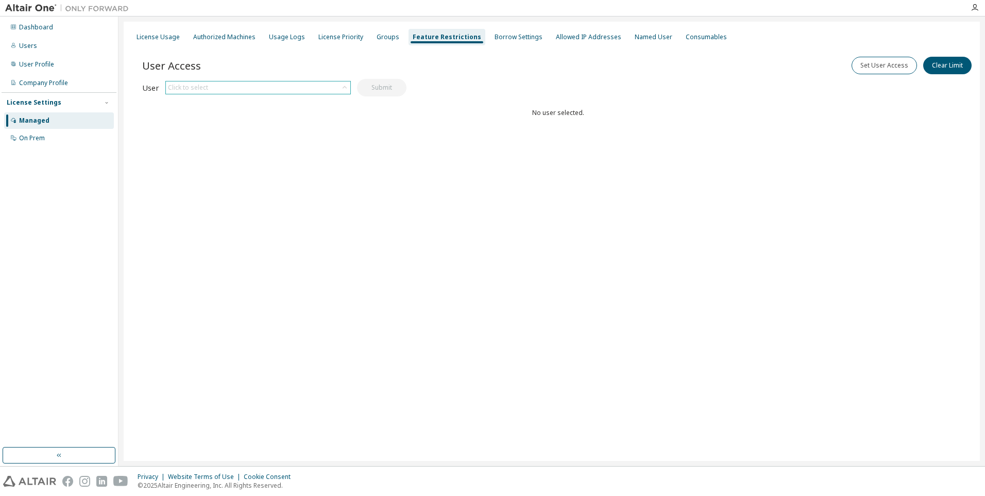
click at [340, 88] on icon at bounding box center [345, 87] width 10 height 10
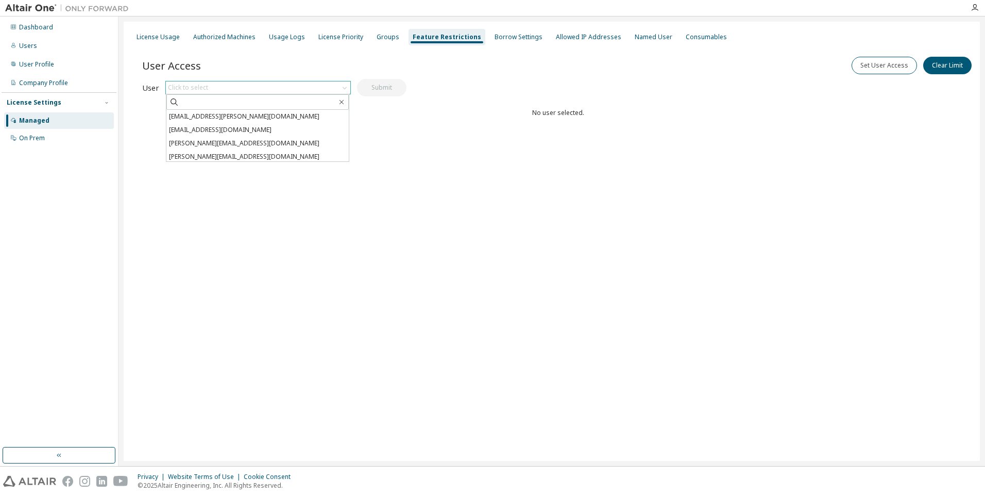
click at [344, 88] on icon at bounding box center [345, 88] width 4 height 3
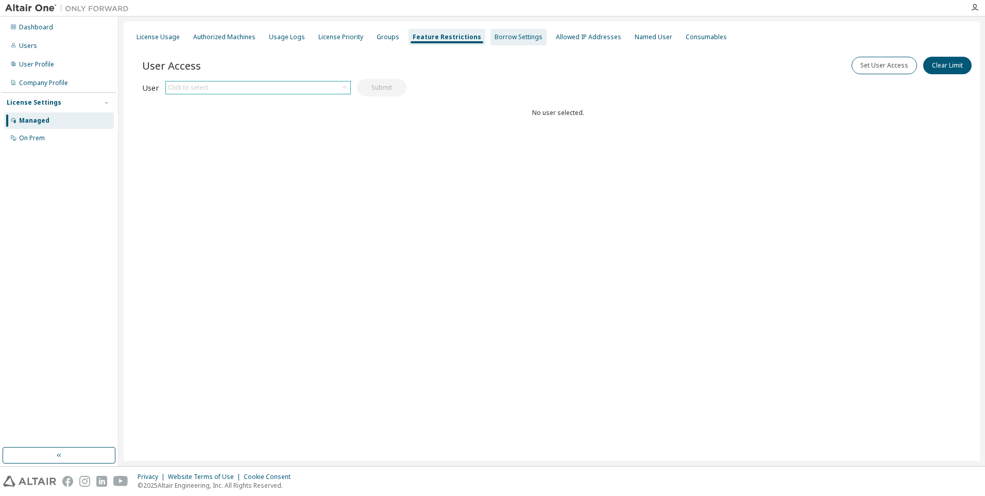
click at [503, 37] on div "Borrow Settings" at bounding box center [519, 37] width 48 height 8
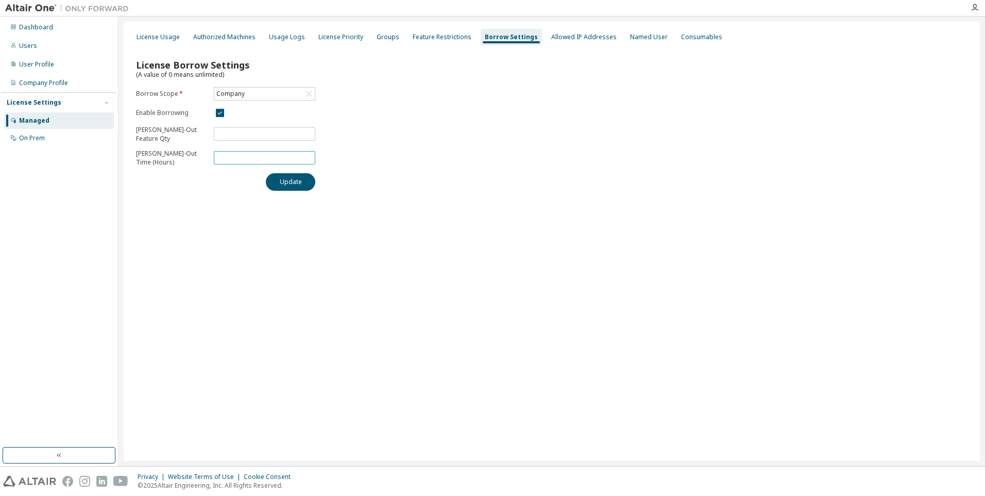
click at [264, 156] on input "***" at bounding box center [264, 158] width 96 height 8
click at [377, 118] on div "License Borrow Settings (A value of 0 means unlimited) Borrow Scope * Company E…" at bounding box center [552, 121] width 844 height 150
click at [313, 95] on icon at bounding box center [309, 94] width 10 height 10
click at [286, 133] on li "154780 - AU Enterprise Suite" at bounding box center [264, 135] width 98 height 13
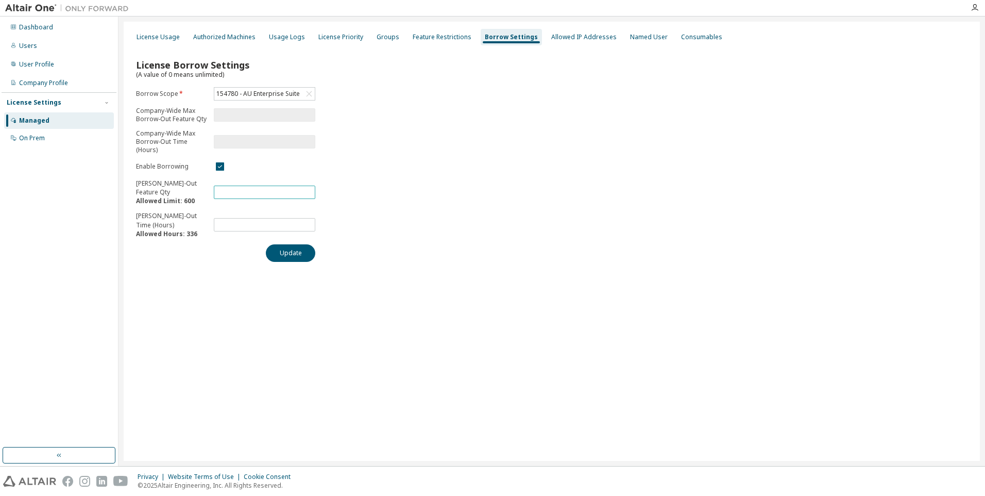
click at [261, 193] on input "***" at bounding box center [264, 192] width 96 height 8
click at [414, 188] on div "License Borrow Settings (A value of 0 means unlimited) Borrow Scope * 154780 - …" at bounding box center [552, 157] width 844 height 222
click at [411, 212] on div "License Borrow Settings (A value of 0 means unlimited) Borrow Scope * 154780 - …" at bounding box center [552, 157] width 844 height 222
click at [372, 291] on div "License Usage Authorized Machines Usage Logs License Priority Groups Feature Re…" at bounding box center [552, 241] width 856 height 439
click at [641, 42] on div "Named User" at bounding box center [649, 37] width 46 height 16
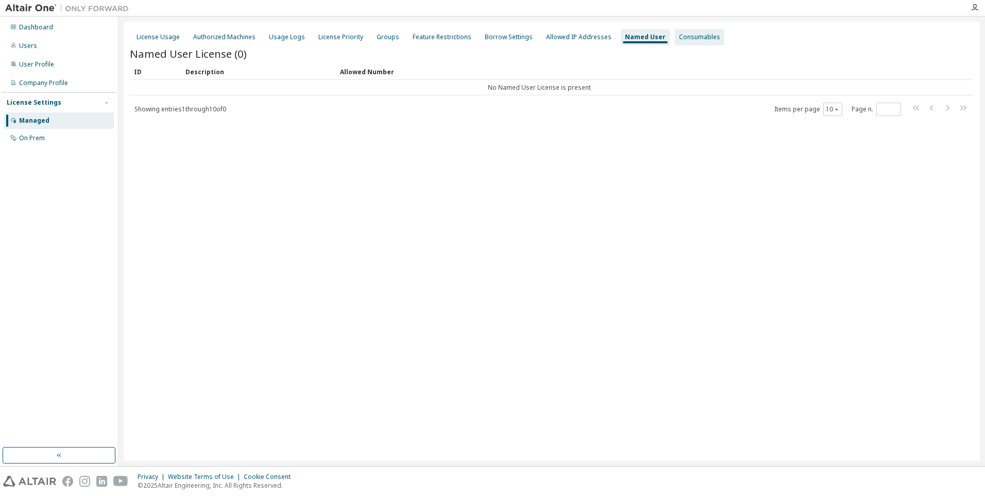
click at [687, 40] on div "Consumables" at bounding box center [699, 37] width 41 height 8
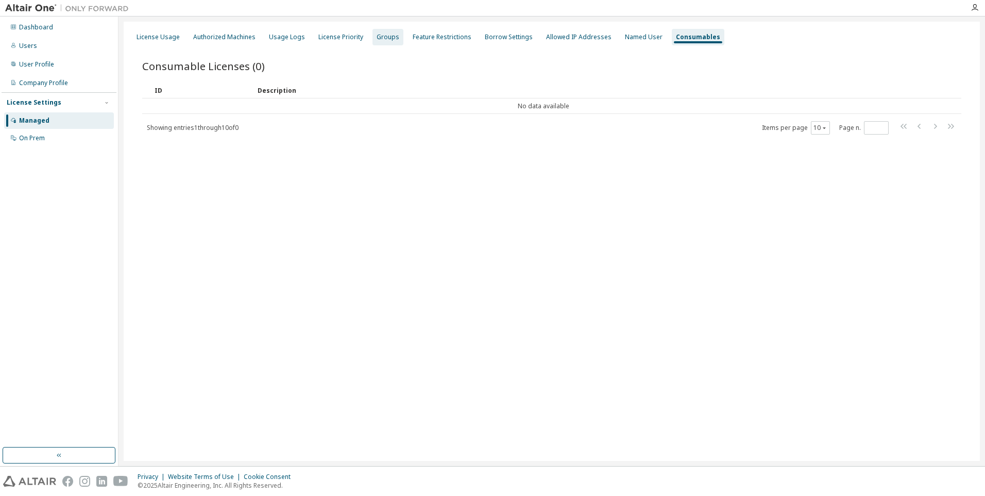
click at [377, 36] on div "Groups" at bounding box center [388, 37] width 23 height 8
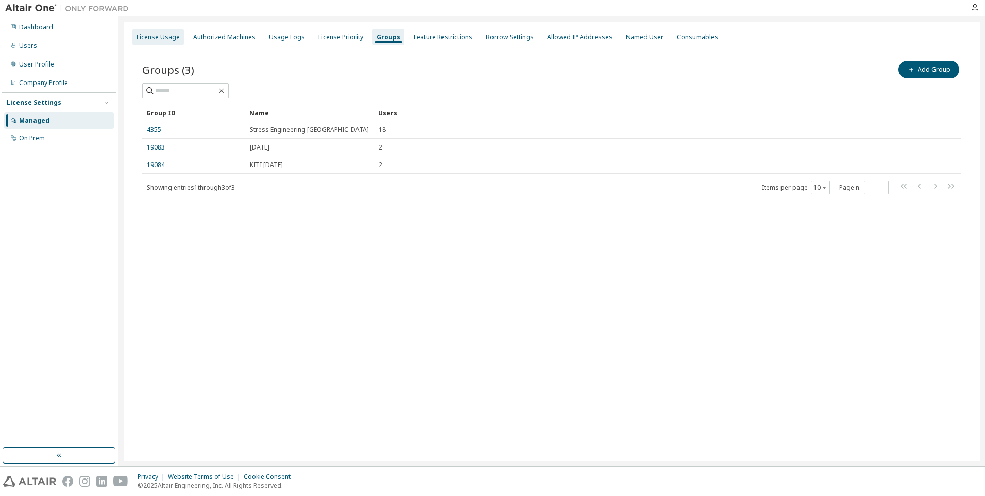
click at [159, 37] on div "License Usage" at bounding box center [158, 37] width 43 height 8
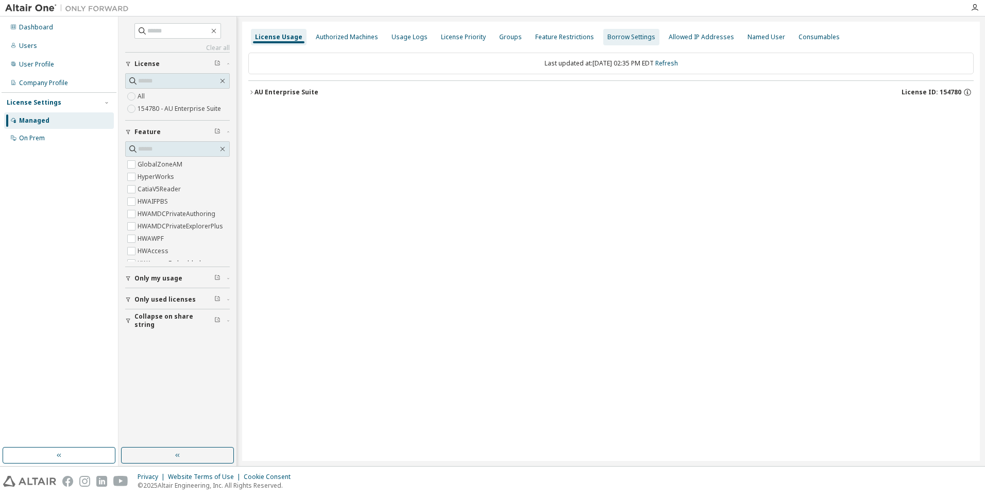
click at [618, 39] on div "Borrow Settings" at bounding box center [631, 37] width 48 height 8
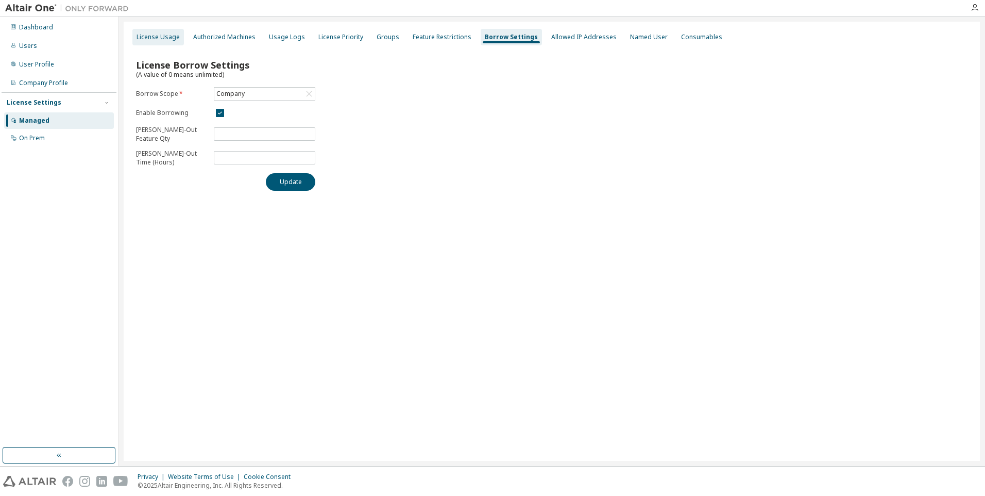
click at [142, 36] on div "License Usage" at bounding box center [158, 37] width 43 height 8
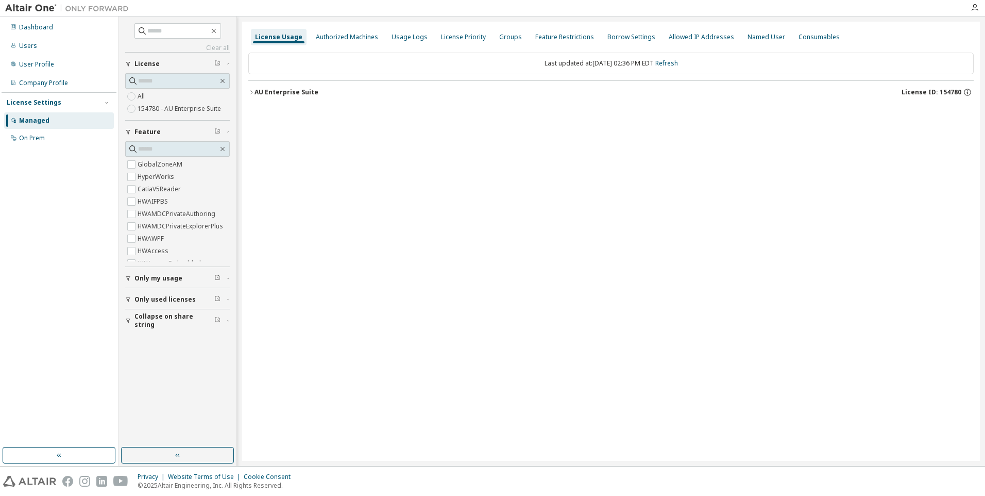
click at [251, 93] on icon "button" at bounding box center [251, 92] width 6 height 6
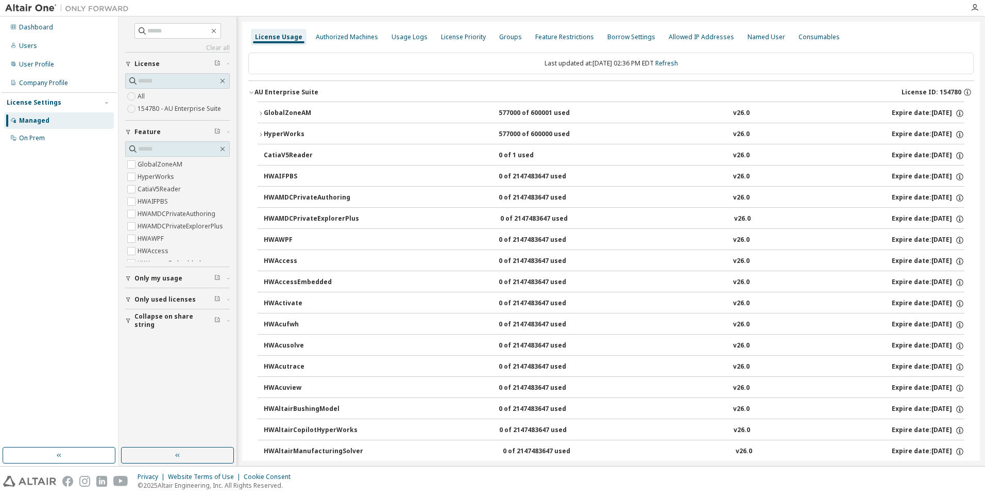
click at [262, 113] on icon "button" at bounding box center [261, 113] width 2 height 4
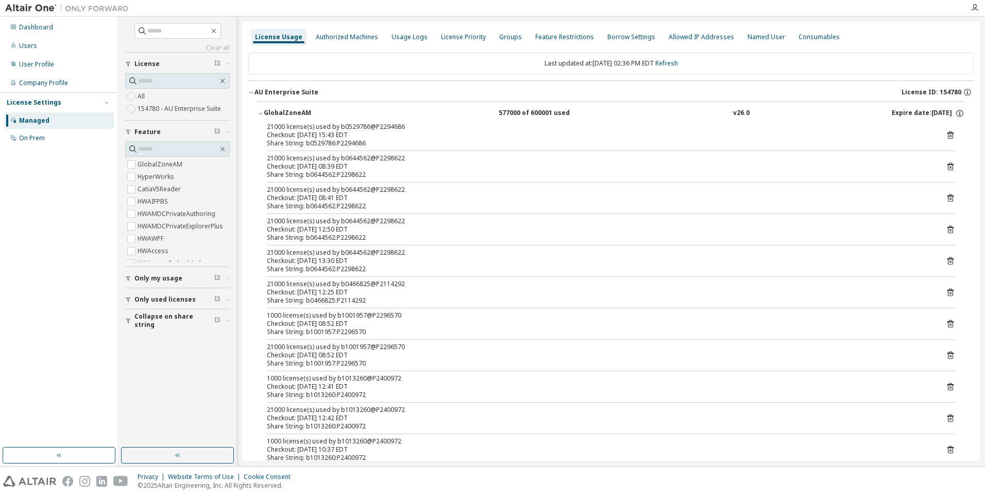
click at [572, 139] on div "Share String: b0529786:P2294686" at bounding box center [599, 143] width 664 height 8
click at [672, 65] on link "Refresh" at bounding box center [666, 63] width 23 height 9
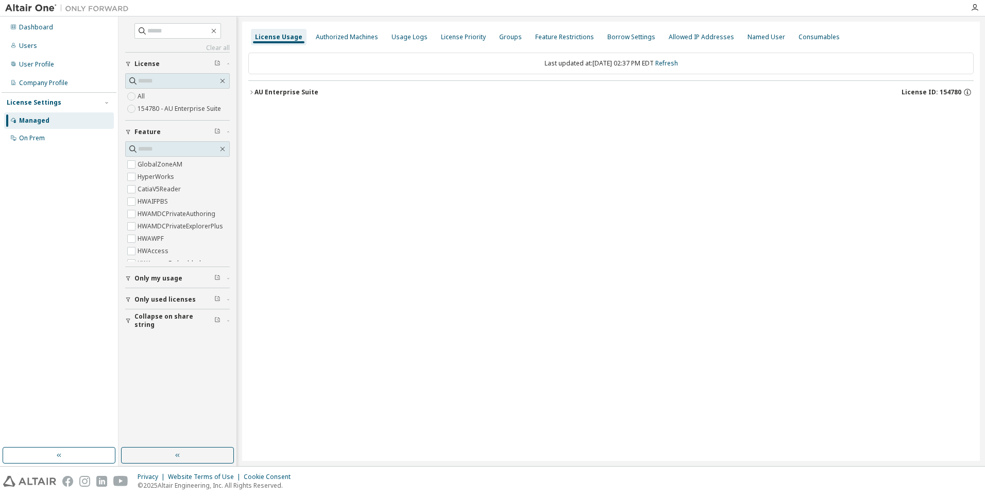
click at [253, 91] on icon "button" at bounding box center [251, 92] width 6 height 6
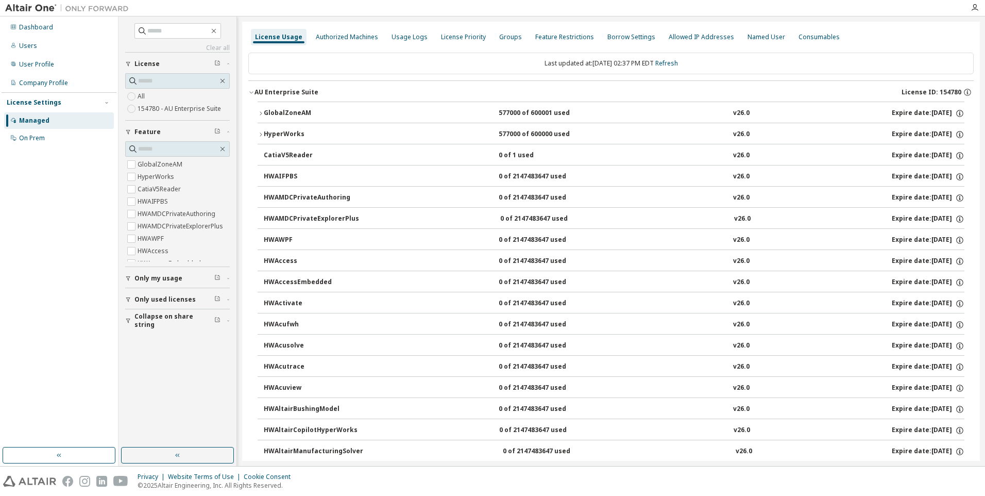
click at [262, 112] on icon "button" at bounding box center [261, 113] width 6 height 6
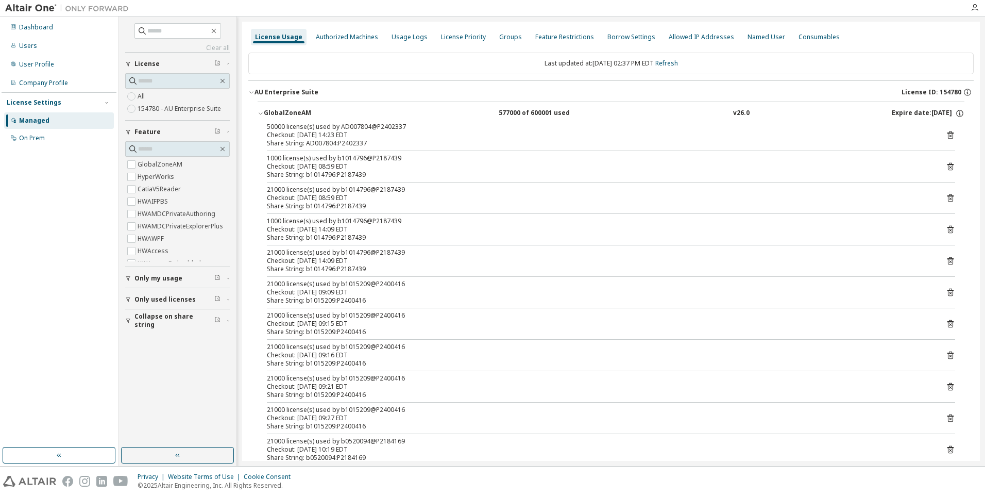
click at [921, 31] on div "License Usage Authorized Machines Usage Logs License Priority Groups Feature Re…" at bounding box center [610, 37] width 725 height 19
click at [675, 64] on link "Refresh" at bounding box center [666, 63] width 23 height 9
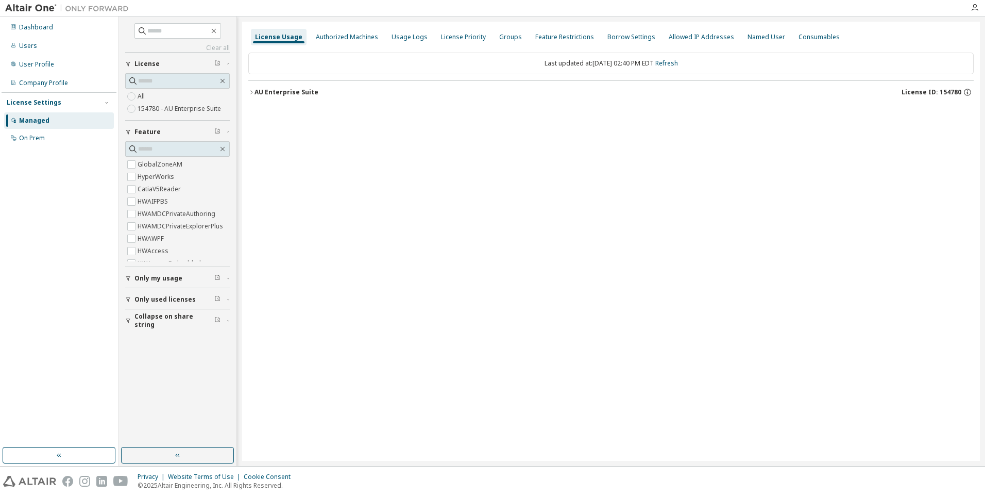
click at [251, 92] on icon "button" at bounding box center [251, 92] width 6 height 6
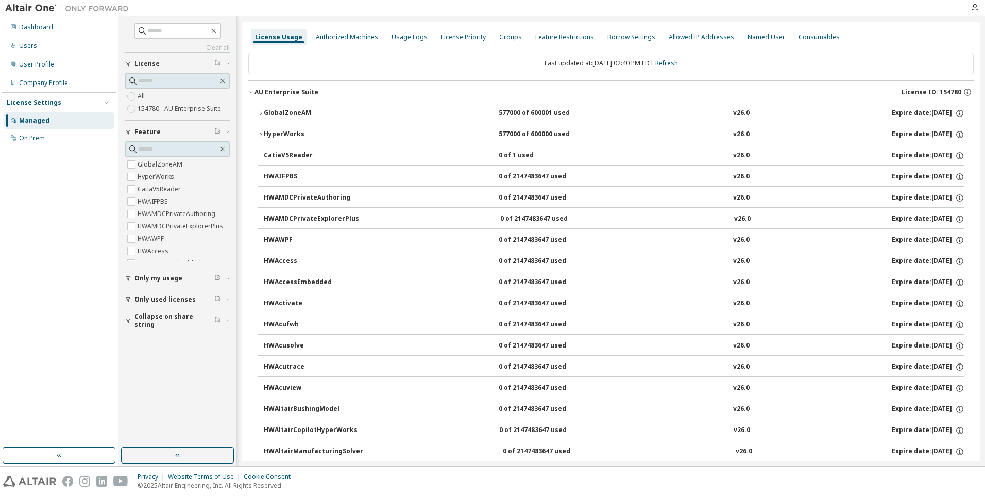
click at [260, 114] on icon "button" at bounding box center [261, 113] width 6 height 6
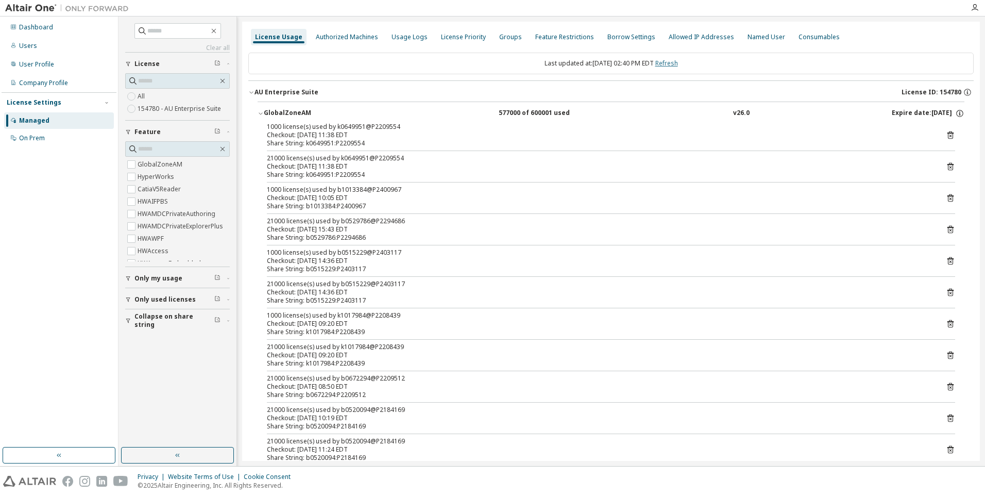
click at [678, 63] on link "Refresh" at bounding box center [666, 63] width 23 height 9
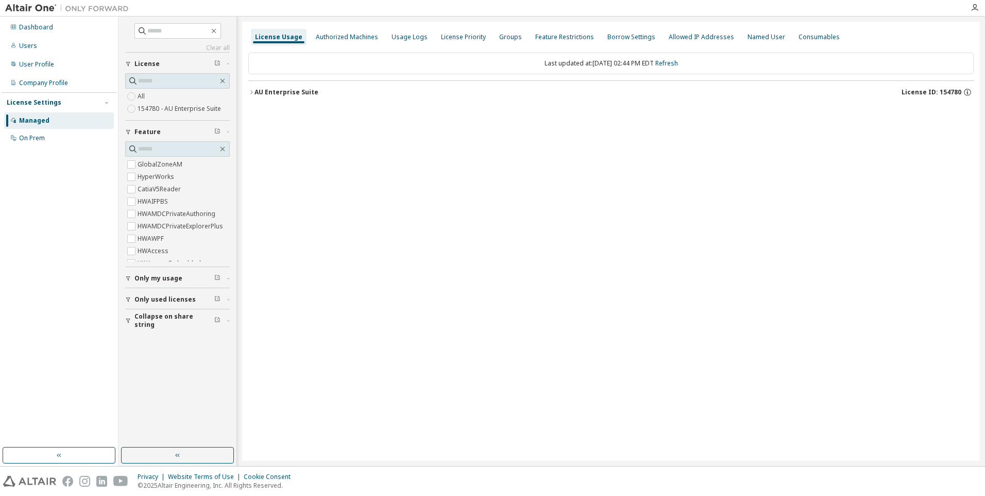
click at [251, 92] on icon "button" at bounding box center [251, 92] width 6 height 6
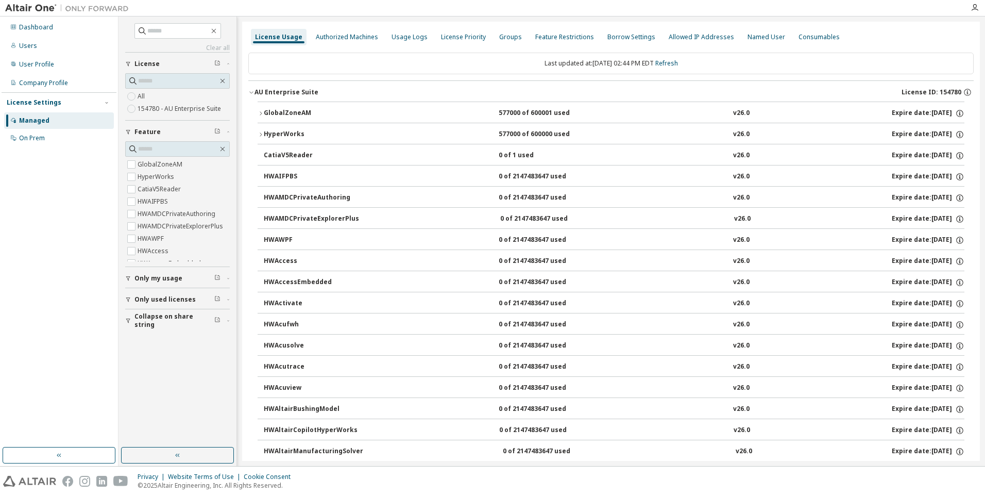
click at [260, 112] on icon "button" at bounding box center [261, 113] width 6 height 6
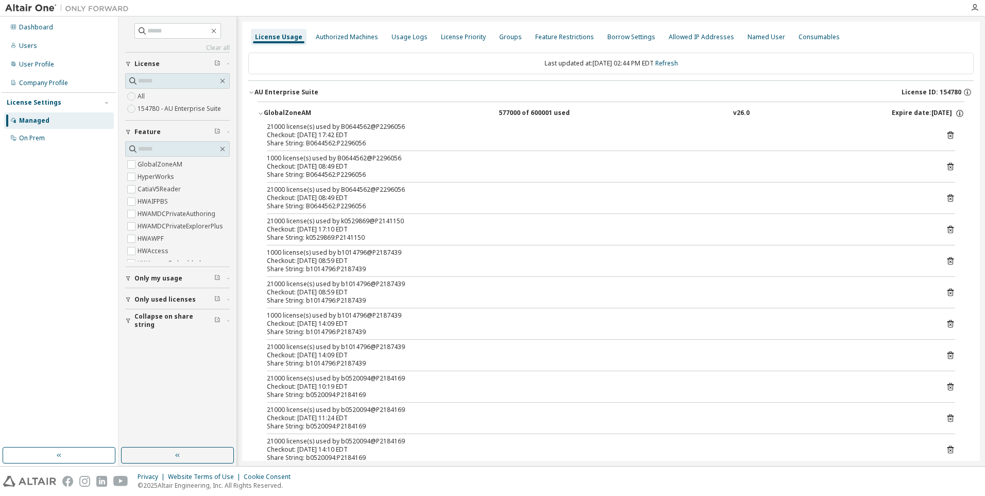
scroll to position [860, 0]
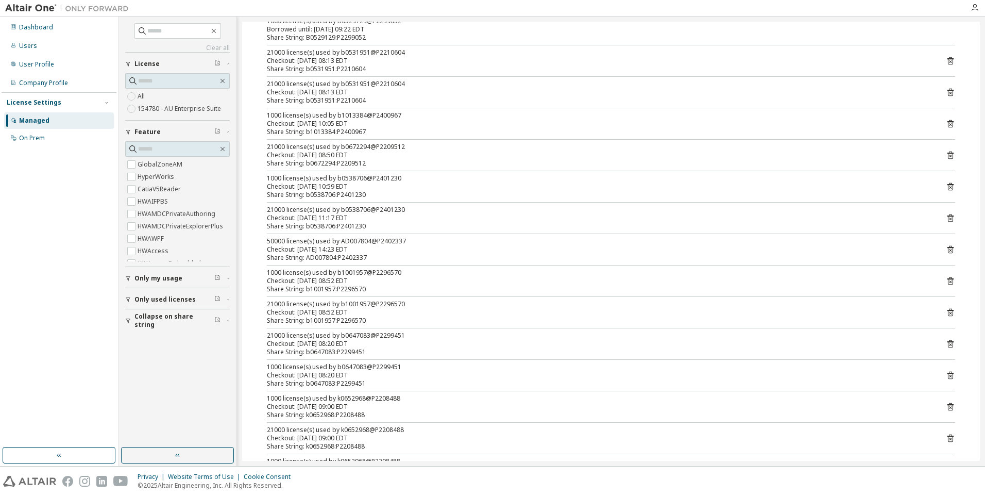
click at [946, 248] on icon at bounding box center [950, 249] width 9 height 9
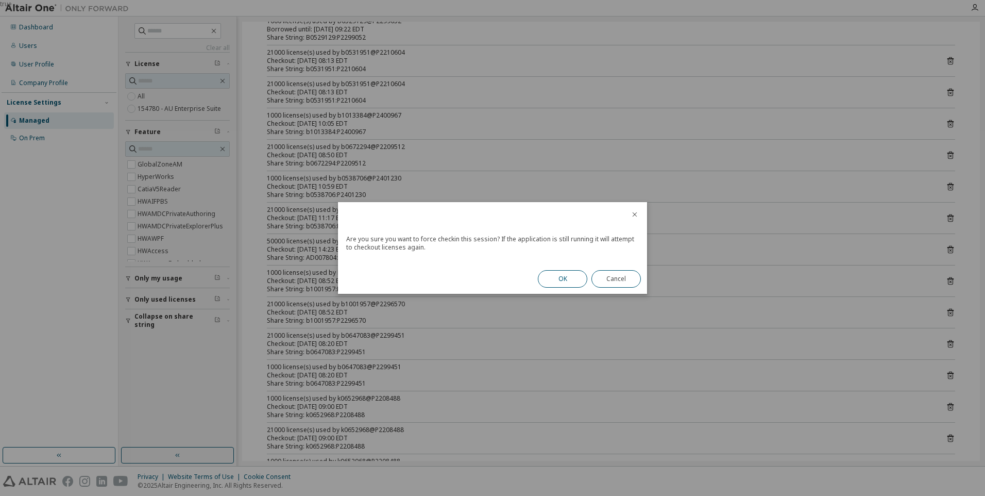
click at [554, 279] on button "OK" at bounding box center [562, 279] width 49 height 18
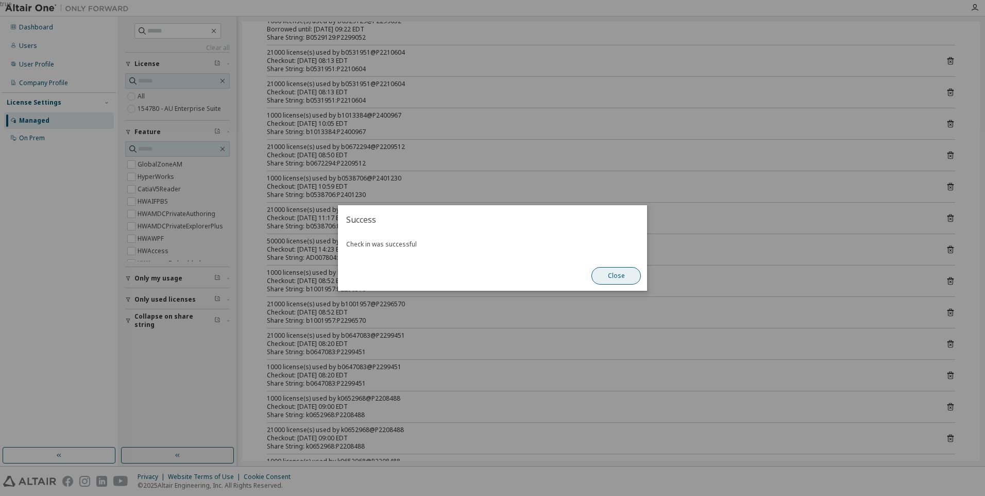
click at [610, 278] on button "Close" at bounding box center [615, 276] width 49 height 18
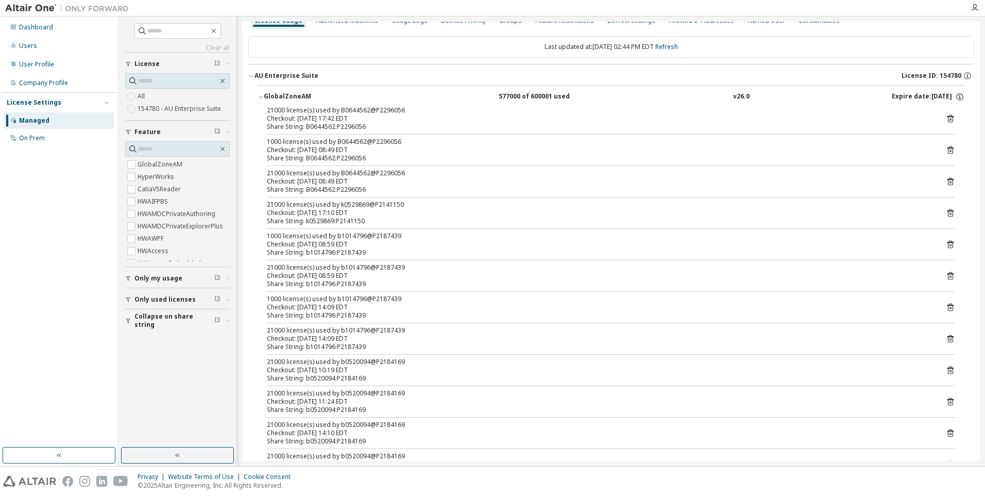
scroll to position [0, 0]
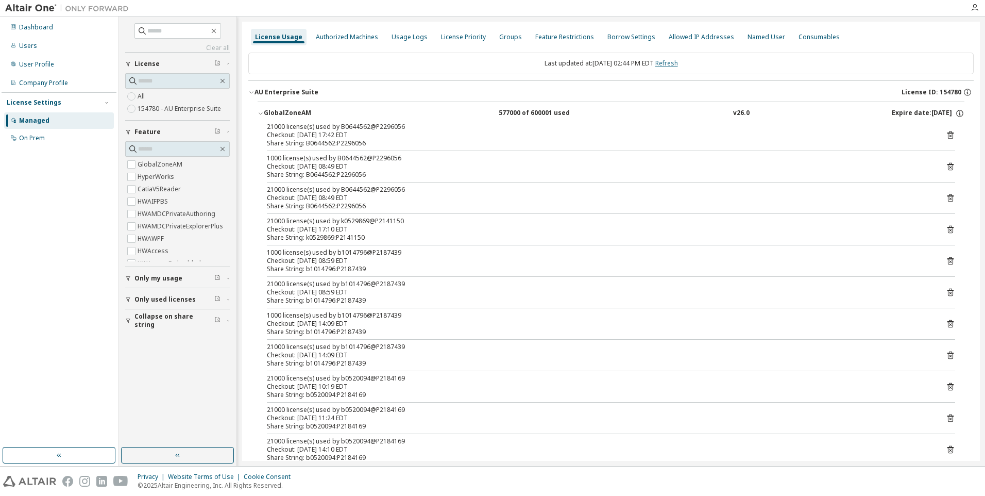
click at [674, 63] on link "Refresh" at bounding box center [666, 63] width 23 height 9
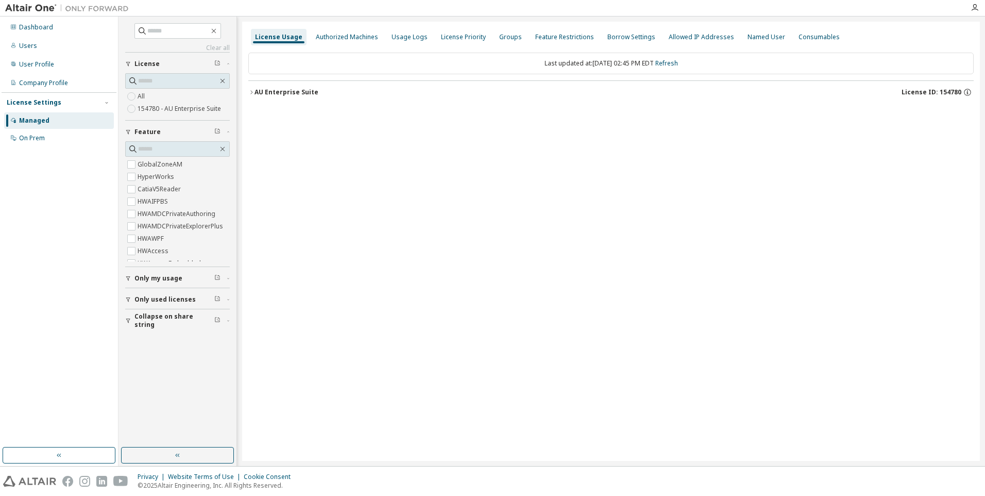
click at [251, 91] on icon "button" at bounding box center [251, 92] width 6 height 6
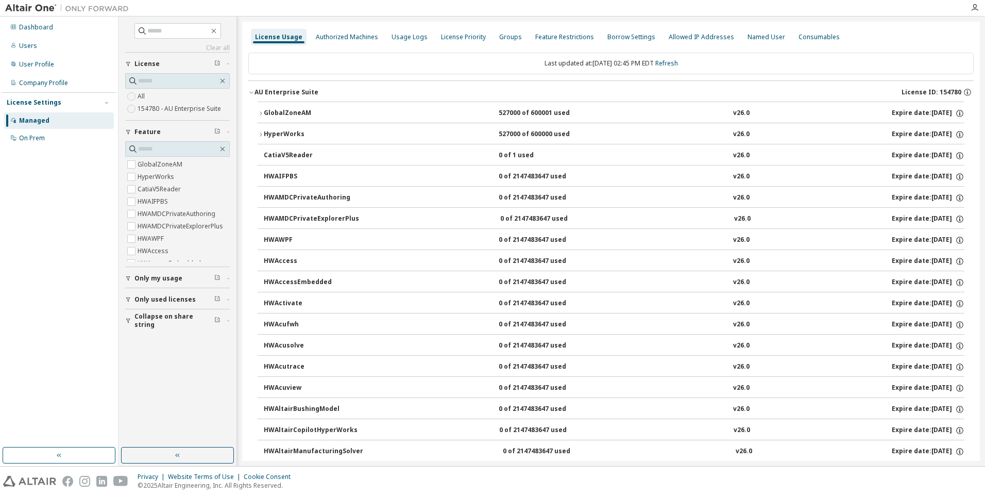
click at [261, 115] on icon "button" at bounding box center [261, 113] width 6 height 6
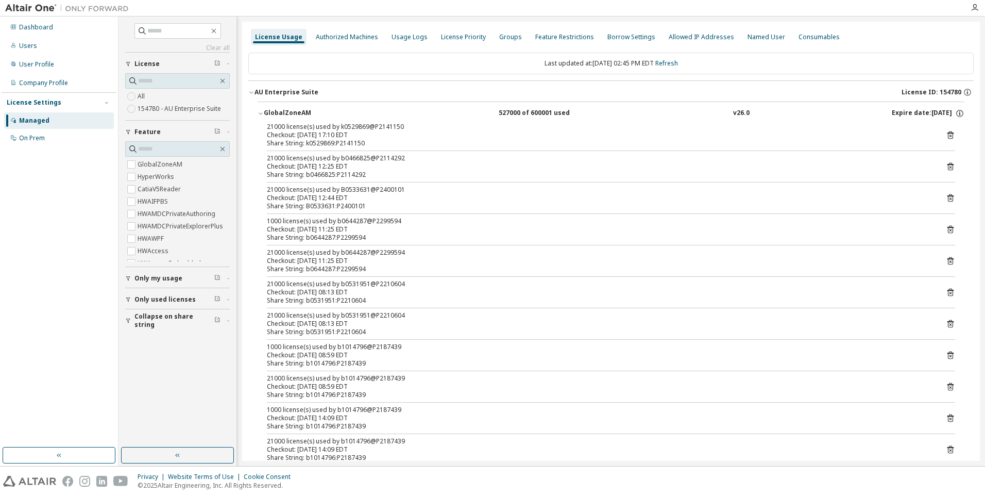
click at [259, 114] on icon "button" at bounding box center [261, 113] width 6 height 6
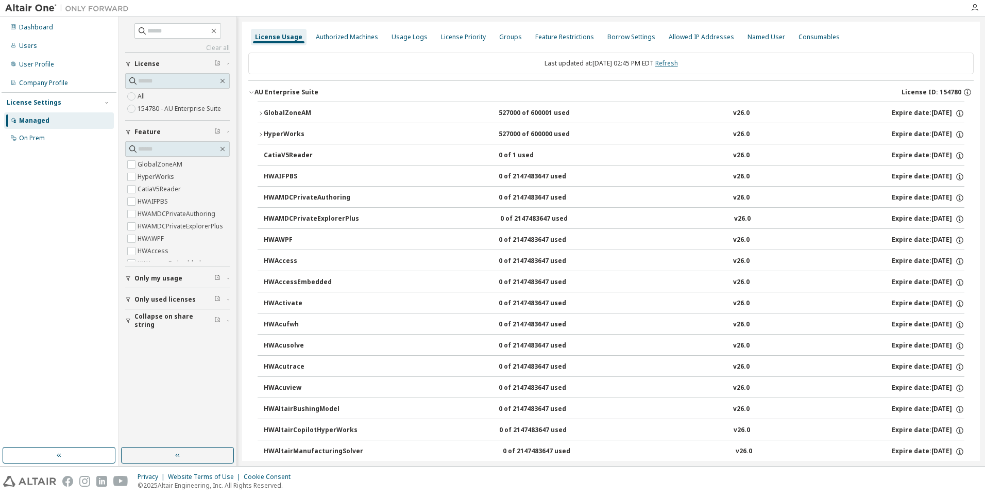
click at [676, 61] on link "Refresh" at bounding box center [666, 63] width 23 height 9
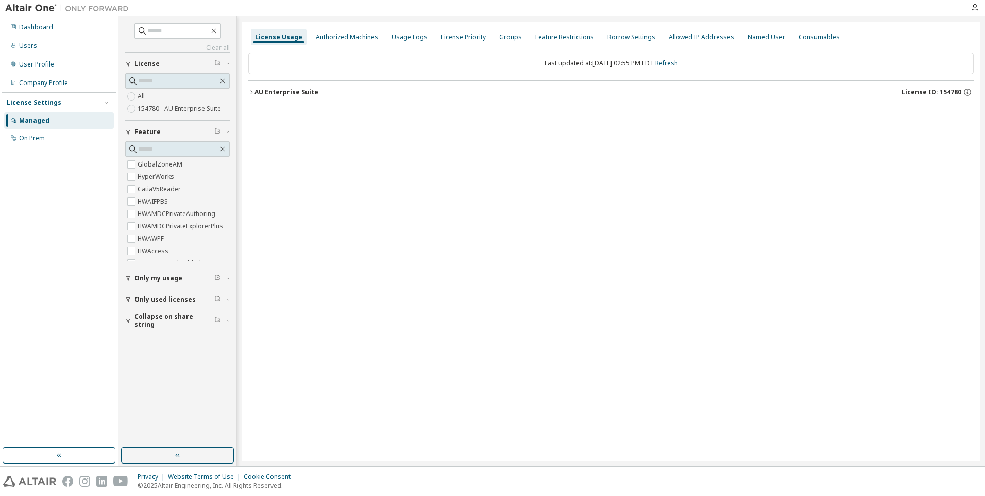
click at [252, 92] on icon "button" at bounding box center [251, 92] width 6 height 6
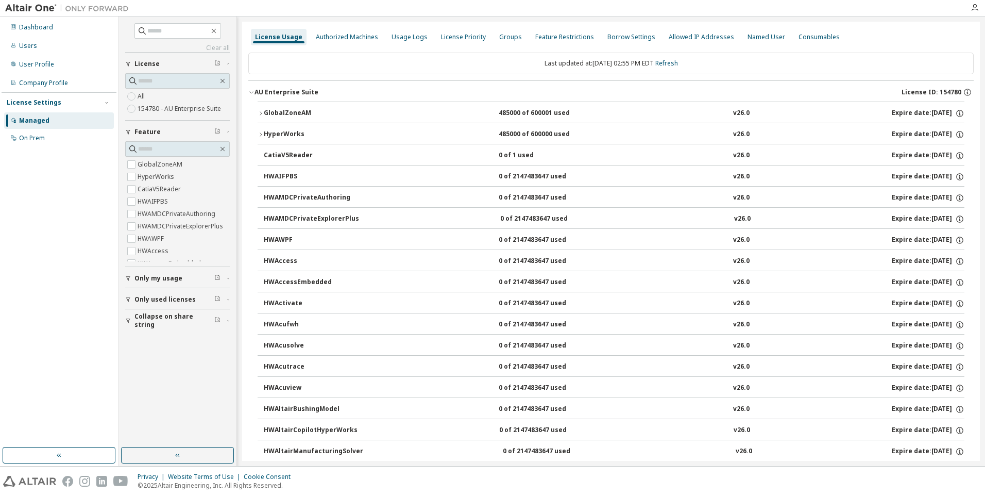
click at [262, 113] on icon "button" at bounding box center [261, 113] width 6 height 6
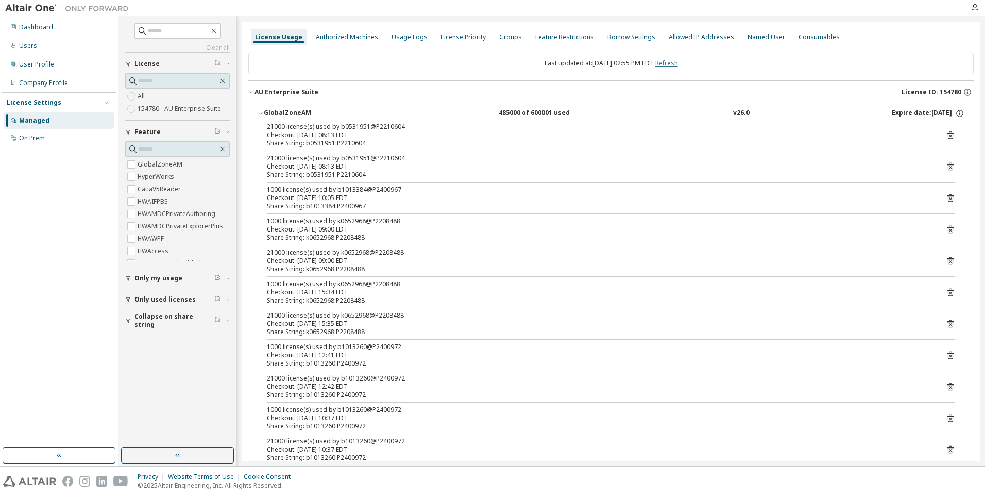
click at [678, 62] on link "Refresh" at bounding box center [666, 63] width 23 height 9
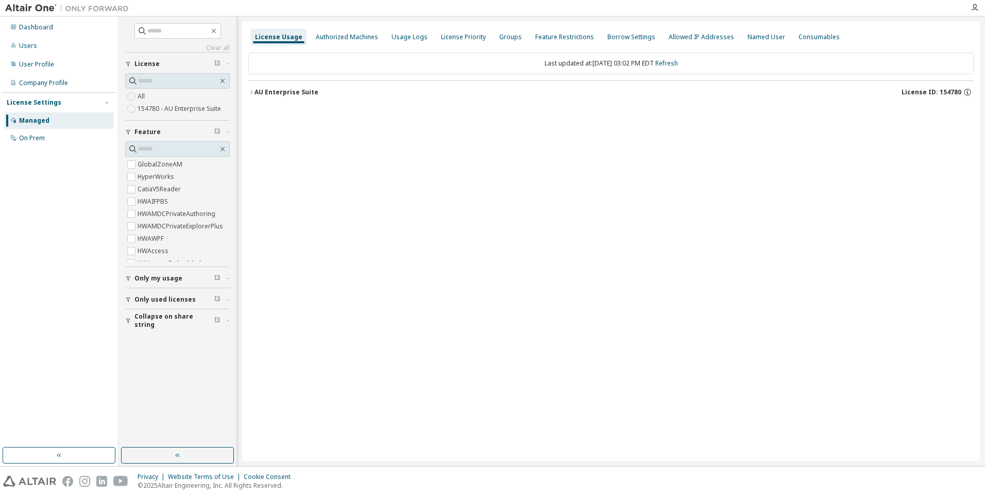
click at [250, 95] on button "AU Enterprise Suite License ID: 154780" at bounding box center [610, 92] width 725 height 23
